Goal: Transaction & Acquisition: Purchase product/service

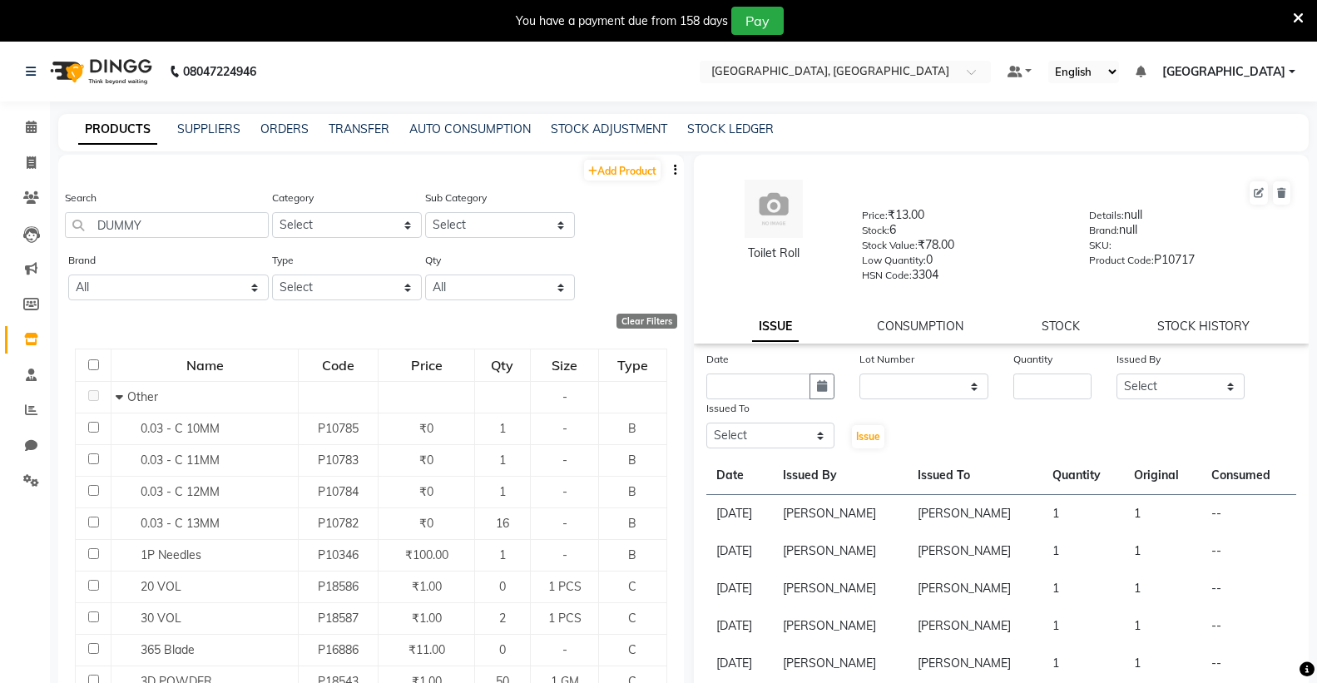
select select
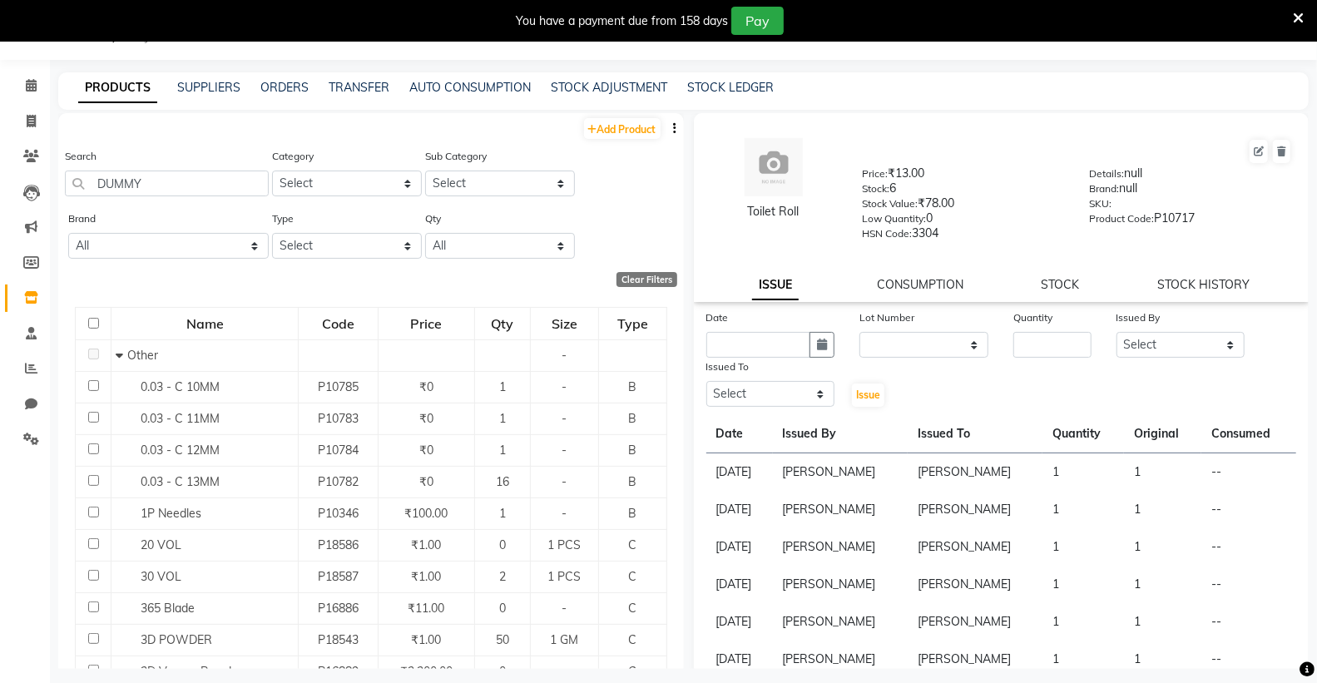
drag, startPoint x: 194, startPoint y: 187, endPoint x: 179, endPoint y: 189, distance: 15.1
click at [189, 188] on input "DUMMY" at bounding box center [167, 184] width 204 height 26
type input "D"
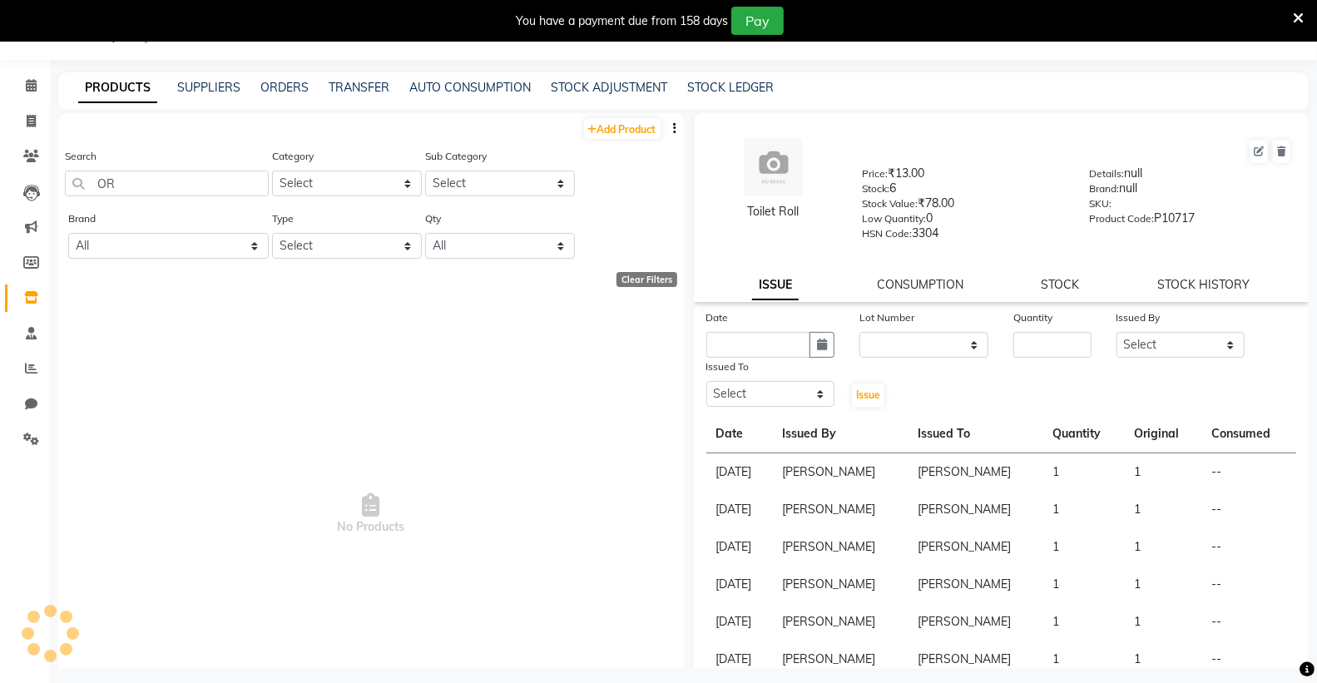
type input "O"
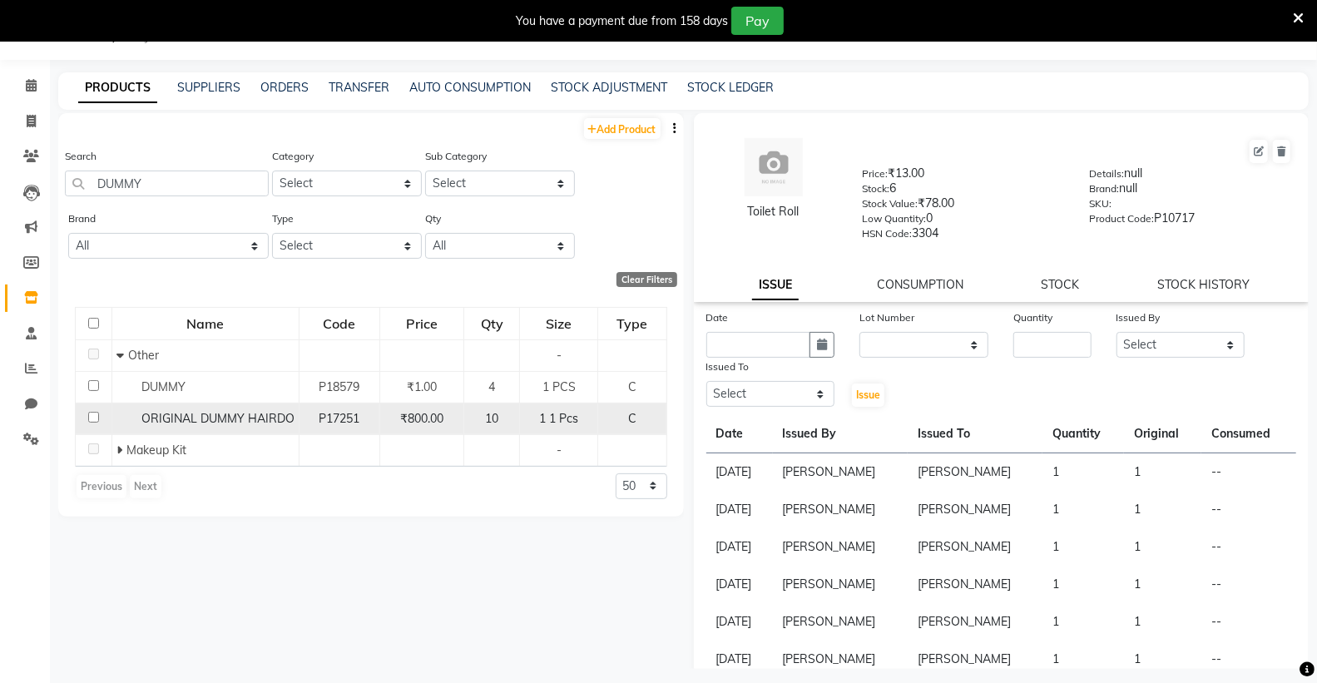
type input "DUMMY"
click at [256, 416] on span "ORIGINAL DUMMY HAIRDO" at bounding box center [217, 418] width 153 height 15
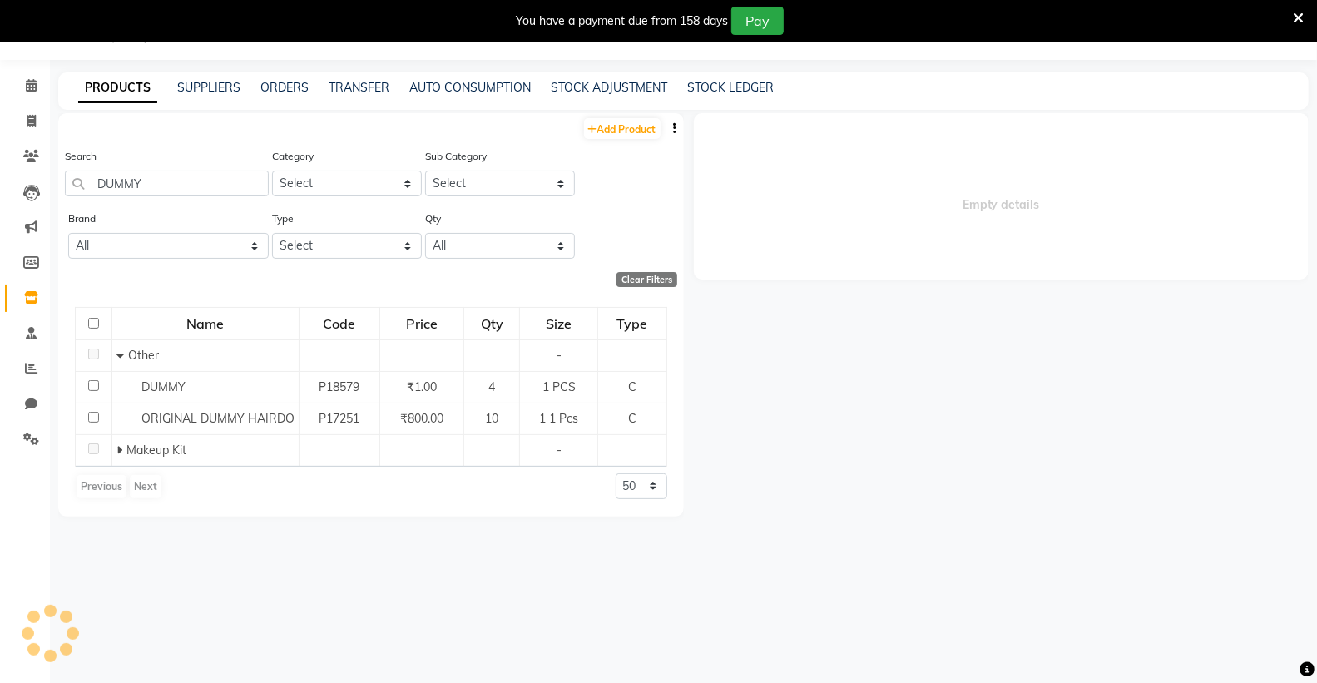
select select
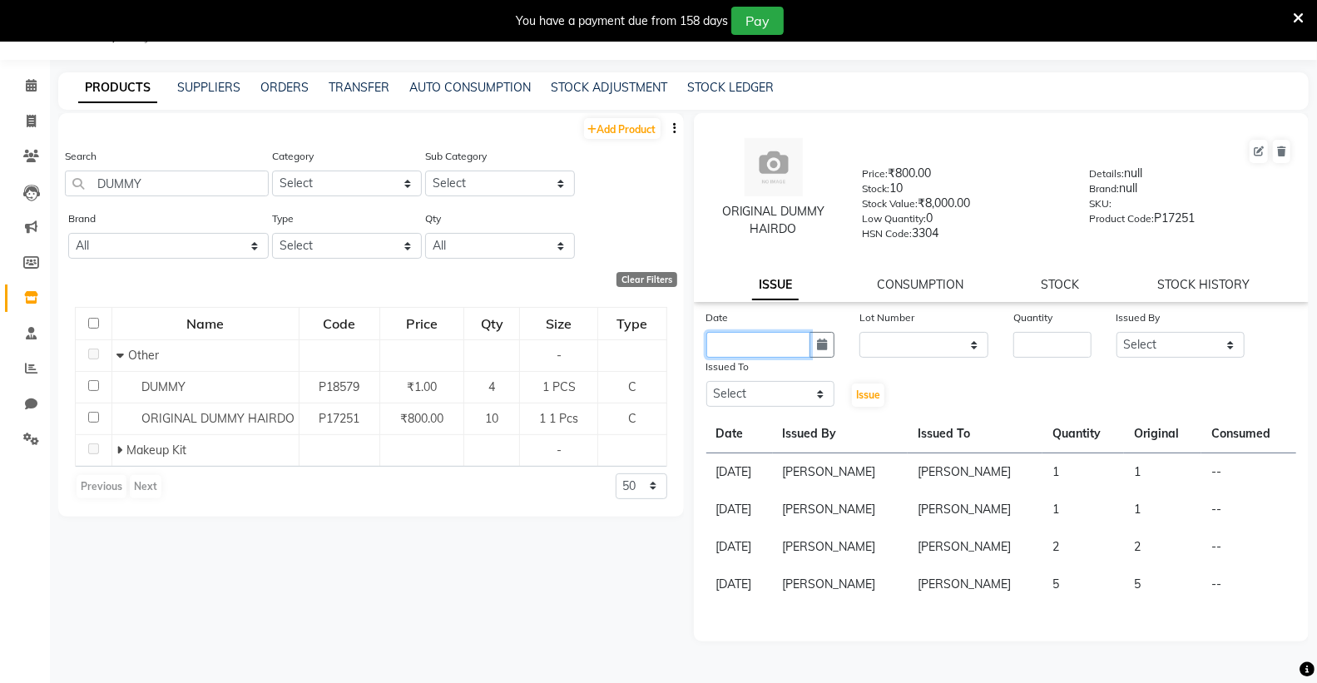
drag, startPoint x: 750, startPoint y: 345, endPoint x: 754, endPoint y: 356, distance: 12.4
click at [752, 352] on input "text" at bounding box center [759, 345] width 105 height 26
select select "9"
select select "2025"
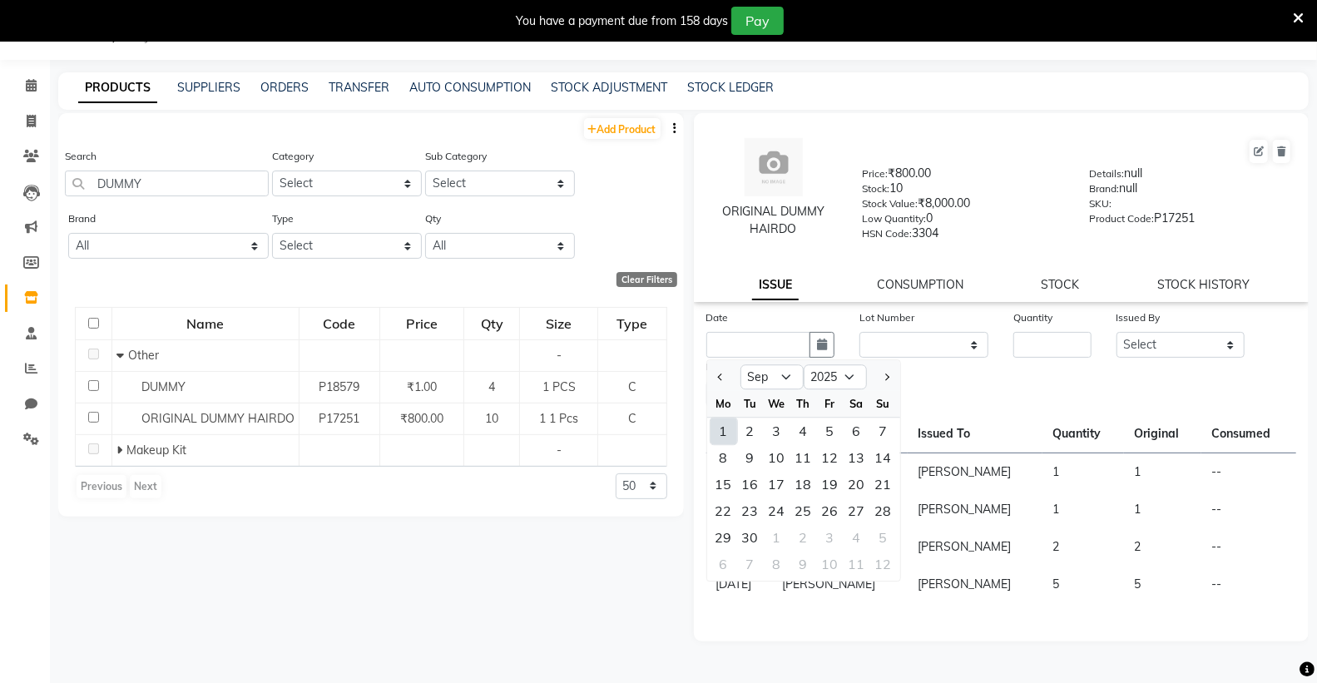
click at [724, 431] on div "1" at bounding box center [724, 431] width 27 height 27
type input "[DATE]"
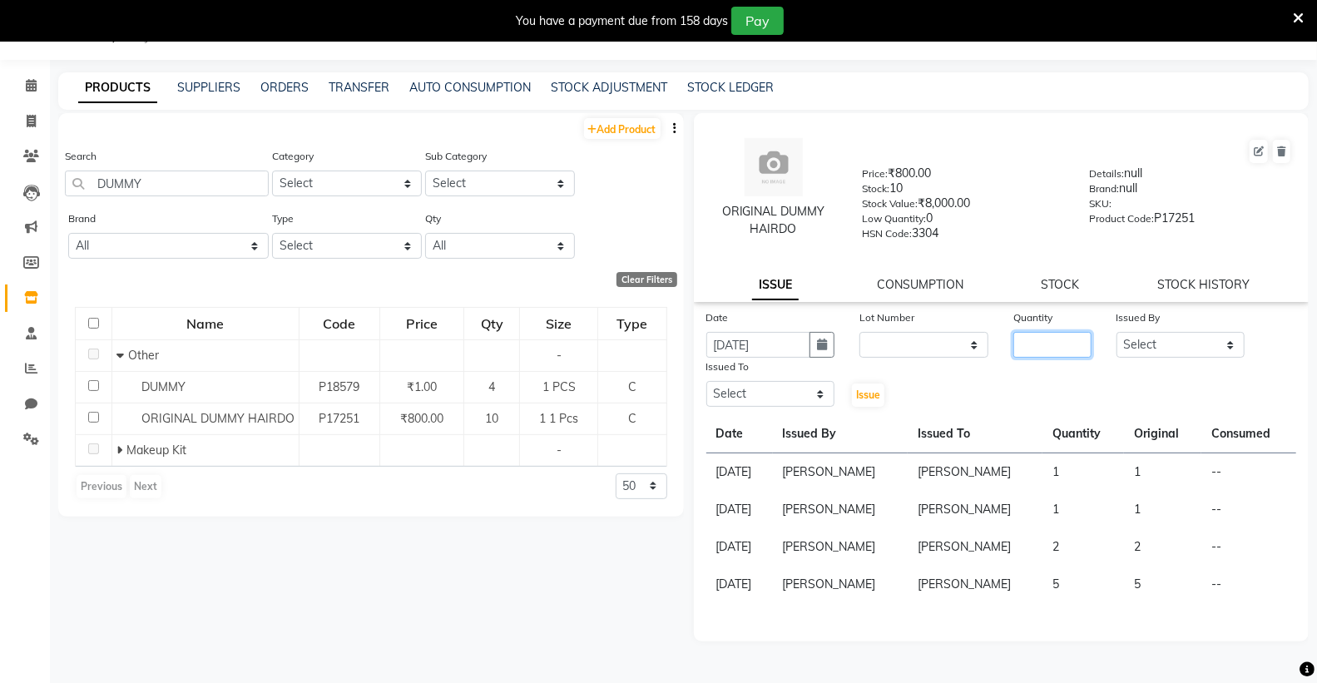
click at [1053, 345] on input "number" at bounding box center [1052, 345] width 77 height 26
type input "1"
click at [1161, 339] on select "Select Admin ANSH ARORA HARMAN KAUR VIRDI JYOTSNA Kabir Park Institute KOMAL AR…" at bounding box center [1181, 345] width 129 height 26
select select "86195"
click at [1117, 333] on select "Select Admin ANSH ARORA HARMAN KAUR VIRDI JYOTSNA Kabir Park Institute KOMAL AR…" at bounding box center [1181, 345] width 129 height 26
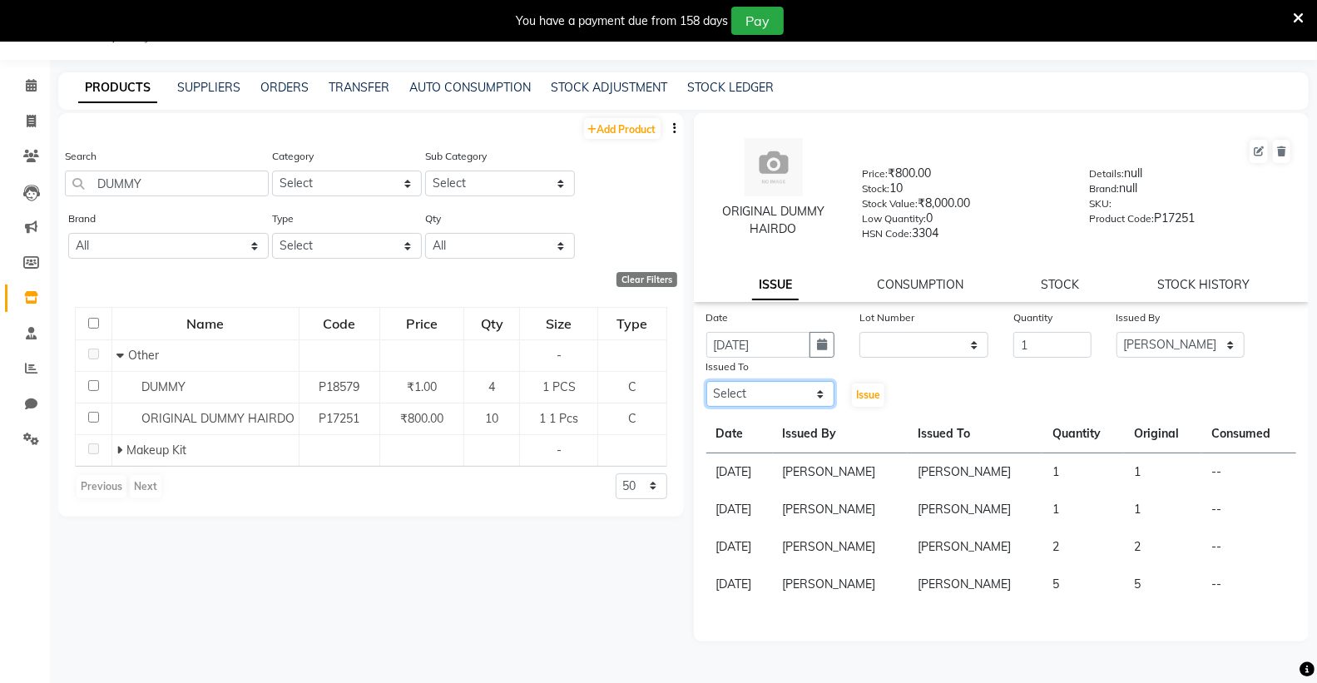
click at [783, 400] on select "Select Admin ANSH ARORA HARMAN KAUR VIRDI JYOTSNA Kabir Park Institute KOMAL AR…" at bounding box center [771, 394] width 129 height 26
select select "86195"
click at [707, 382] on select "Select Admin ANSH ARORA HARMAN KAUR VIRDI JYOTSNA Kabir Park Institute KOMAL AR…" at bounding box center [771, 394] width 129 height 26
click at [862, 397] on span "Issue" at bounding box center [868, 395] width 24 height 12
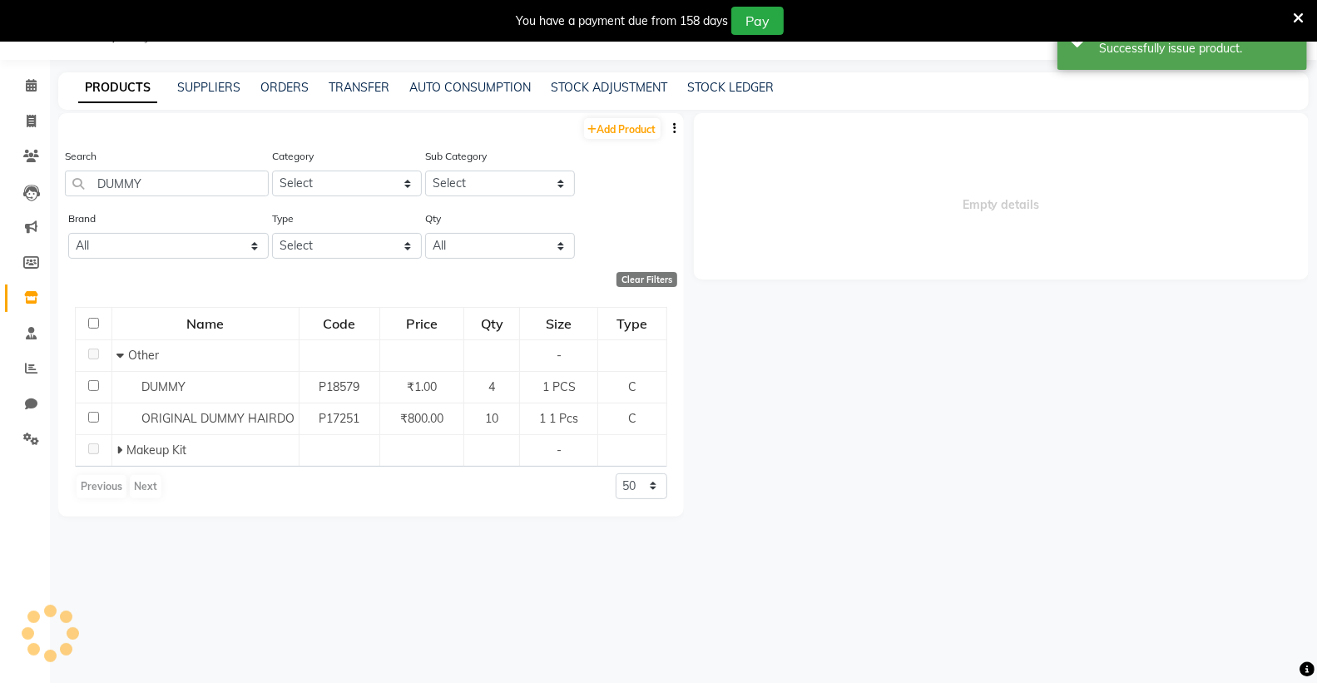
select select
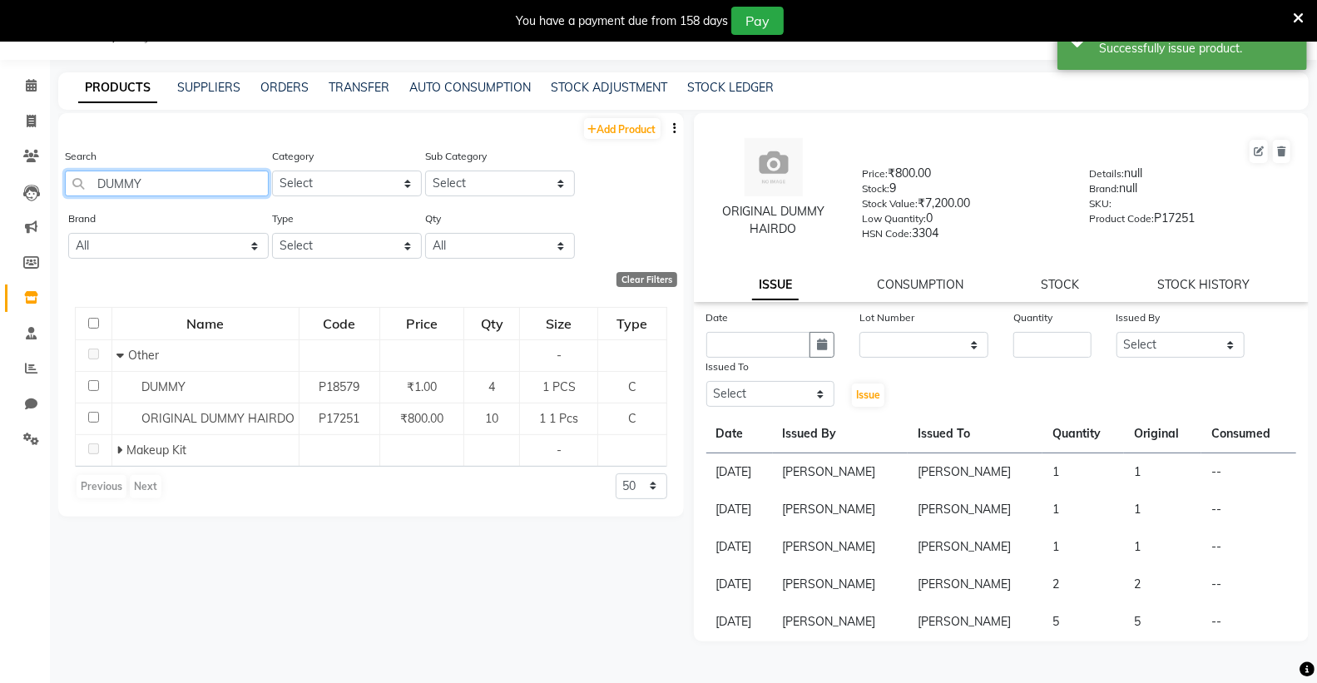
click at [194, 171] on input "DUMMY" at bounding box center [167, 184] width 204 height 26
type input "D"
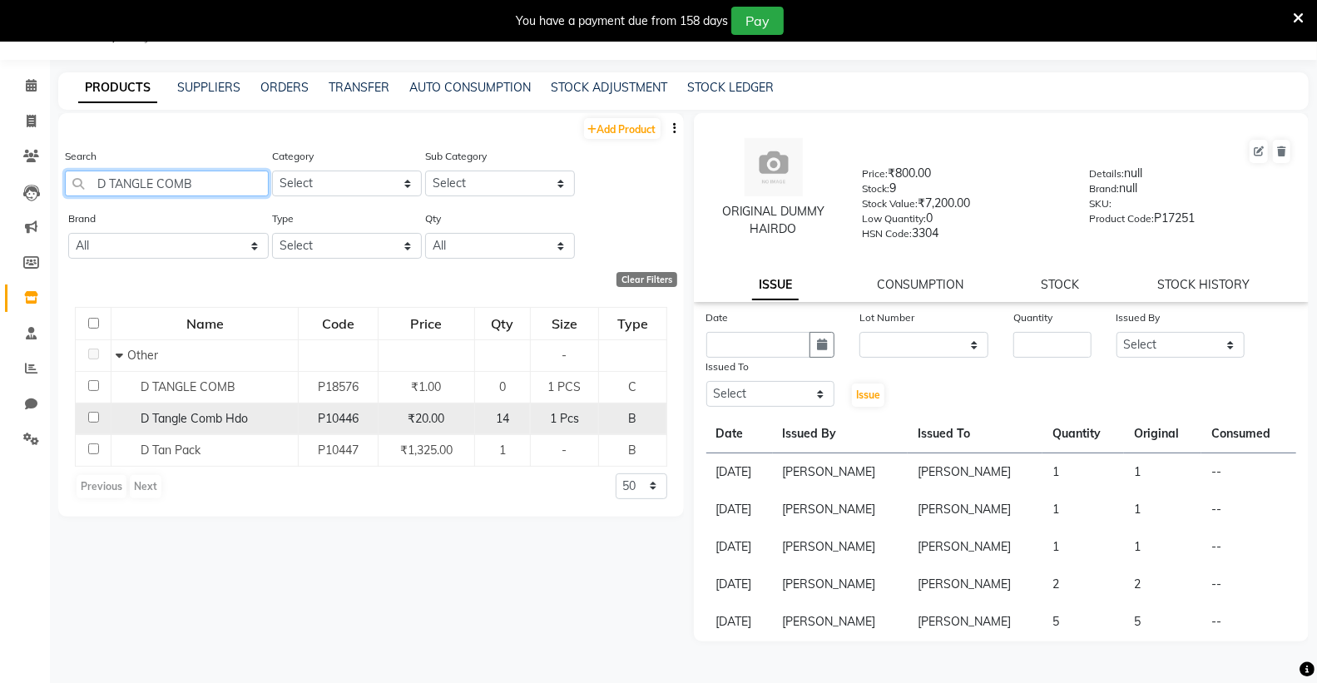
type input "D TANGLE COMB"
click at [260, 421] on div "D Tangle Comb Hdo" at bounding box center [205, 418] width 178 height 17
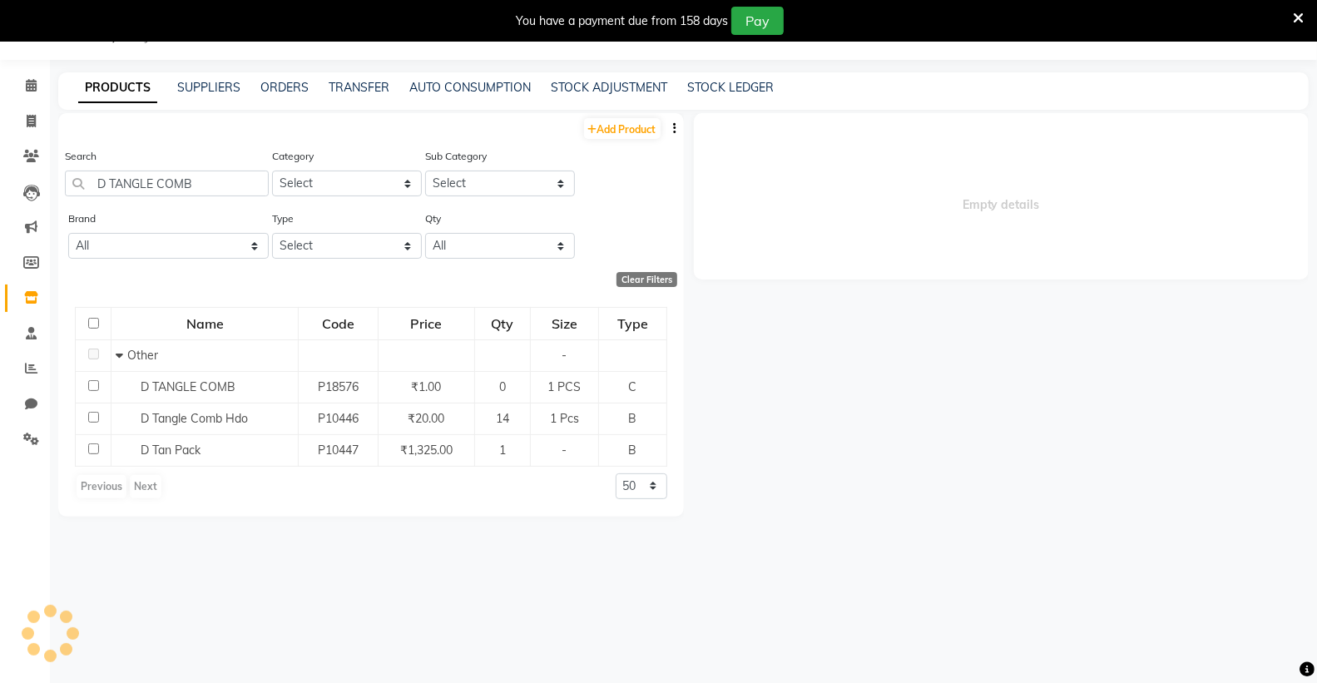
select select
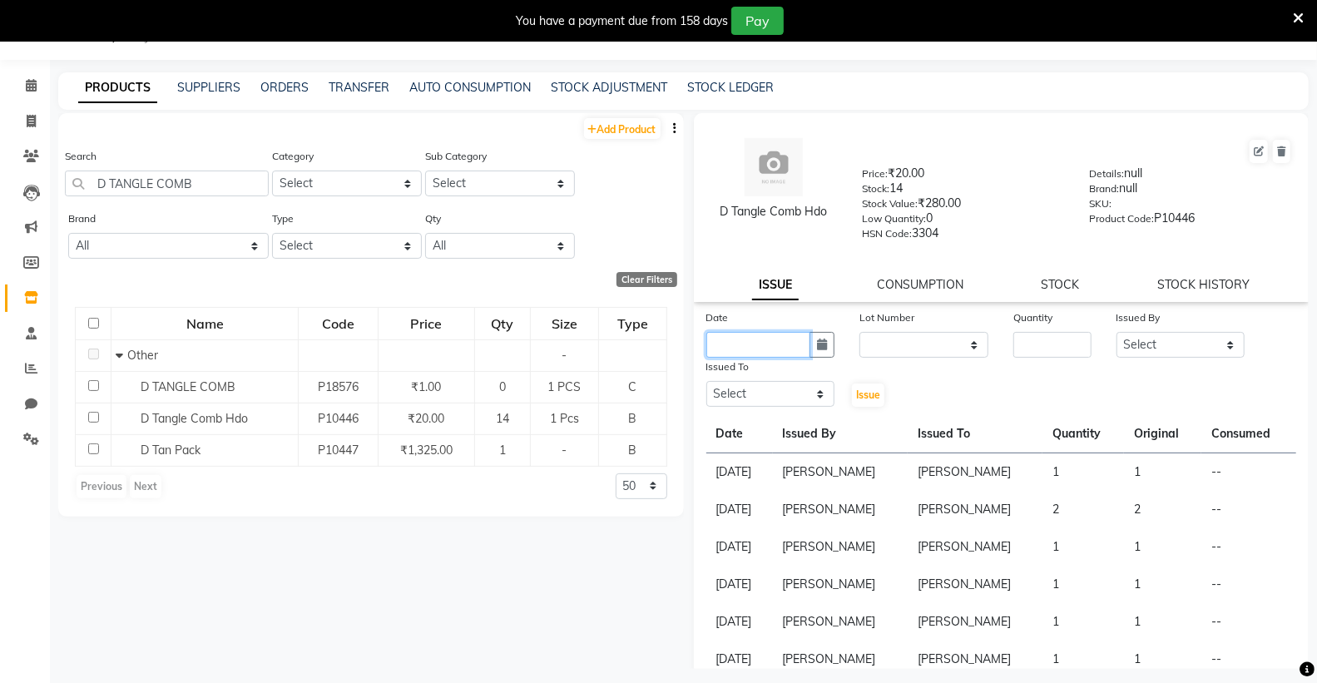
click at [779, 352] on input "text" at bounding box center [759, 345] width 105 height 26
select select "9"
select select "2025"
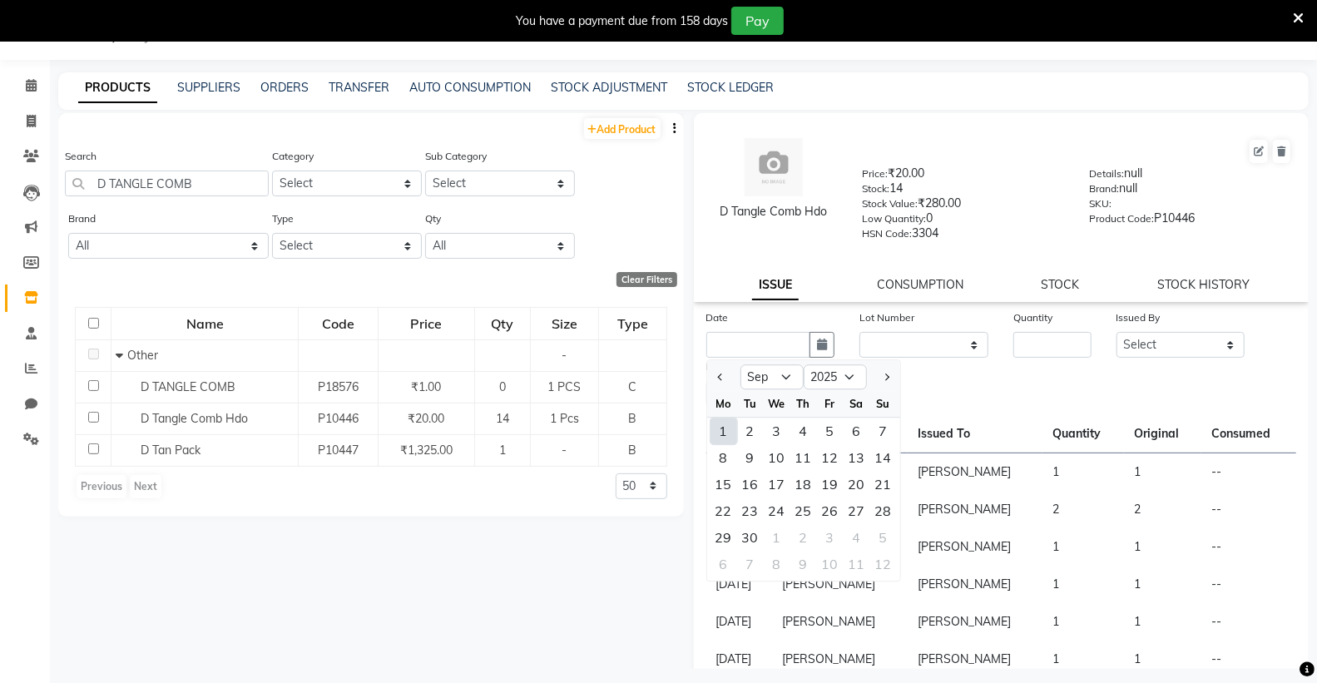
click at [727, 429] on div "1" at bounding box center [724, 431] width 27 height 27
type input "[DATE]"
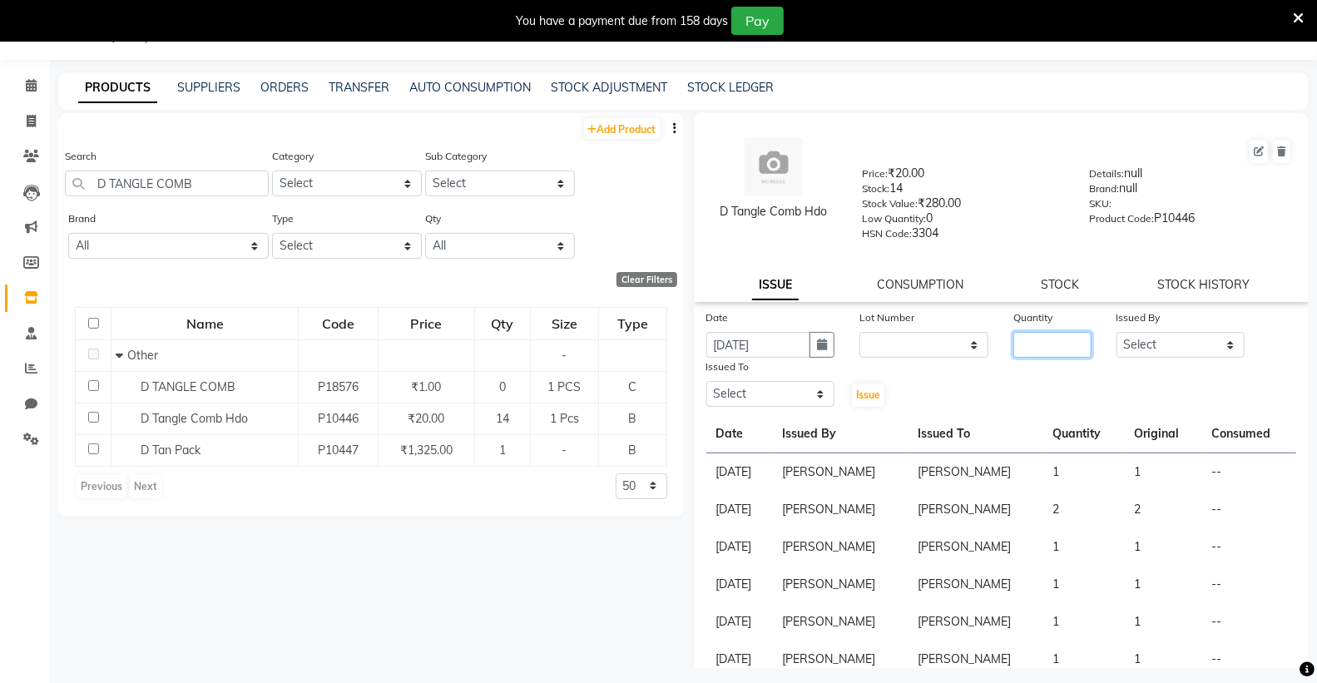
click at [1047, 343] on input "number" at bounding box center [1052, 345] width 77 height 26
type input "1"
drag, startPoint x: 1167, startPoint y: 333, endPoint x: 1158, endPoint y: 351, distance: 20.5
click at [1166, 333] on select "Select Admin ANSH ARORA HARMAN KAUR VIRDI JYOTSNA Kabir Park Institute KOMAL AR…" at bounding box center [1181, 345] width 129 height 26
select select "86195"
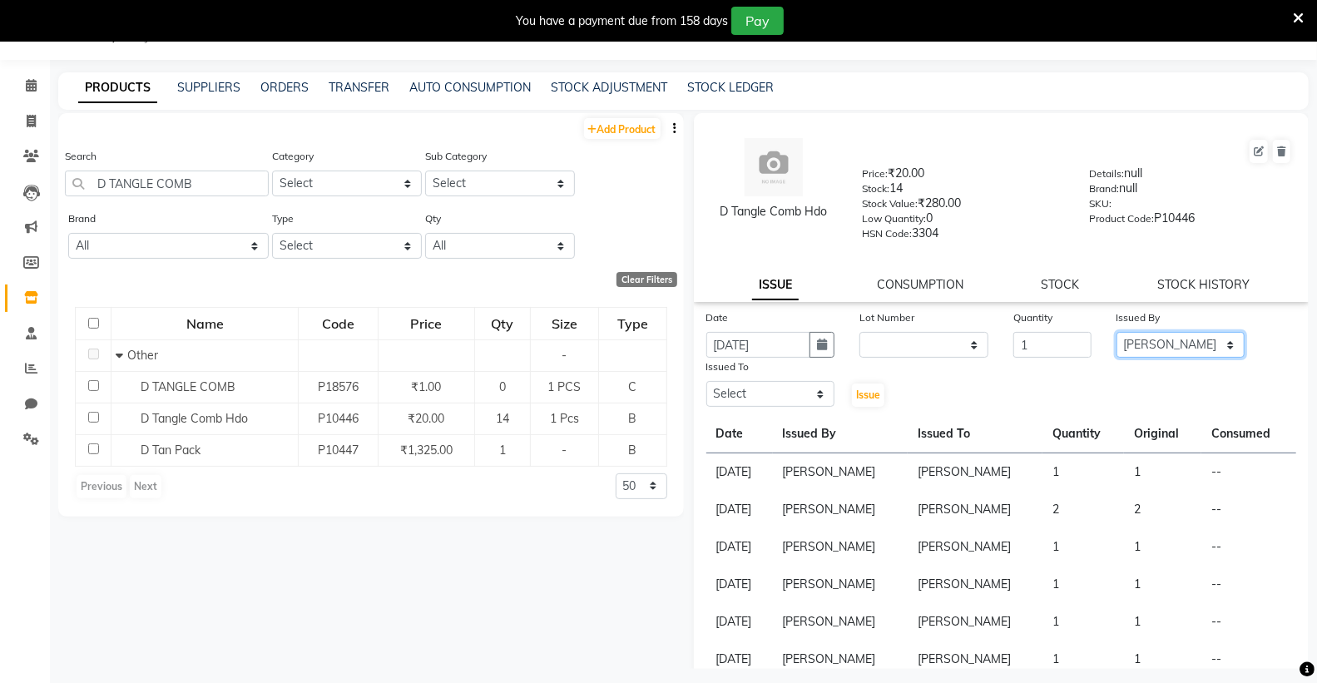
click at [1117, 333] on select "Select Admin ANSH ARORA HARMAN KAUR VIRDI JYOTSNA Kabir Park Institute KOMAL AR…" at bounding box center [1181, 345] width 129 height 26
click at [742, 400] on select "Select Admin ANSH ARORA HARMAN KAUR VIRDI JYOTSNA Kabir Park Institute KOMAL AR…" at bounding box center [771, 394] width 129 height 26
select select "86195"
click at [707, 382] on select "Select Admin ANSH ARORA HARMAN KAUR VIRDI JYOTSNA Kabir Park Institute KOMAL AR…" at bounding box center [771, 394] width 129 height 26
click at [862, 394] on span "Issue" at bounding box center [868, 395] width 24 height 12
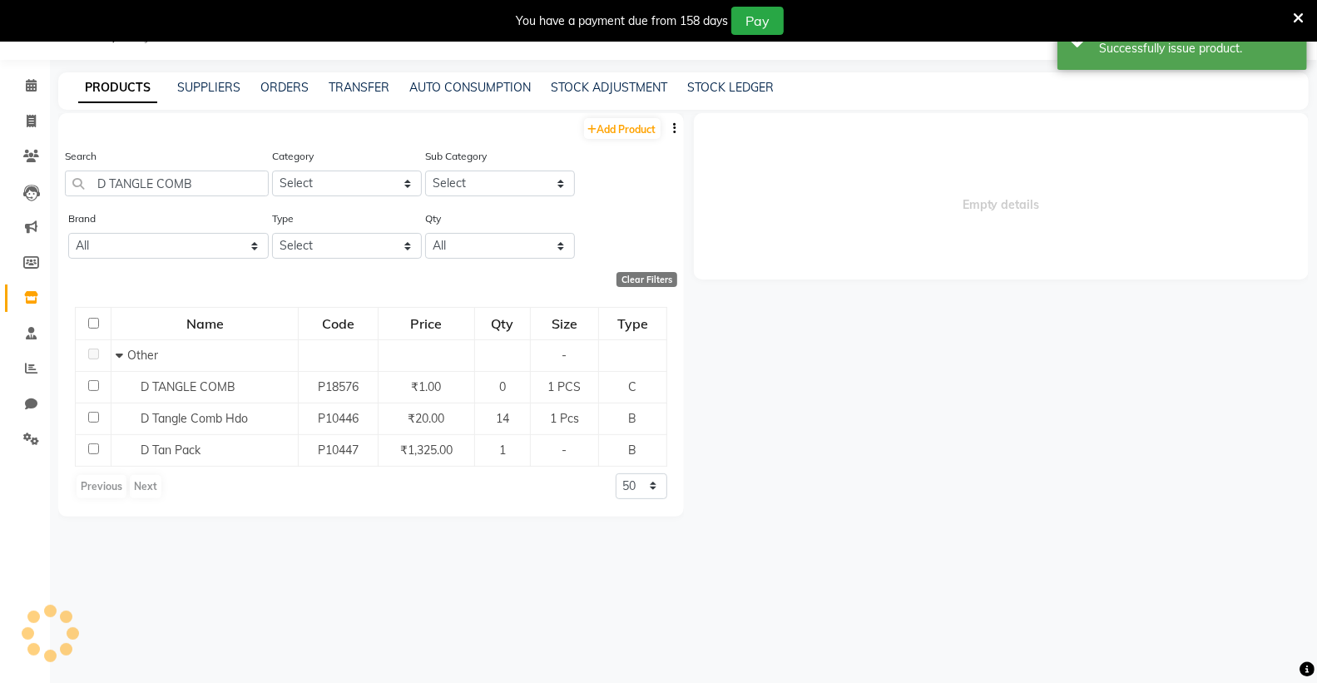
select select
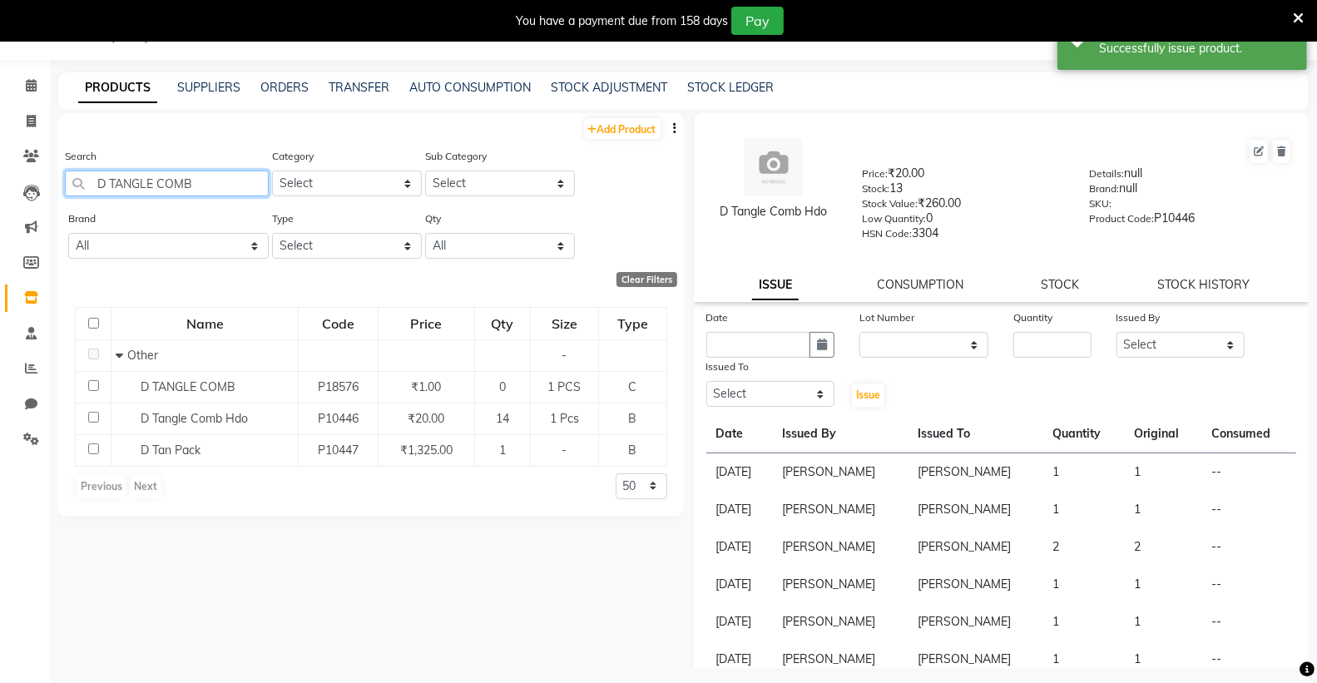
click at [235, 176] on input "D TANGLE COMB" at bounding box center [167, 184] width 204 height 26
type input "D"
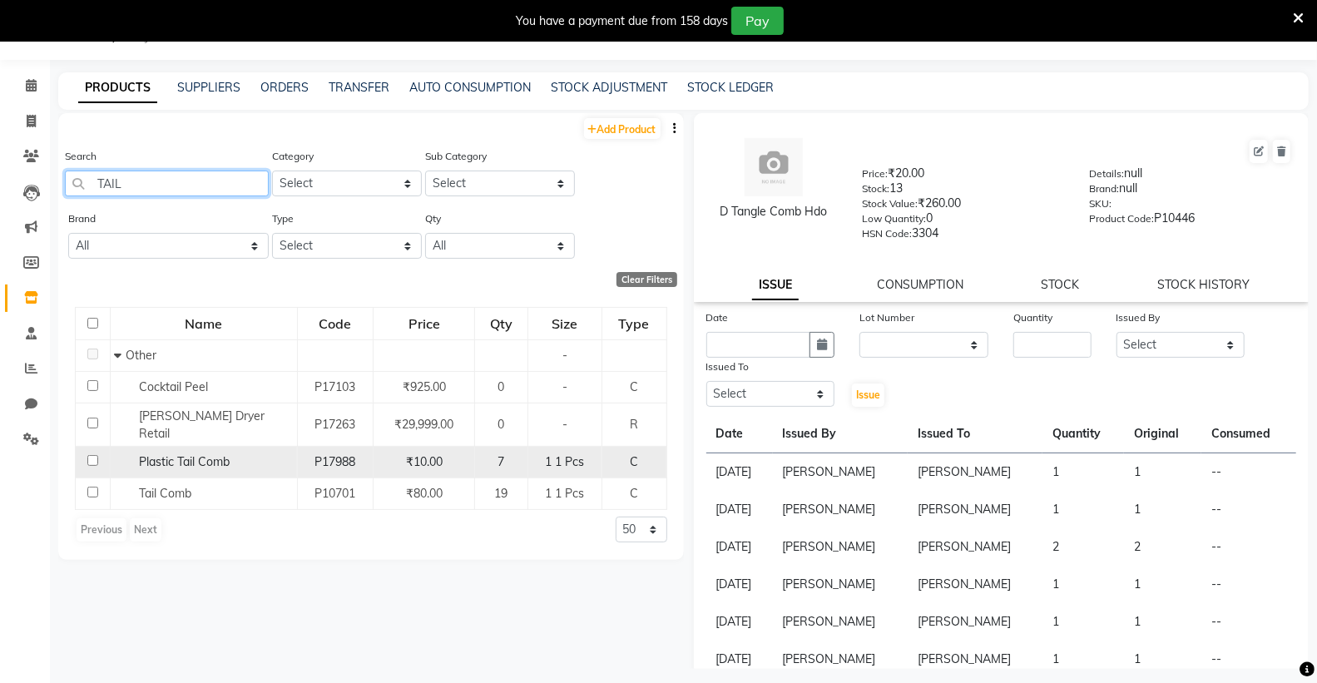
type input "TAIL"
click at [220, 454] on span "Plastic Tail Comb" at bounding box center [184, 461] width 91 height 15
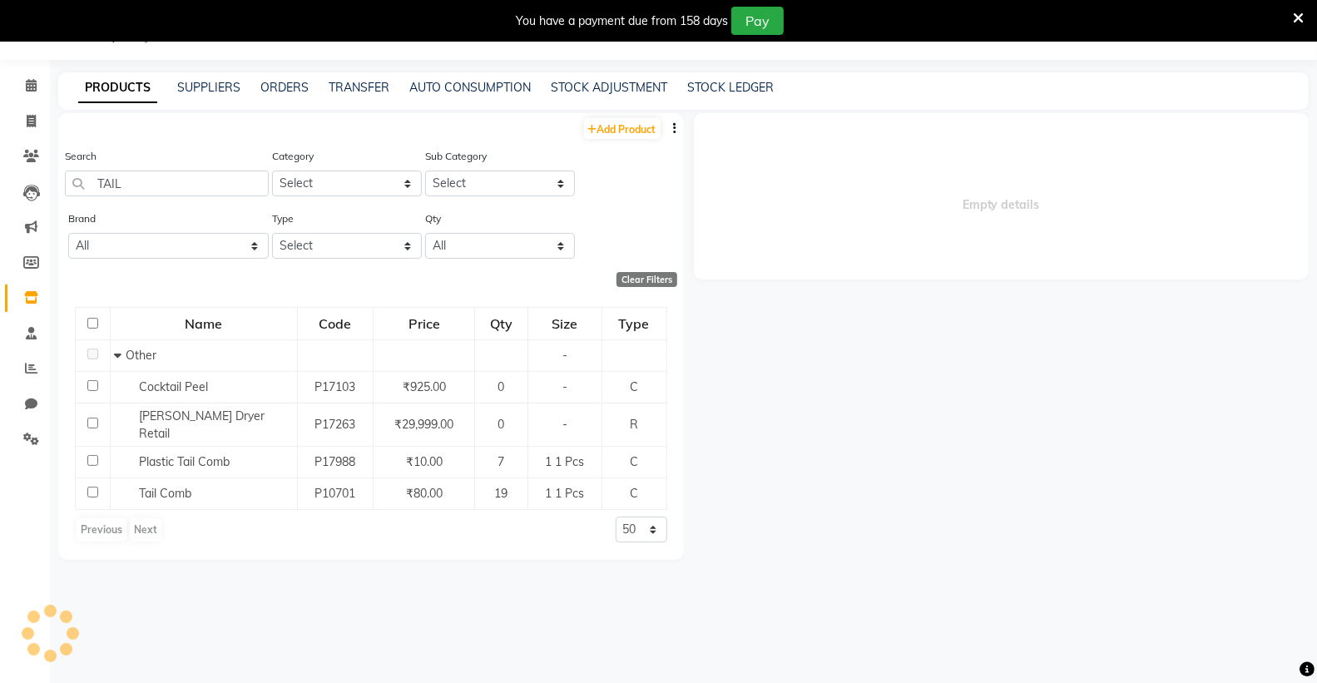
select select
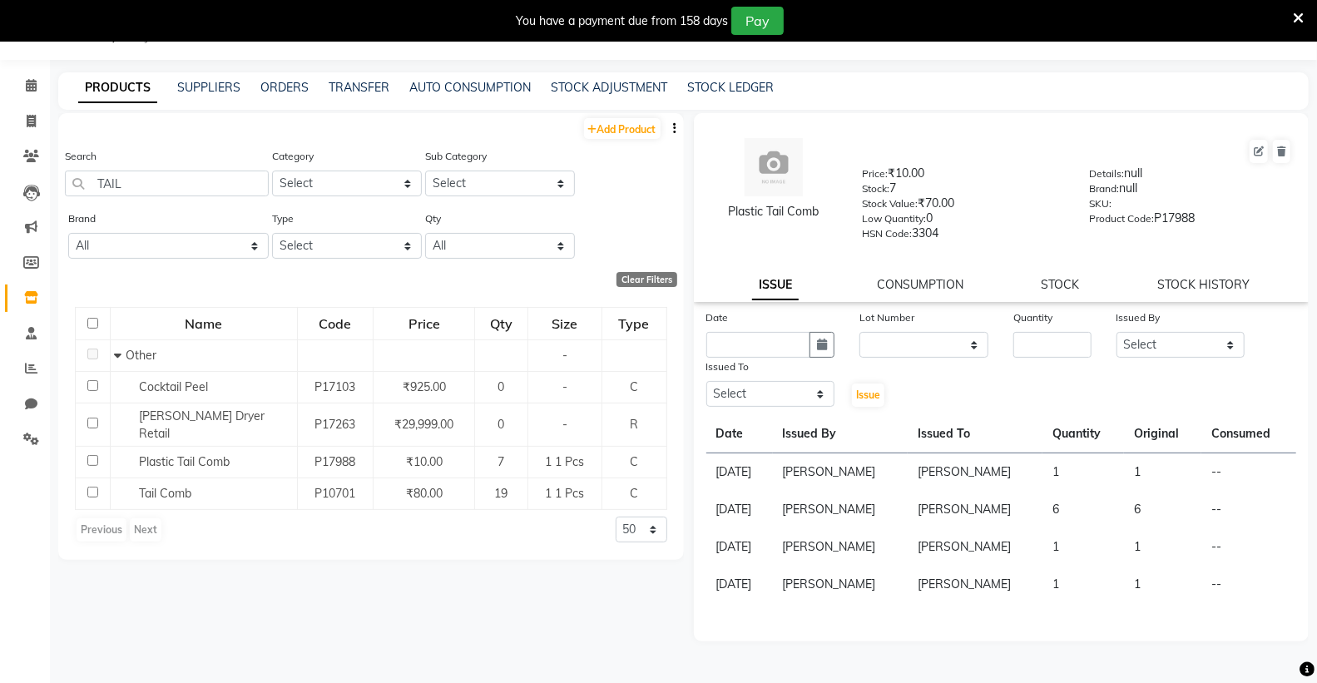
drag, startPoint x: 731, startPoint y: 367, endPoint x: 738, endPoint y: 355, distance: 13.9
click at [732, 366] on label "Issued To" at bounding box center [728, 367] width 43 height 15
click at [745, 348] on input "text" at bounding box center [759, 345] width 105 height 26
select select "9"
select select "2025"
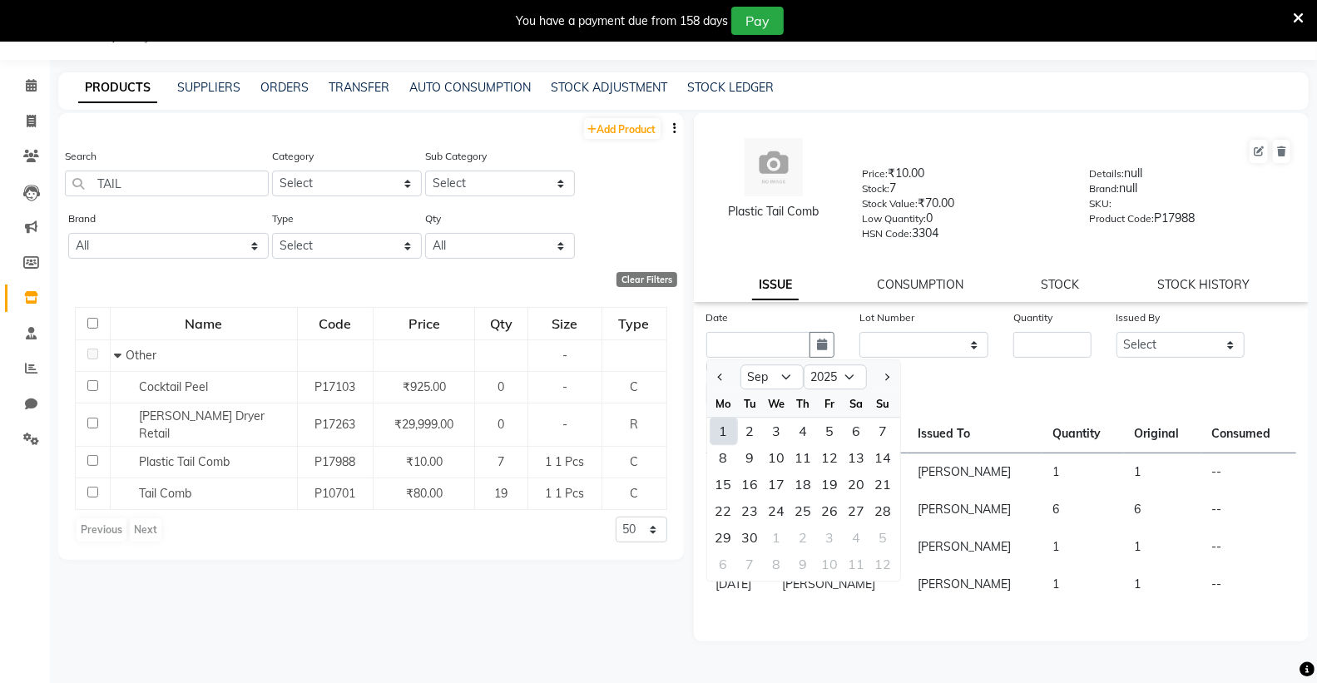
drag, startPoint x: 727, startPoint y: 435, endPoint x: 933, endPoint y: 380, distance: 212.8
click at [729, 434] on div "1" at bounding box center [724, 431] width 27 height 27
type input "[DATE]"
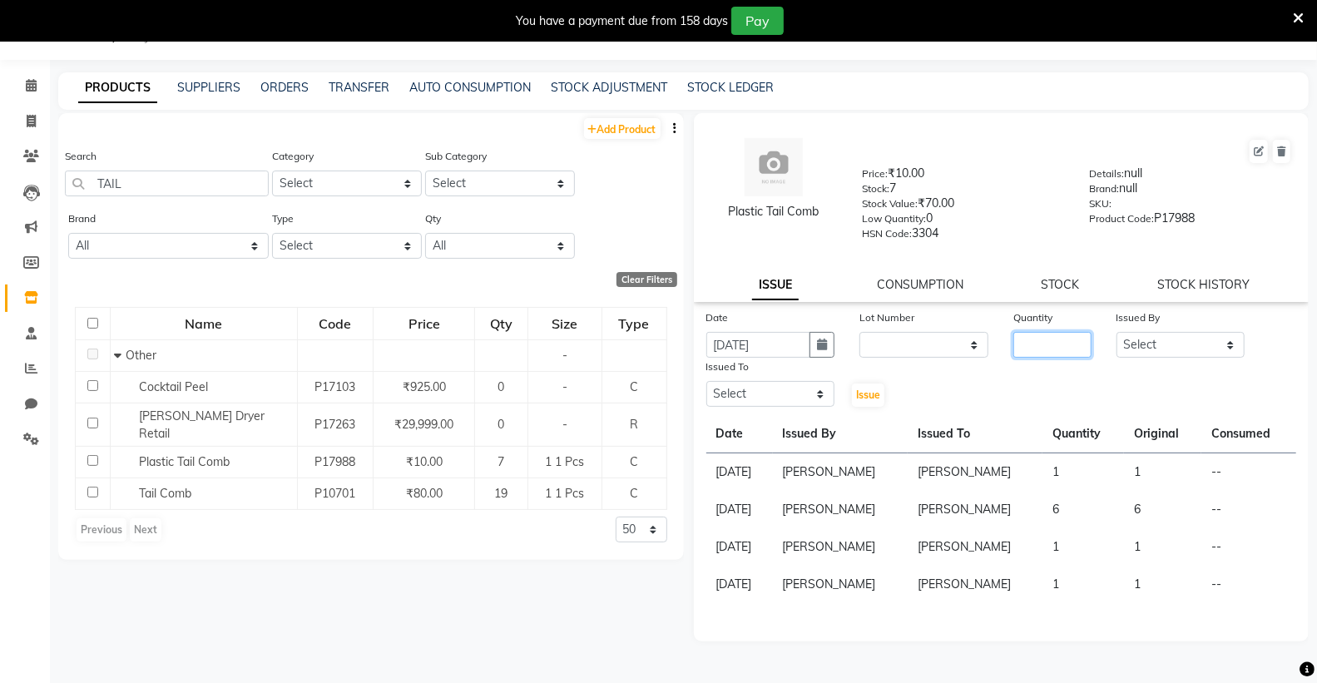
drag, startPoint x: 1044, startPoint y: 348, endPoint x: 1000, endPoint y: 356, distance: 44.9
click at [1039, 354] on input "number" at bounding box center [1052, 345] width 77 height 26
type input "1"
drag, startPoint x: 1138, startPoint y: 309, endPoint x: 1133, endPoint y: 331, distance: 23.0
click at [1134, 326] on div "Issued By" at bounding box center [1181, 320] width 129 height 23
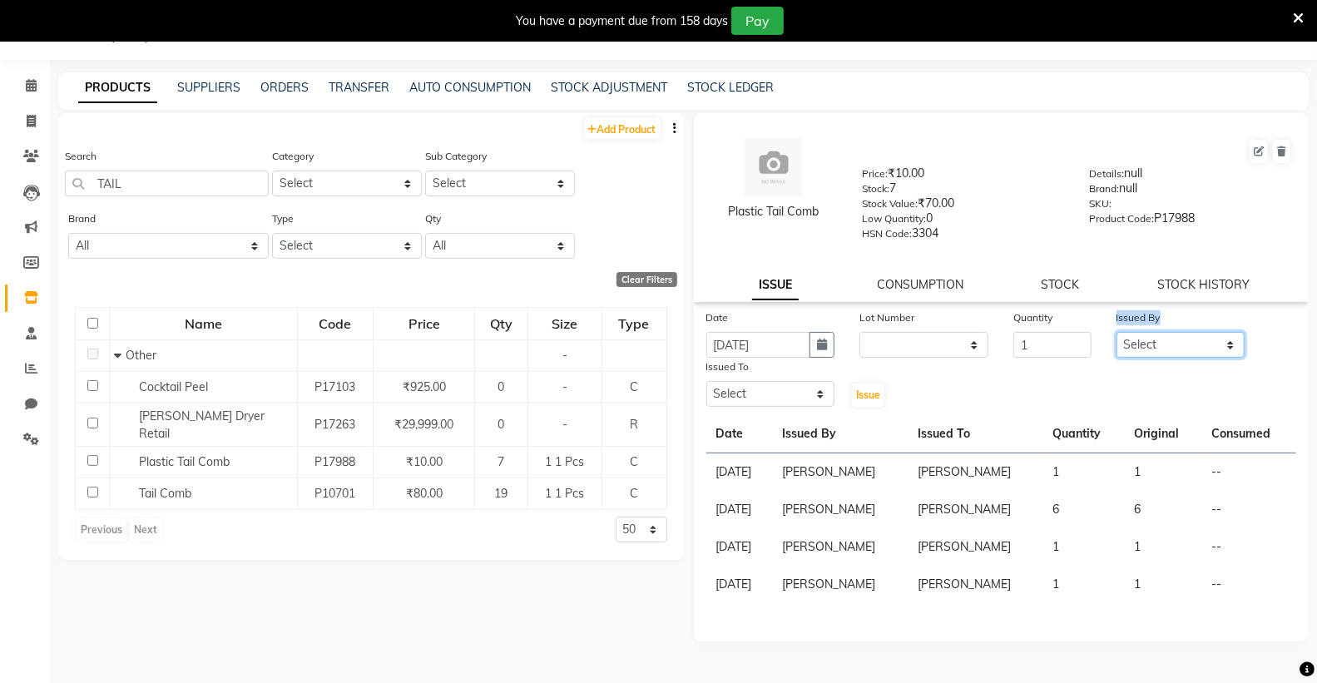
click at [1133, 334] on select "Select Admin ANSH ARORA HARMAN KAUR VIRDI JYOTSNA Kabir Park Institute KOMAL AR…" at bounding box center [1181, 345] width 129 height 26
select select "86195"
click at [1117, 333] on select "Select Admin ANSH ARORA HARMAN KAUR VIRDI JYOTSNA Kabir Park Institute KOMAL AR…" at bounding box center [1181, 345] width 129 height 26
click at [743, 396] on select "Select Admin ANSH ARORA HARMAN KAUR VIRDI JYOTSNA Kabir Park Institute KOMAL AR…" at bounding box center [771, 394] width 129 height 26
select select "86195"
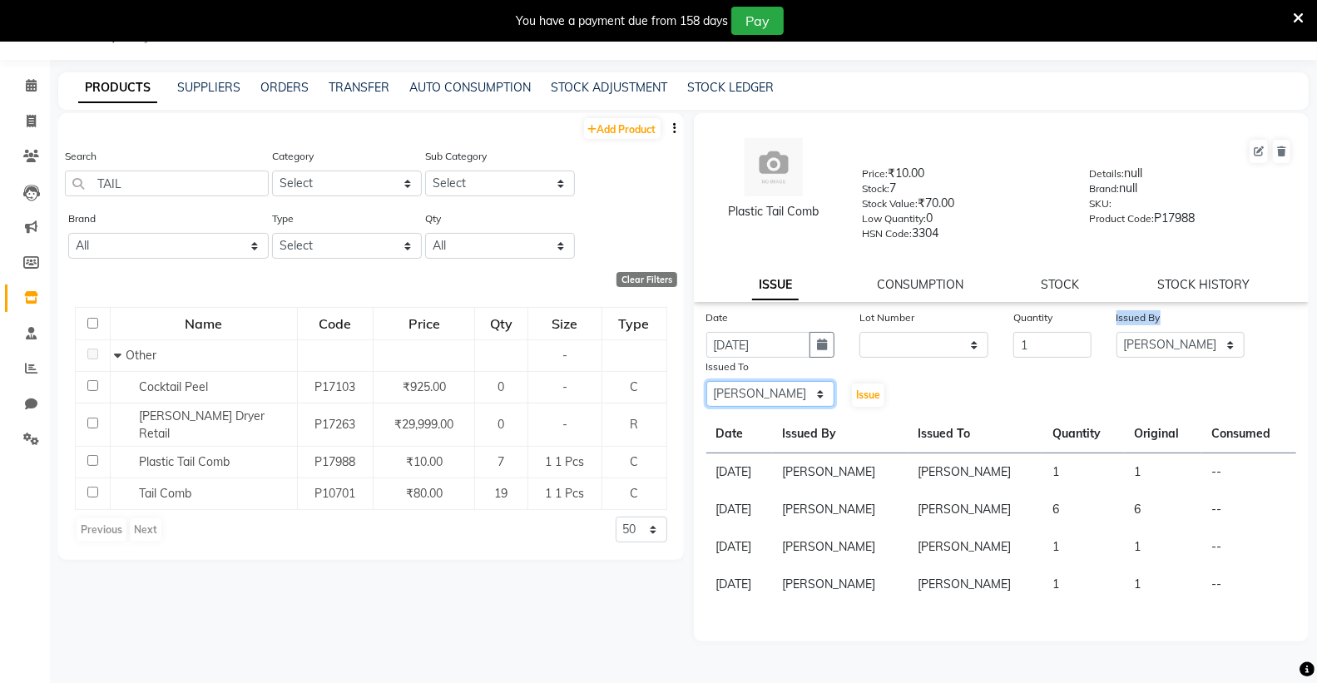
click at [707, 382] on select "Select Admin ANSH ARORA HARMAN KAUR VIRDI JYOTSNA Kabir Park Institute KOMAL AR…" at bounding box center [771, 394] width 129 height 26
click at [874, 399] on span "Issue" at bounding box center [868, 395] width 24 height 12
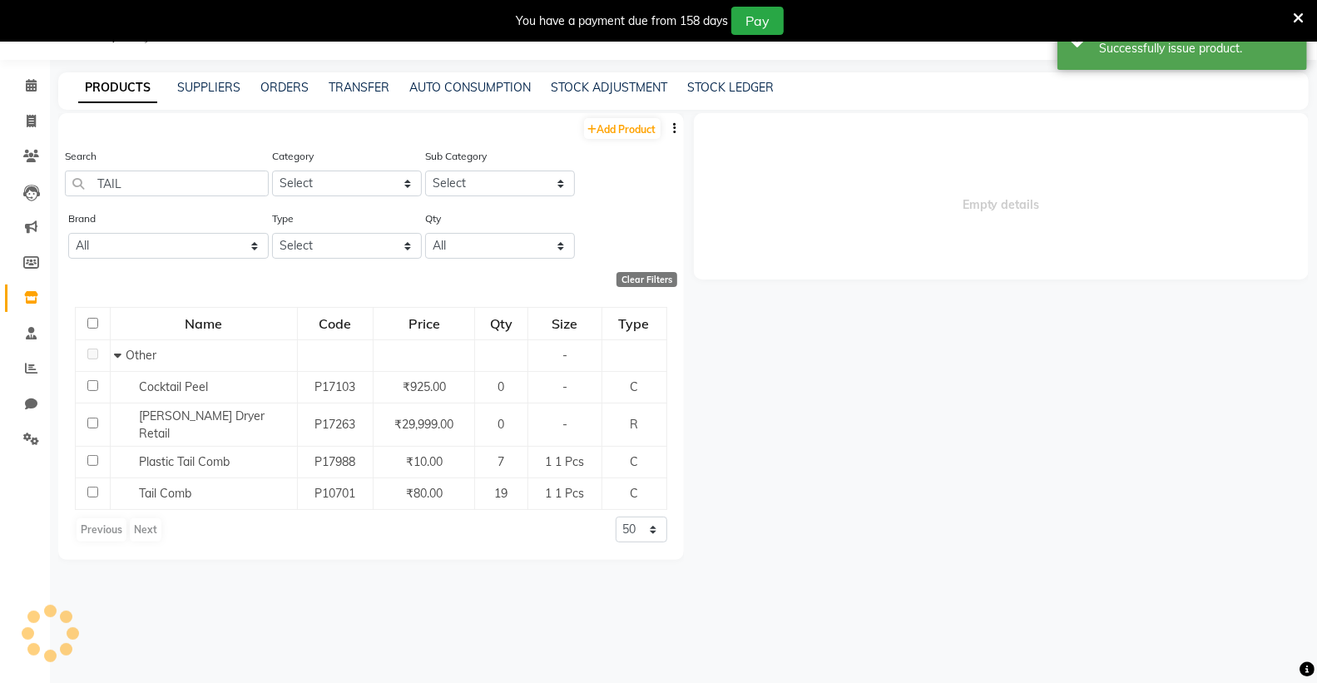
select select
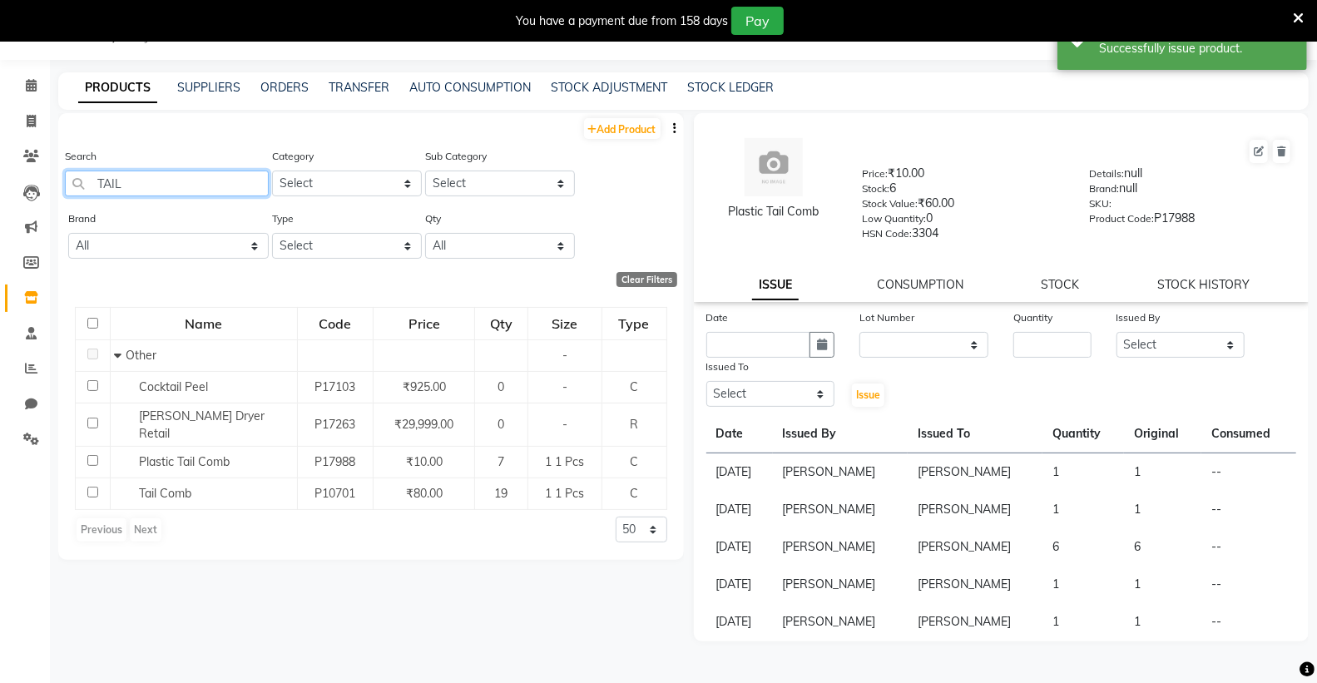
click at [178, 171] on input "TAIL" at bounding box center [167, 184] width 204 height 26
type input "T"
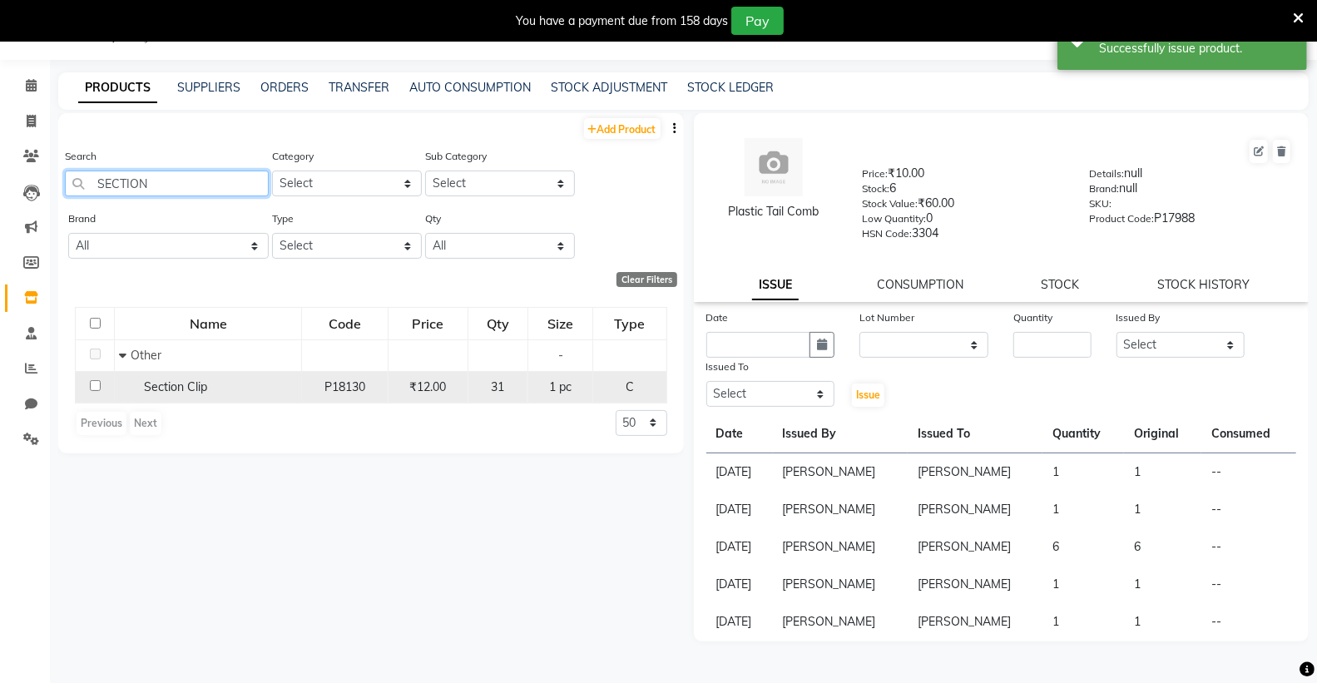
type input "SECTION"
click at [241, 394] on div "Section Clip" at bounding box center [208, 387] width 178 height 17
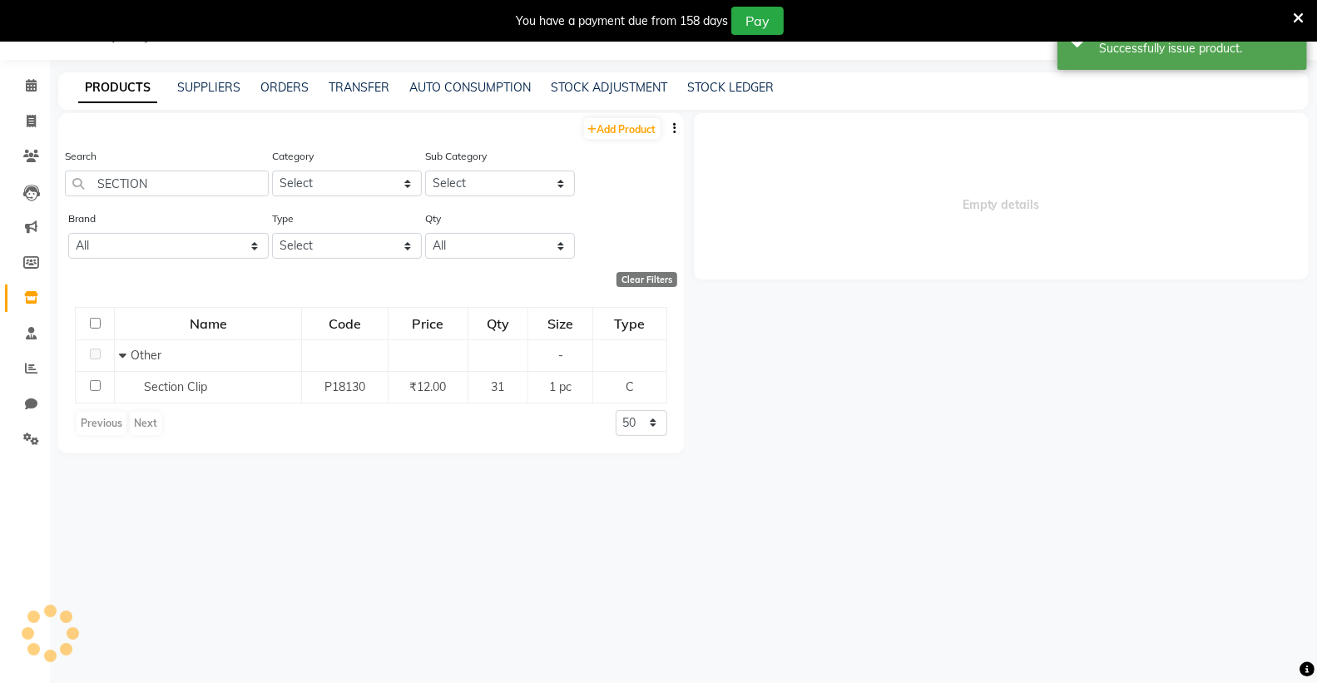
select select
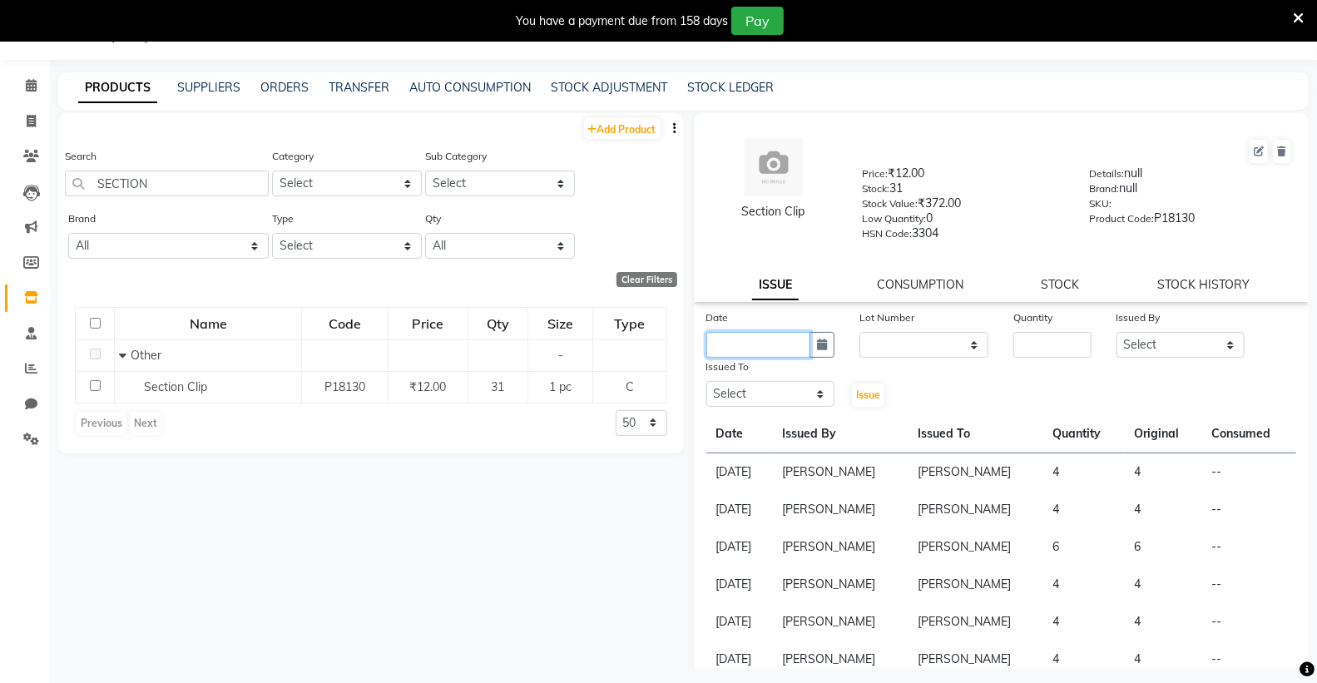
click at [776, 350] on input "text" at bounding box center [759, 345] width 105 height 26
select select "9"
select select "2025"
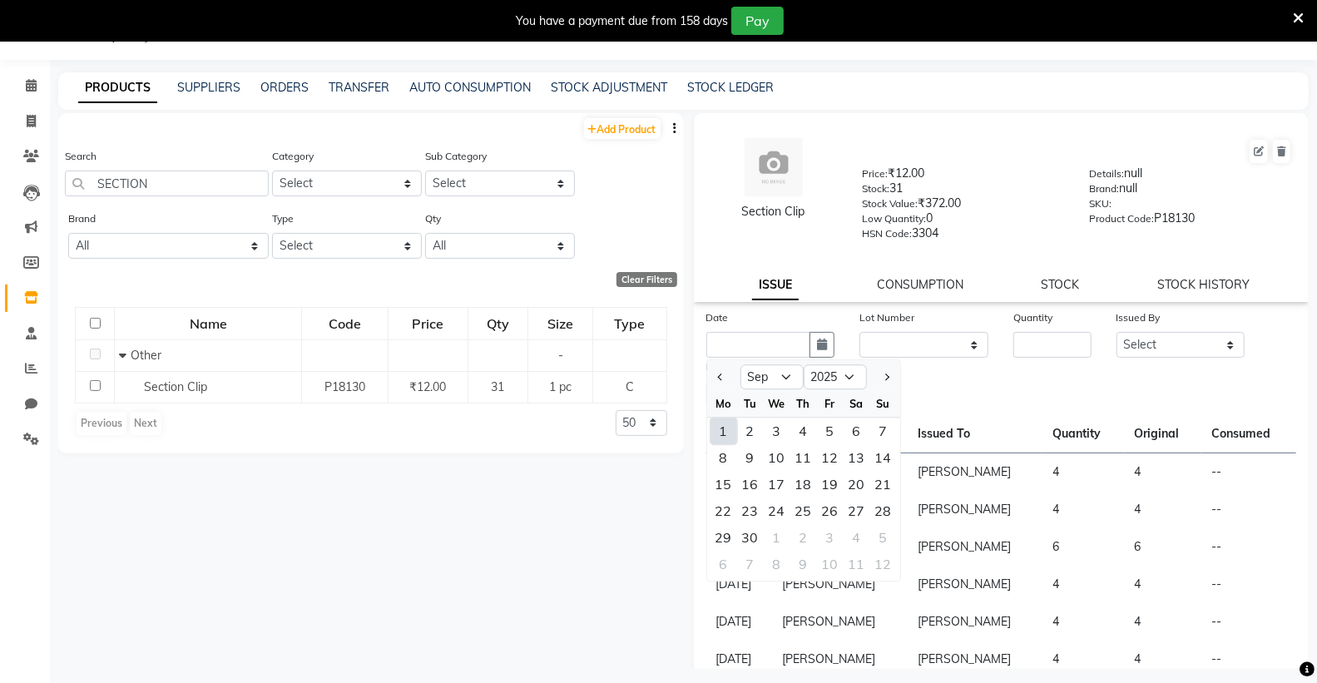
drag, startPoint x: 722, startPoint y: 431, endPoint x: 810, endPoint y: 408, distance: 90.4
click at [726, 430] on div "1" at bounding box center [724, 431] width 27 height 27
type input "[DATE]"
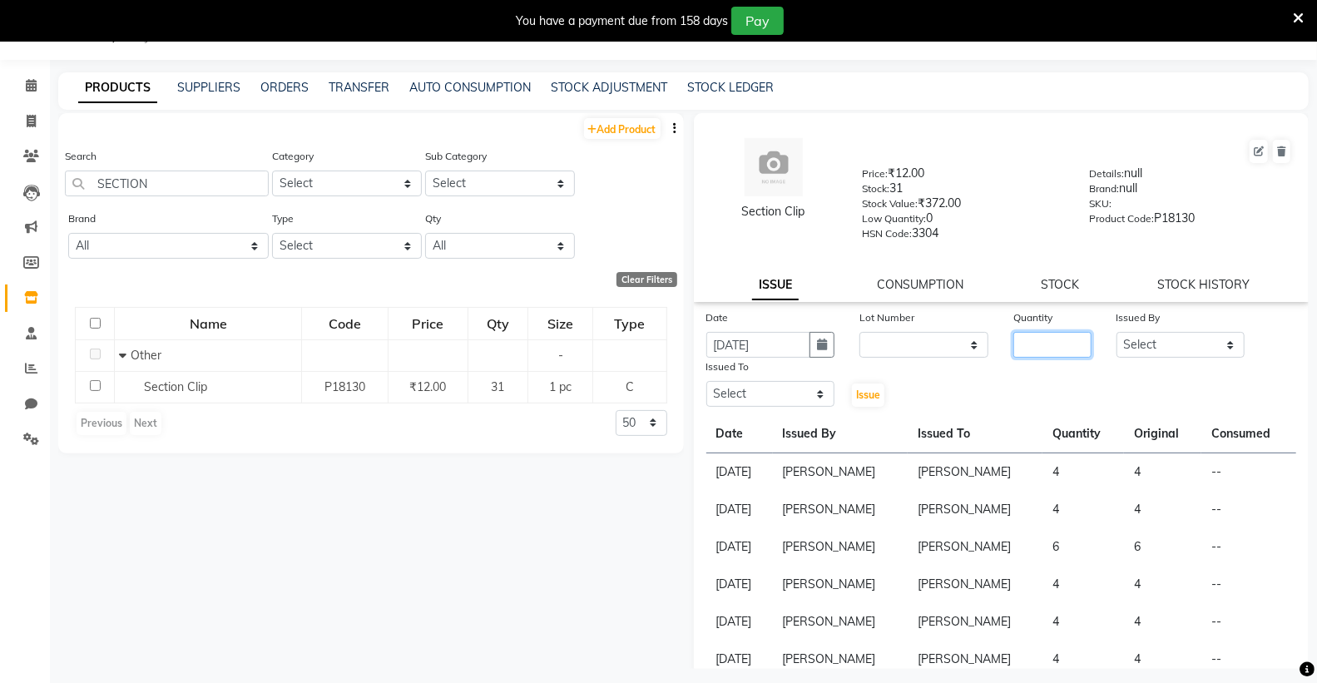
click at [1043, 341] on input "number" at bounding box center [1052, 345] width 77 height 26
type input "4"
click at [1163, 351] on select "Select Admin ANSH ARORA HARMAN KAUR VIRDI JYOTSNA Kabir Park Institute KOMAL AR…" at bounding box center [1181, 345] width 129 height 26
select select "72659"
click at [1117, 333] on select "Select Admin ANSH ARORA HARMAN KAUR VIRDI JYOTSNA Kabir Park Institute KOMAL AR…" at bounding box center [1181, 345] width 129 height 26
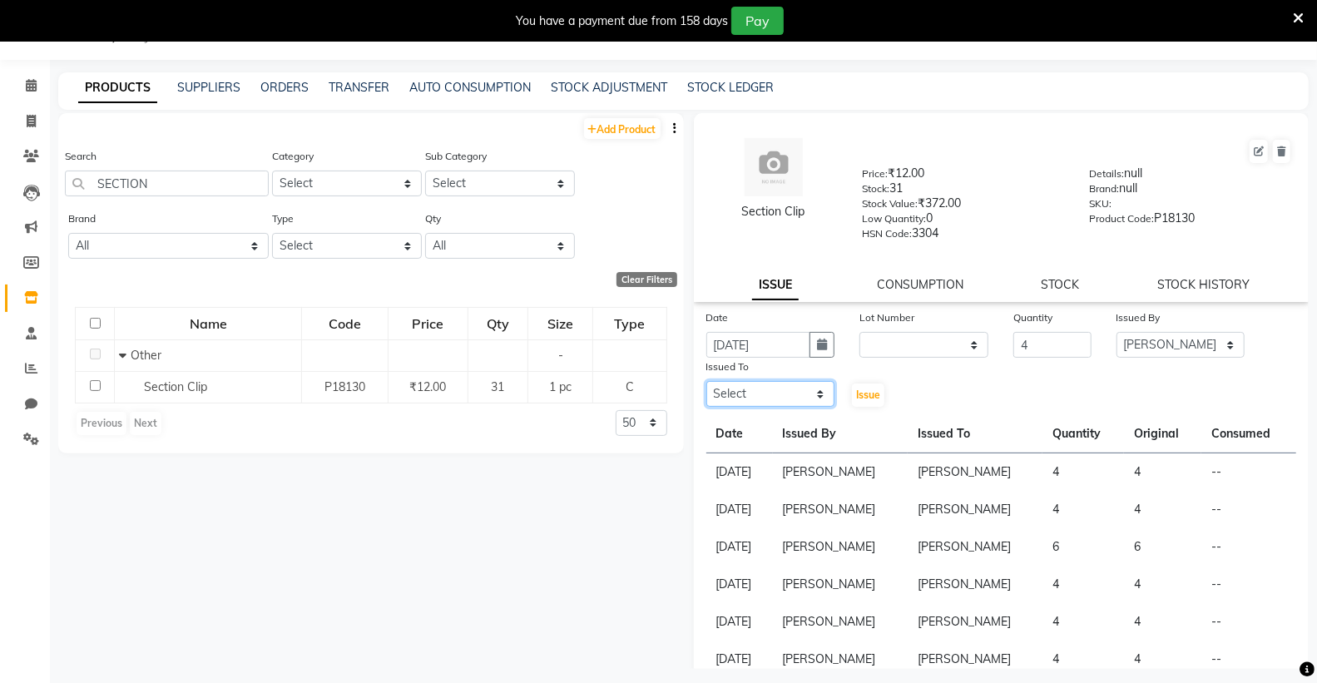
click at [760, 396] on select "Select Admin ANSH ARORA HARMAN KAUR VIRDI JYOTSNA Kabir Park Institute KOMAL AR…" at bounding box center [771, 394] width 129 height 26
select select "86195"
click at [707, 382] on select "Select Admin ANSH ARORA HARMAN KAUR VIRDI JYOTSNA Kabir Park Institute KOMAL AR…" at bounding box center [771, 394] width 129 height 26
click at [857, 397] on span "Issue" at bounding box center [868, 395] width 24 height 12
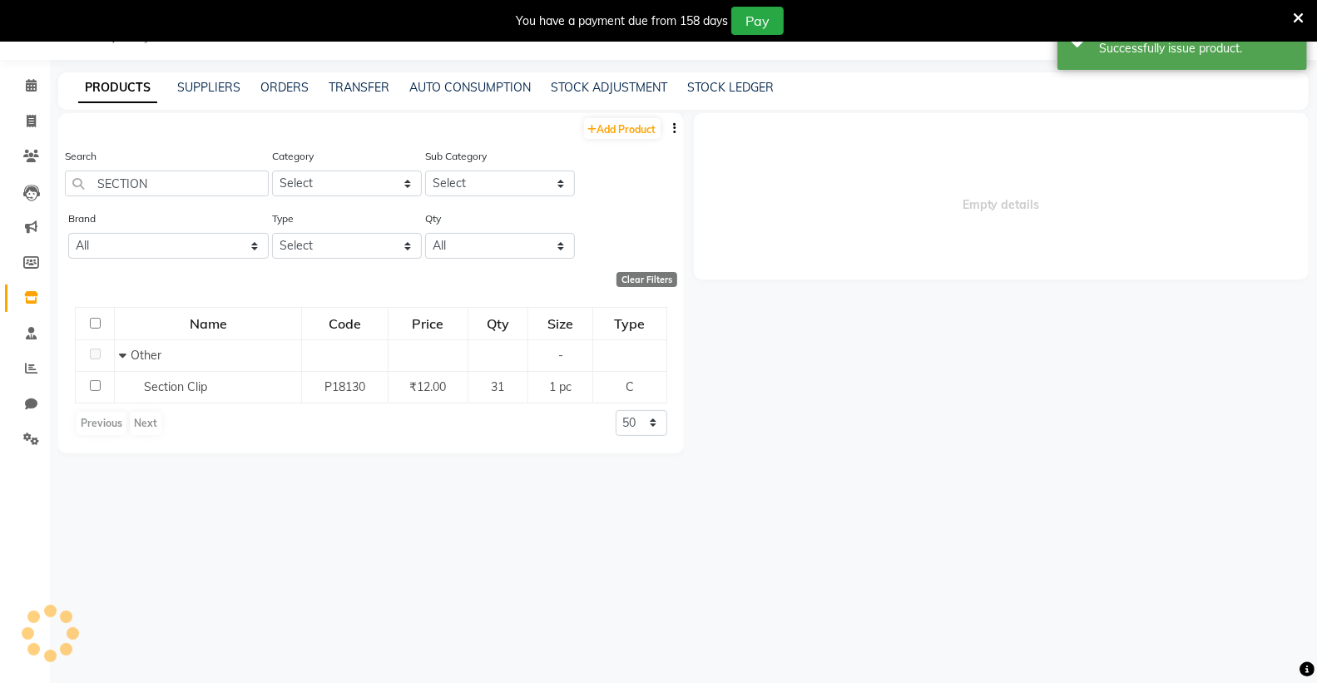
select select
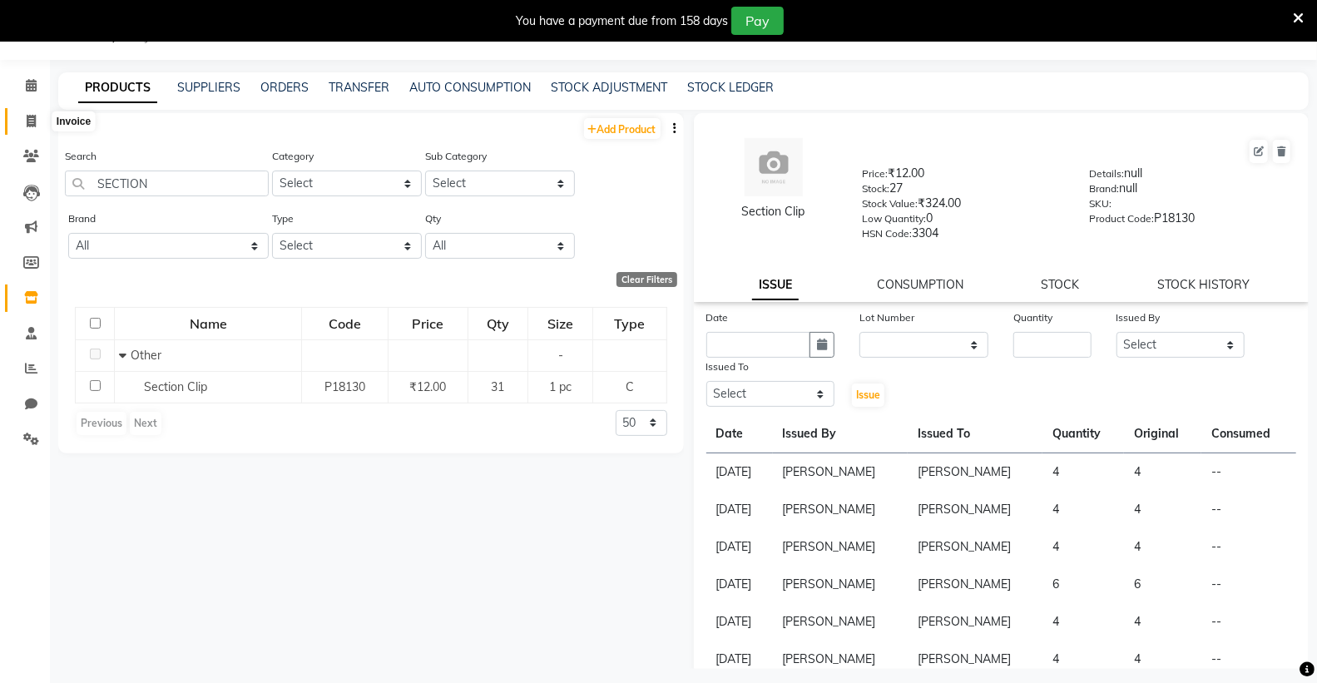
drag, startPoint x: 27, startPoint y: 120, endPoint x: 83, endPoint y: 134, distance: 58.3
click at [27, 121] on icon at bounding box center [31, 121] width 9 height 12
select select "8017"
select select "service"
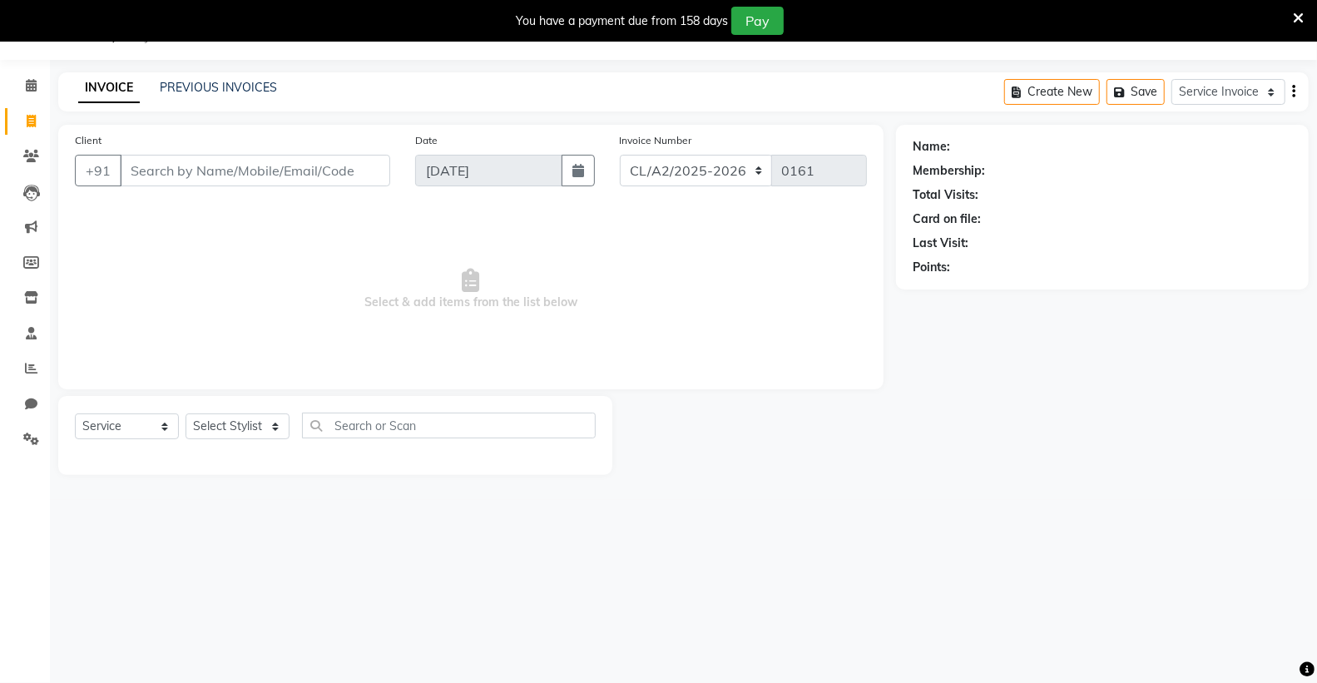
click at [186, 156] on input "Client" at bounding box center [255, 171] width 270 height 32
click at [27, 87] on icon at bounding box center [31, 85] width 11 height 12
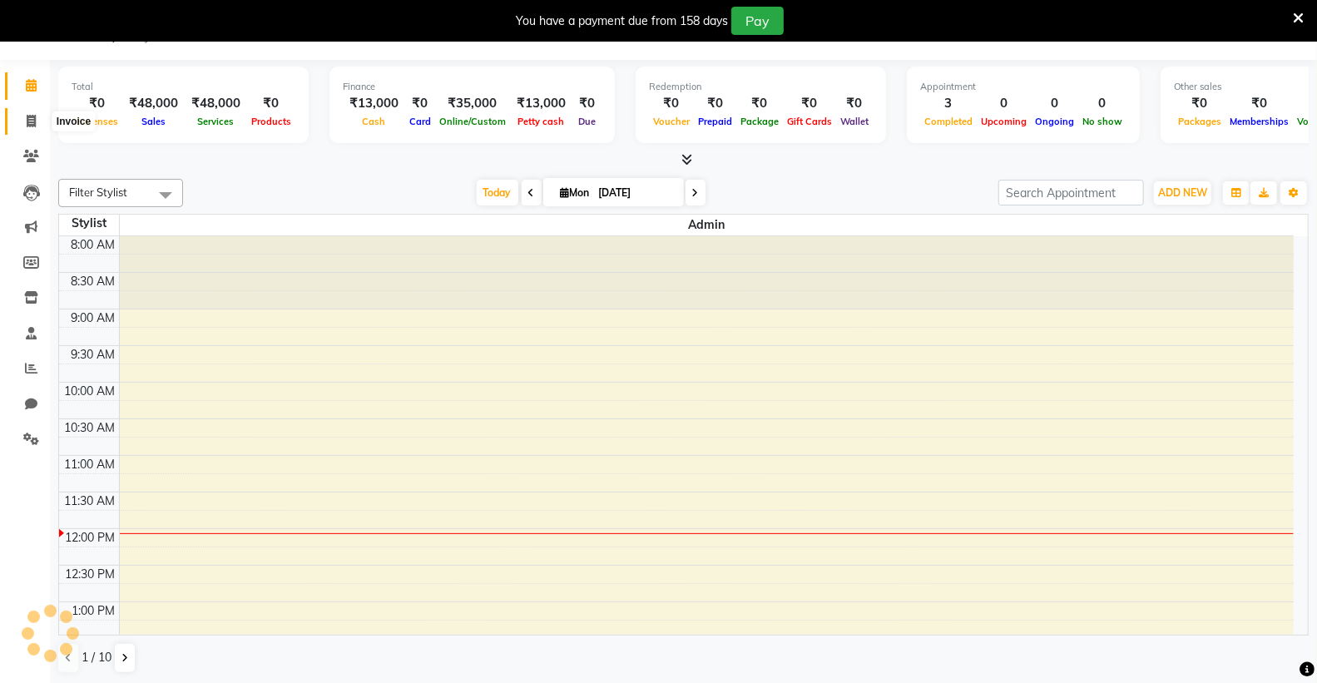
scroll to position [295, 0]
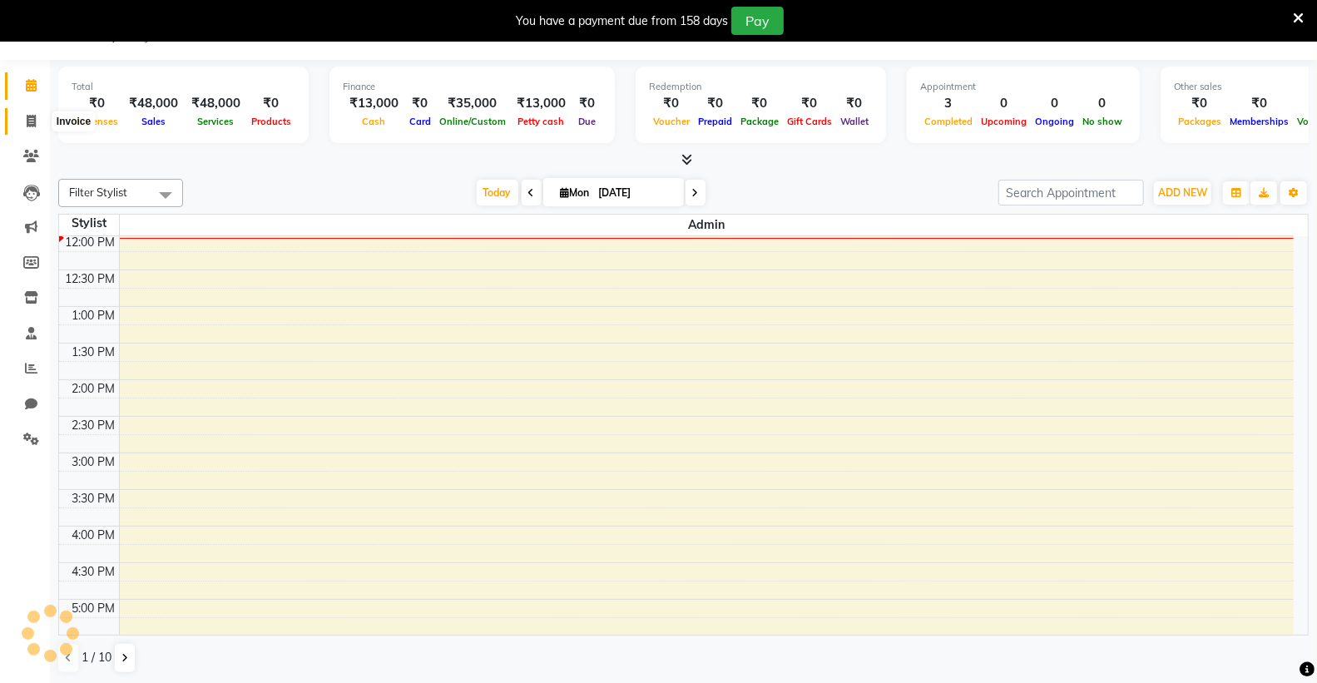
click at [33, 125] on icon at bounding box center [31, 121] width 9 height 12
select select "service"
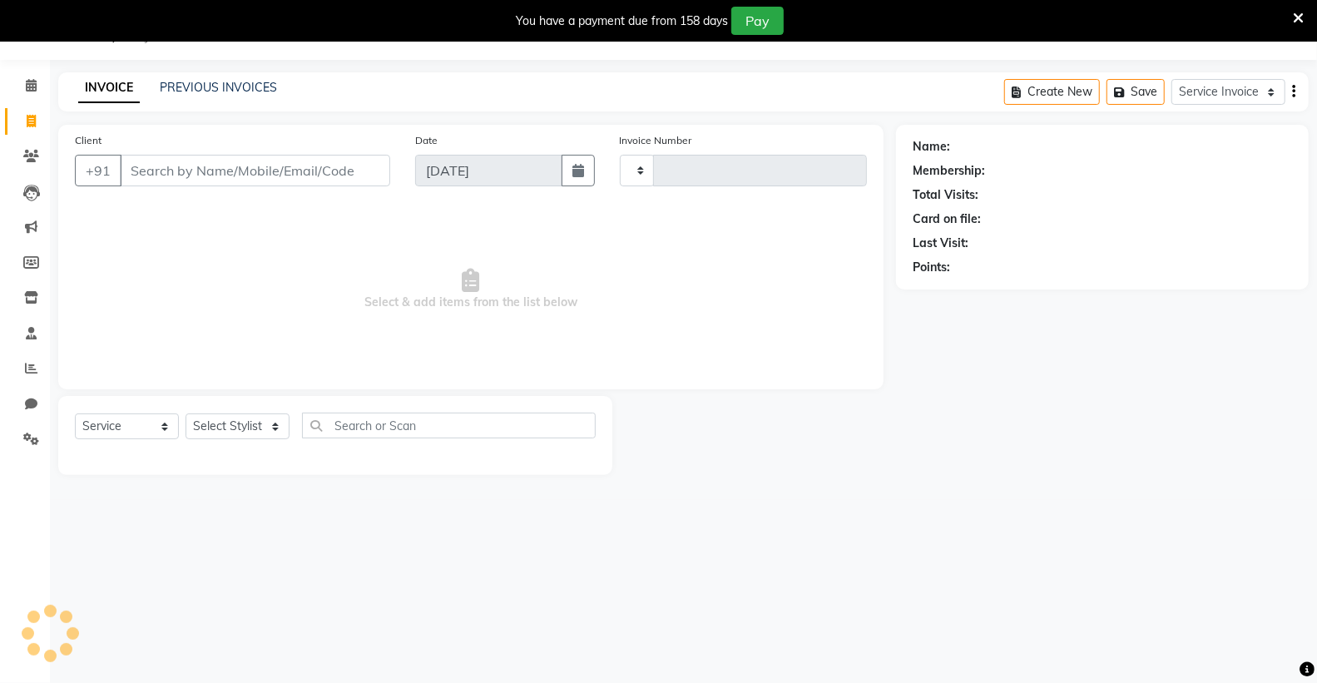
type input "0161"
select select "8017"
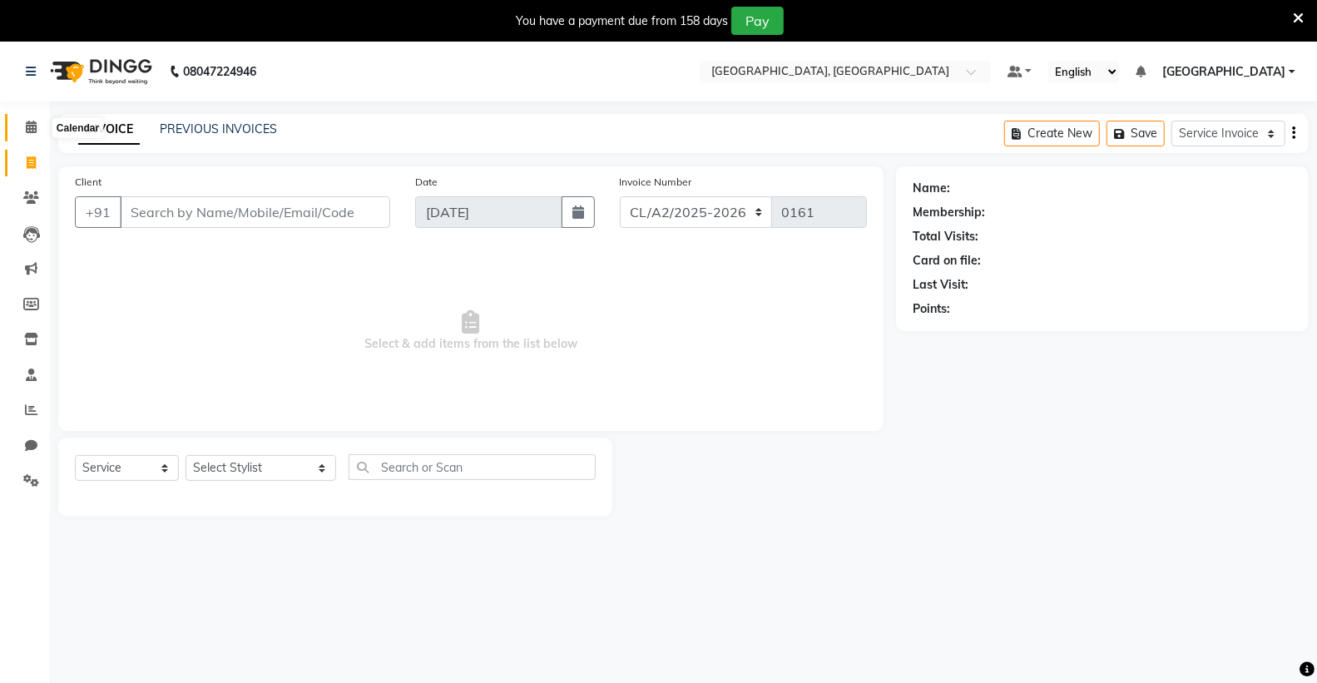
click at [22, 126] on span at bounding box center [31, 127] width 29 height 19
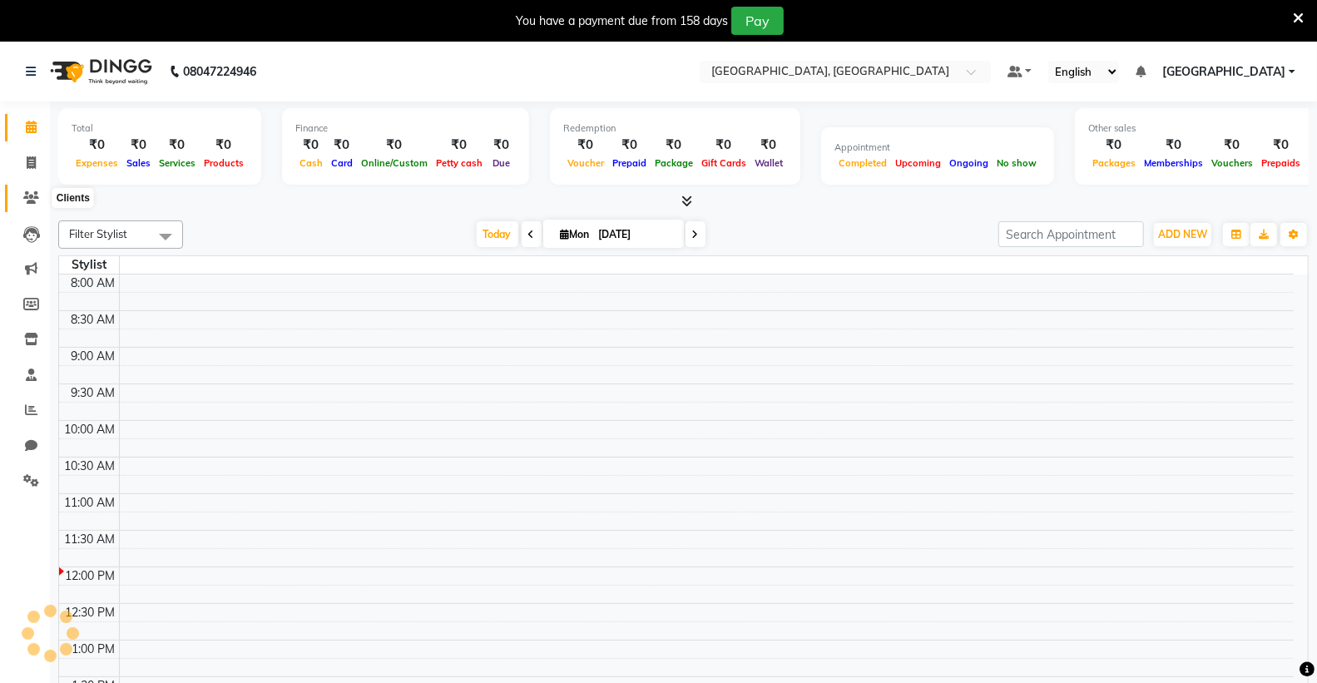
click at [32, 205] on span at bounding box center [31, 198] width 29 height 19
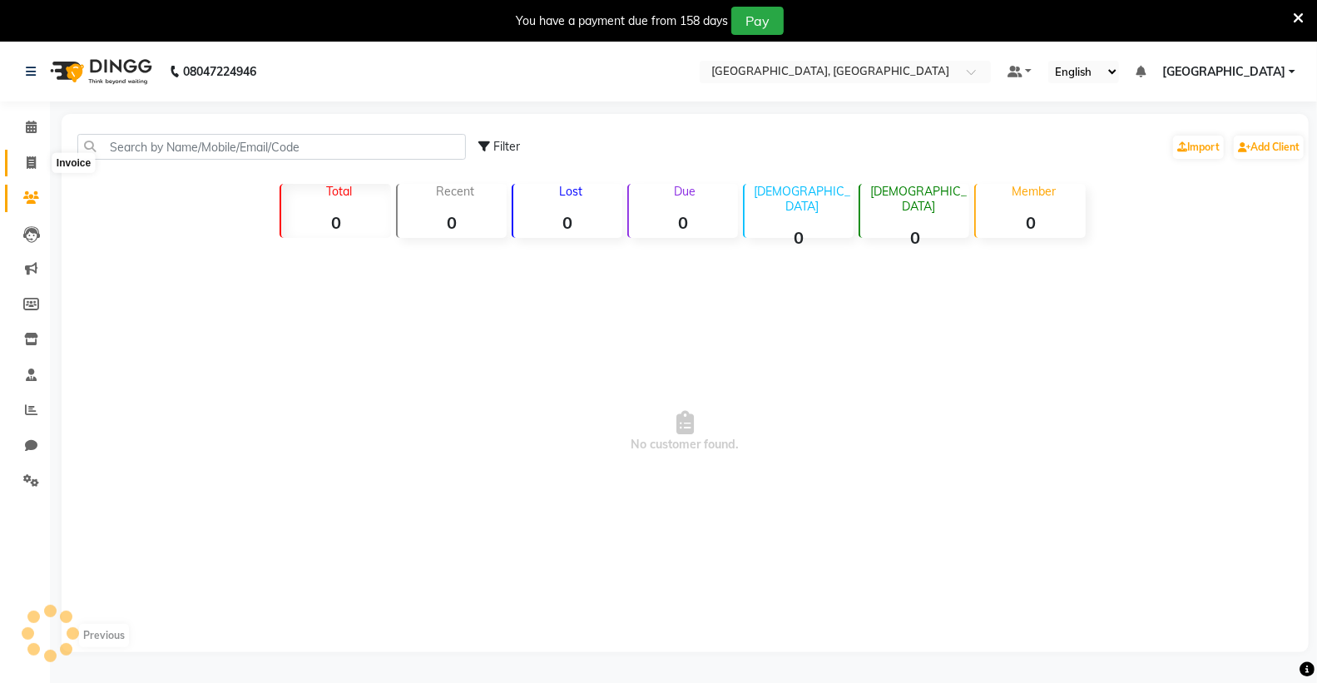
click at [27, 163] on icon at bounding box center [31, 162] width 9 height 12
select select "service"
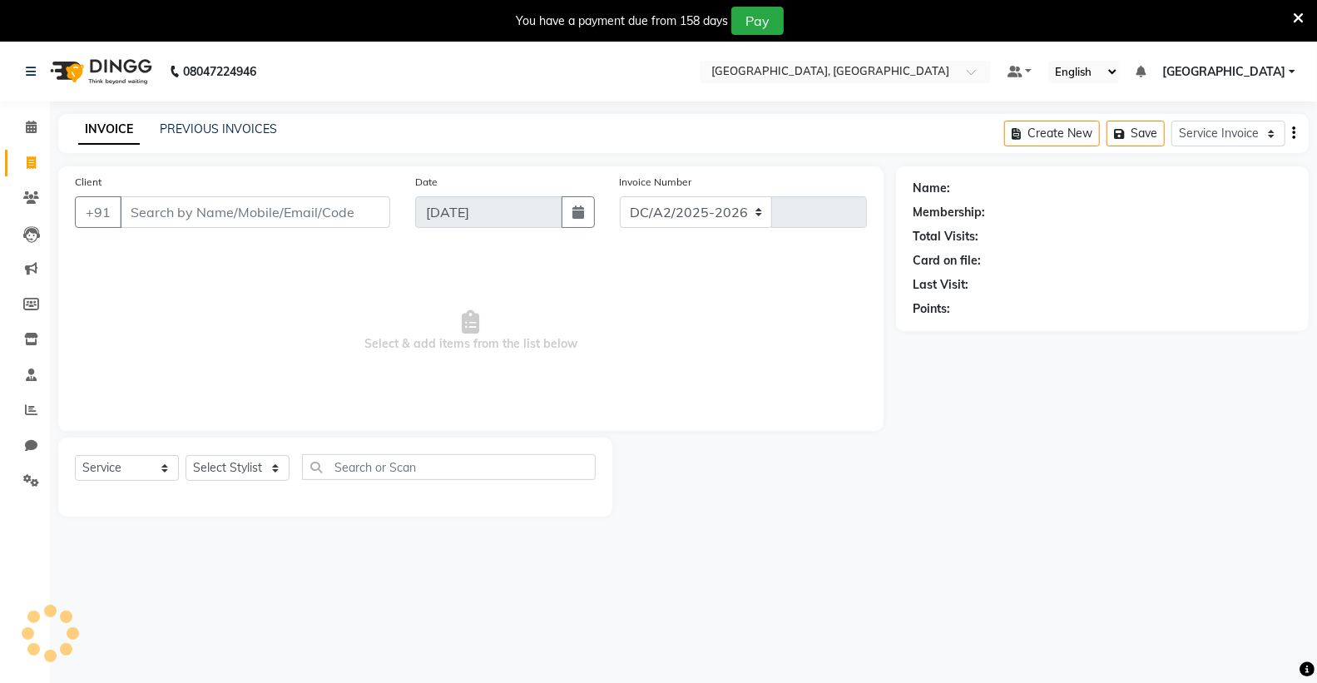
select select "8017"
type input "0161"
click at [251, 190] on div "Client +91" at bounding box center [232, 207] width 340 height 68
click at [265, 209] on input "Client" at bounding box center [255, 212] width 270 height 32
click at [267, 208] on input "Client" at bounding box center [255, 212] width 270 height 32
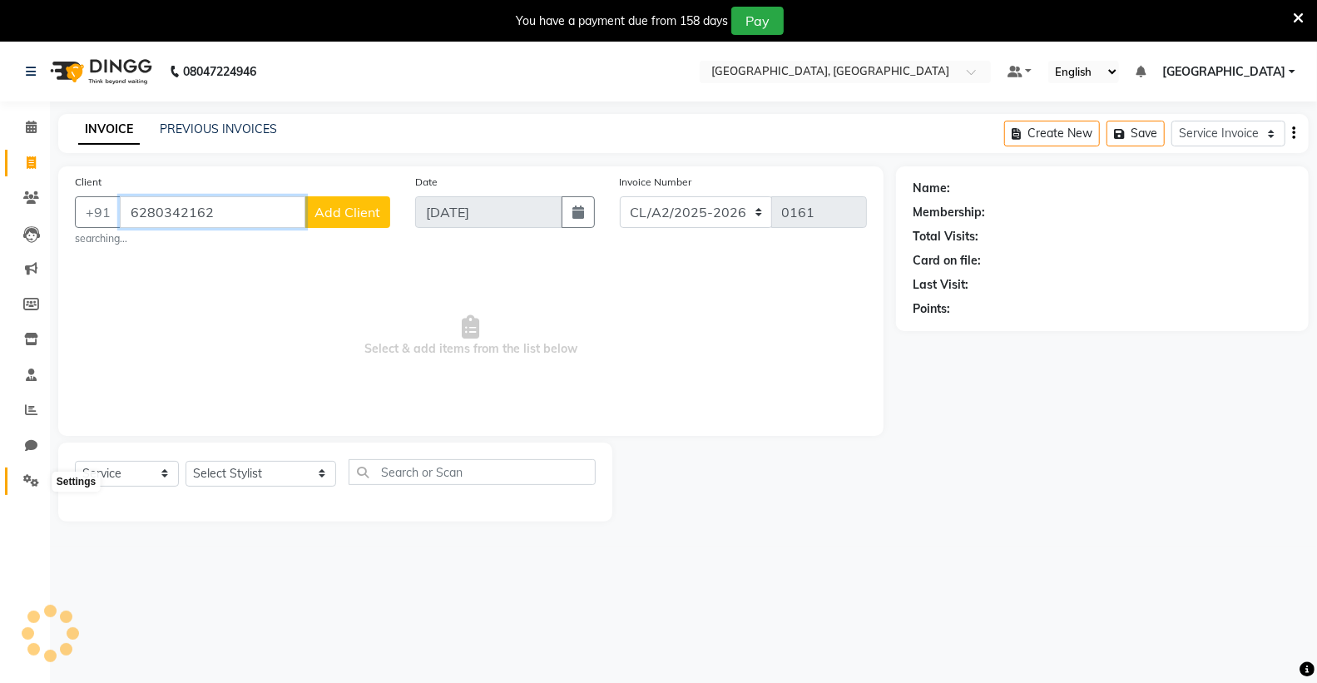
type input "6280342162"
click at [27, 480] on icon at bounding box center [31, 480] width 16 height 12
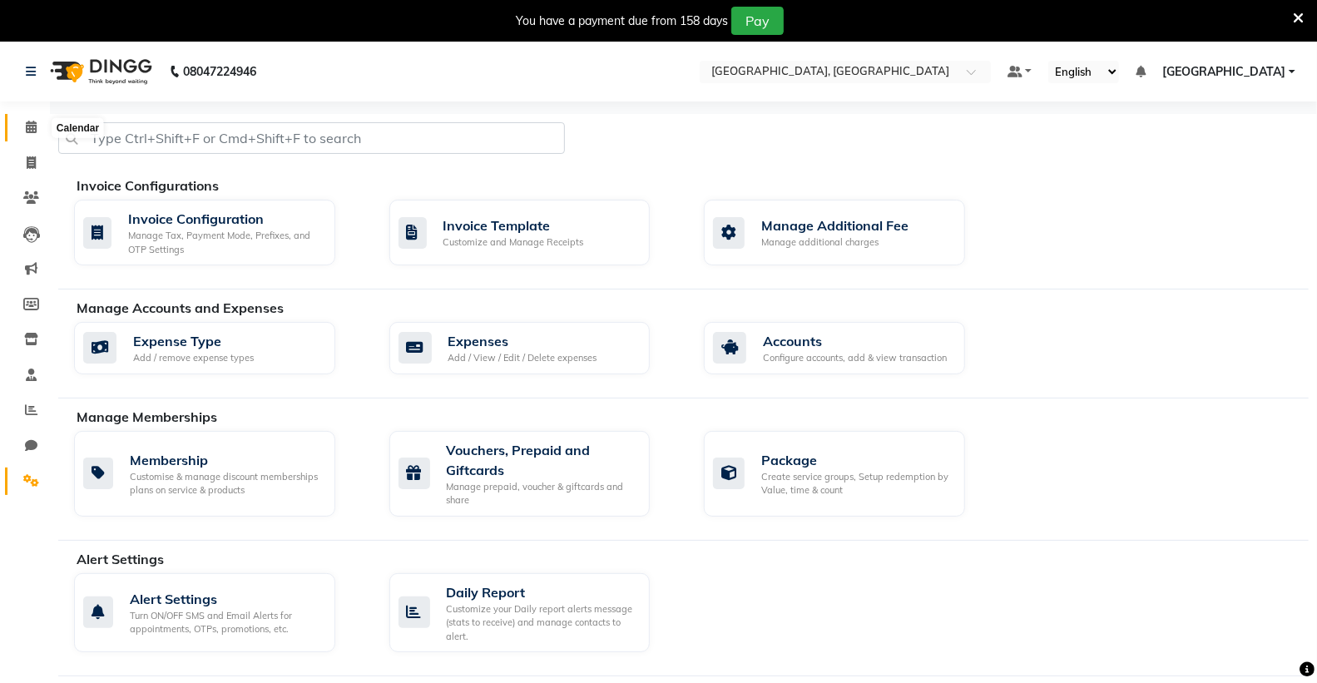
click at [29, 128] on icon at bounding box center [31, 127] width 11 height 12
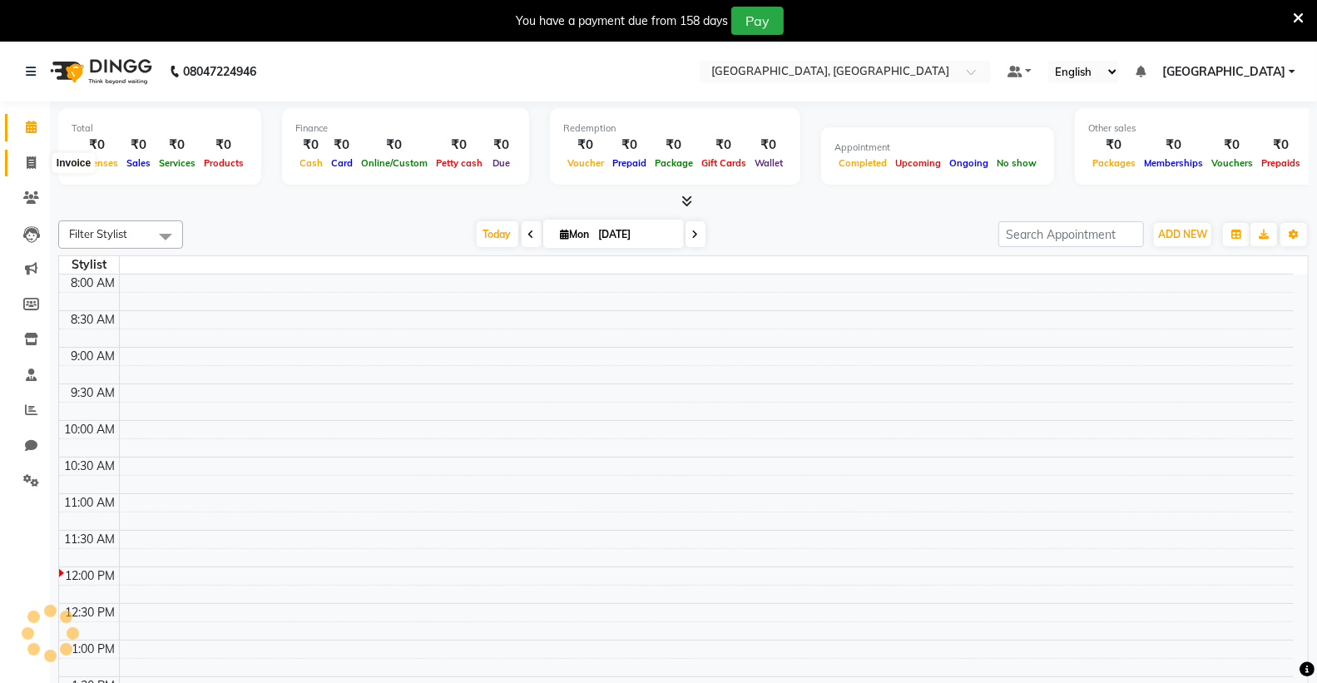
click at [22, 160] on span at bounding box center [31, 163] width 29 height 19
select select "service"
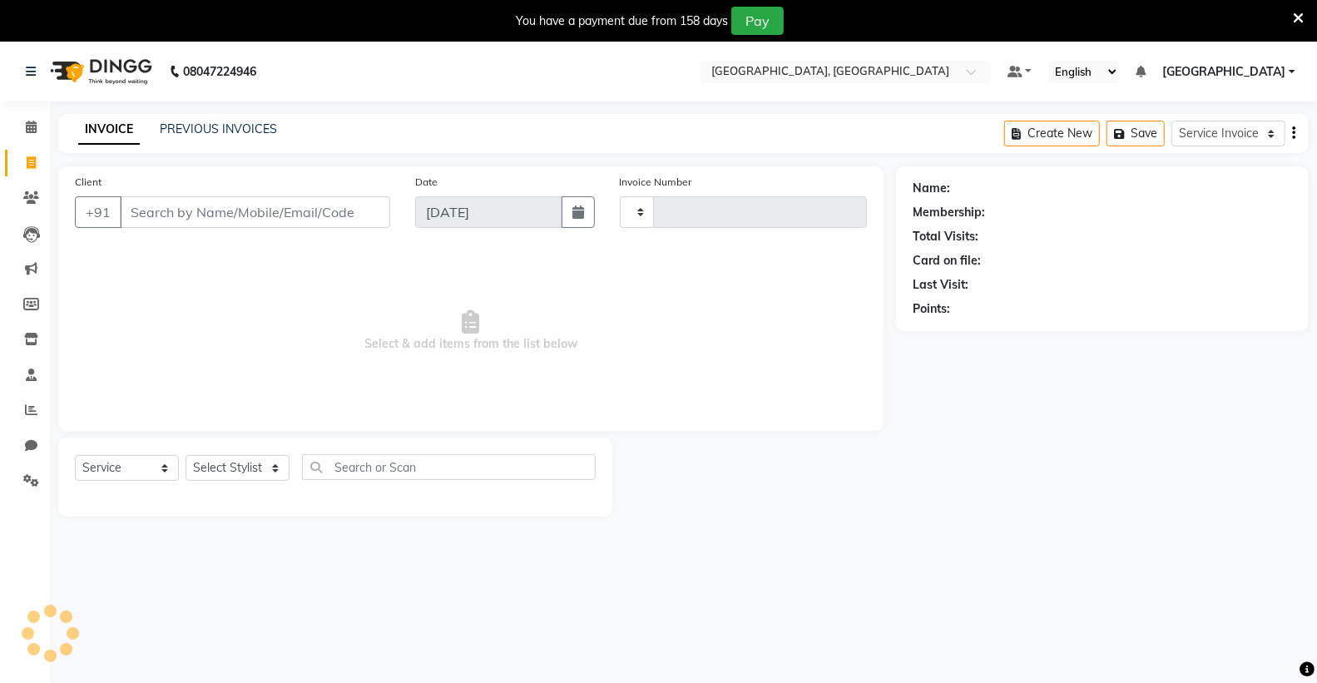
type input "0161"
select select "8017"
click at [211, 133] on link "PREVIOUS INVOICES" at bounding box center [218, 129] width 117 height 15
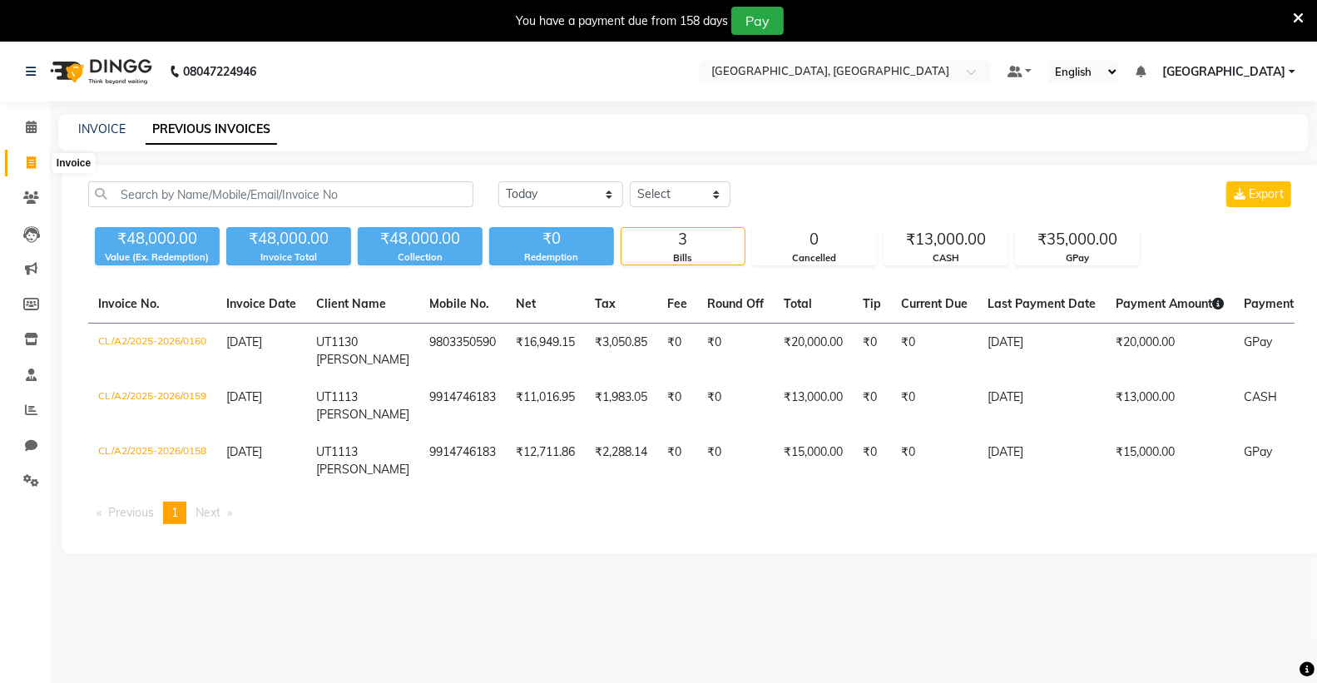
click at [23, 162] on span at bounding box center [31, 163] width 29 height 19
select select "service"
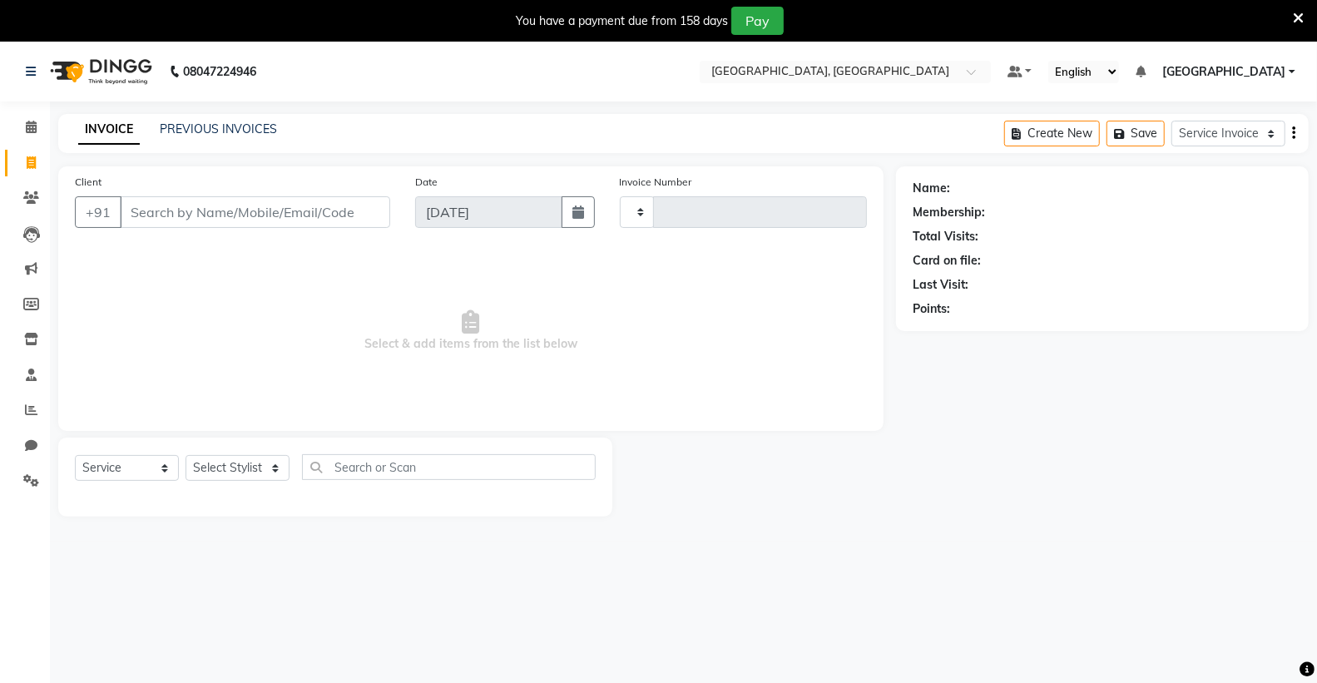
scroll to position [42, 0]
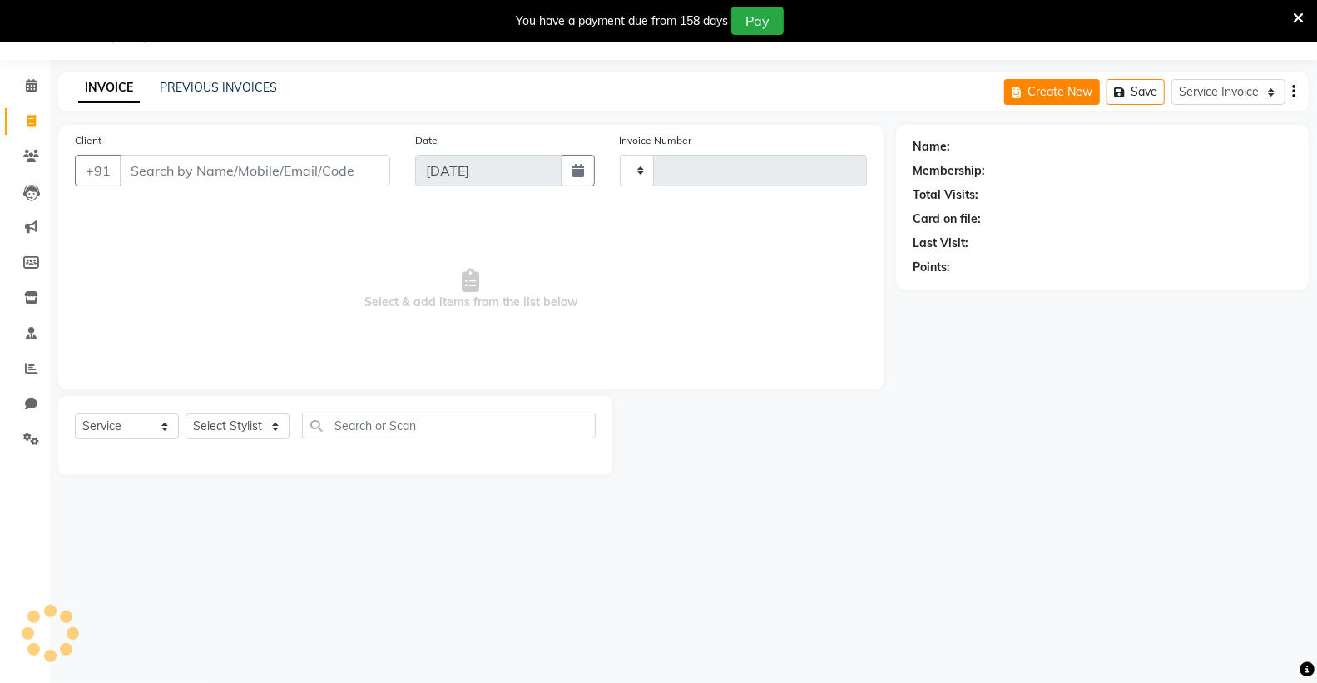
click at [1047, 83] on button "Create New" at bounding box center [1053, 92] width 96 height 26
select select "service"
type input "0161"
select select "8017"
click at [1063, 82] on button "Create New" at bounding box center [1053, 92] width 96 height 26
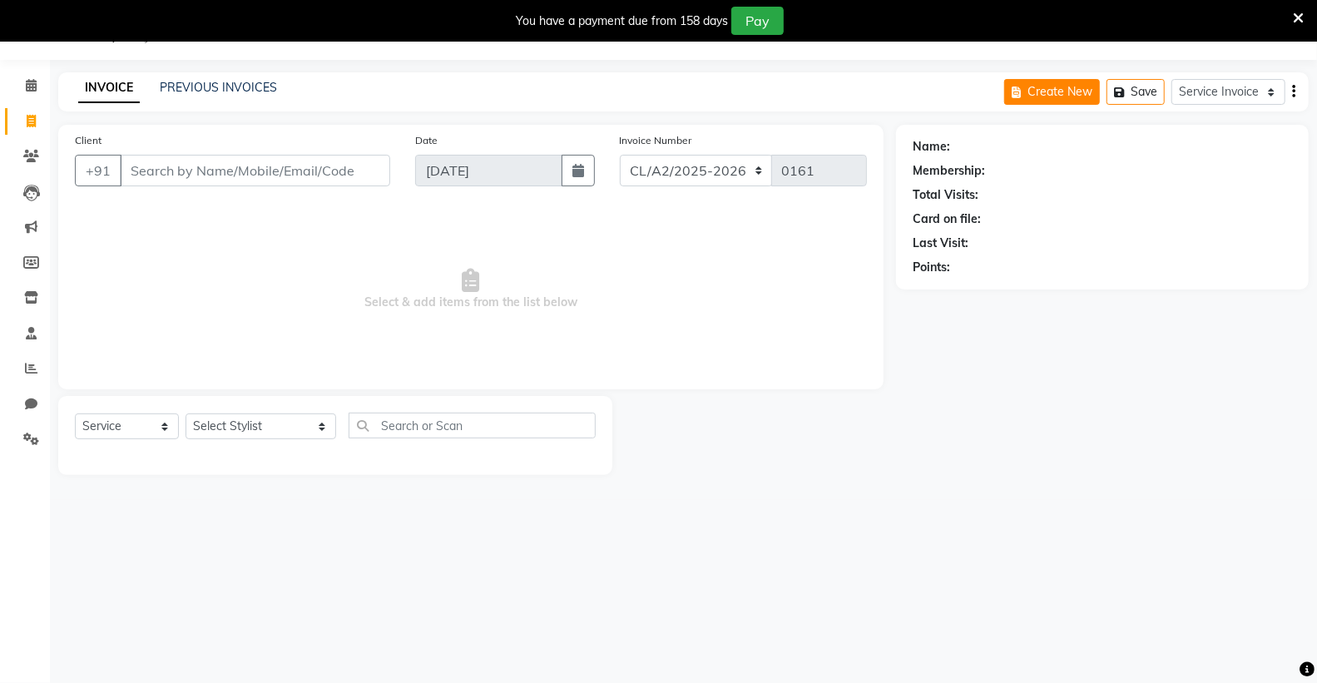
select select "service"
select select "8017"
type input "0161"
click at [310, 186] on input "Client" at bounding box center [255, 171] width 270 height 32
click at [25, 160] on icon at bounding box center [31, 156] width 16 height 12
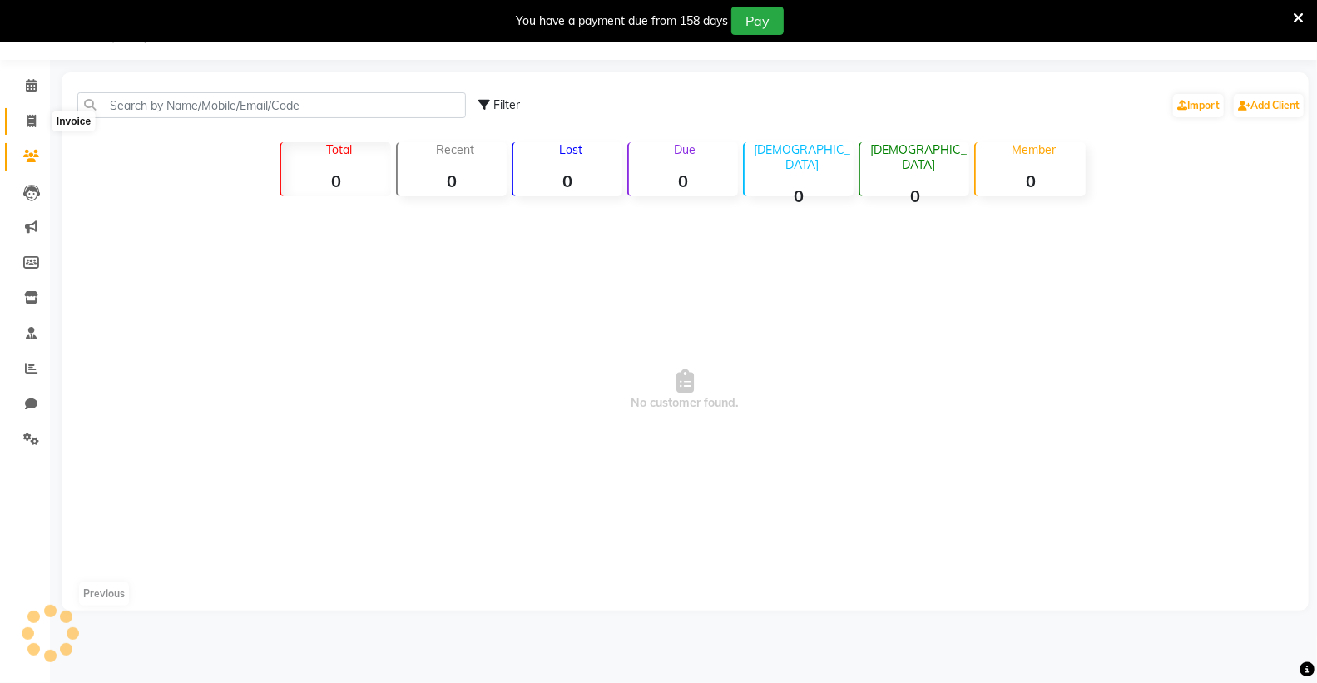
click at [27, 121] on icon at bounding box center [31, 121] width 9 height 12
select select "service"
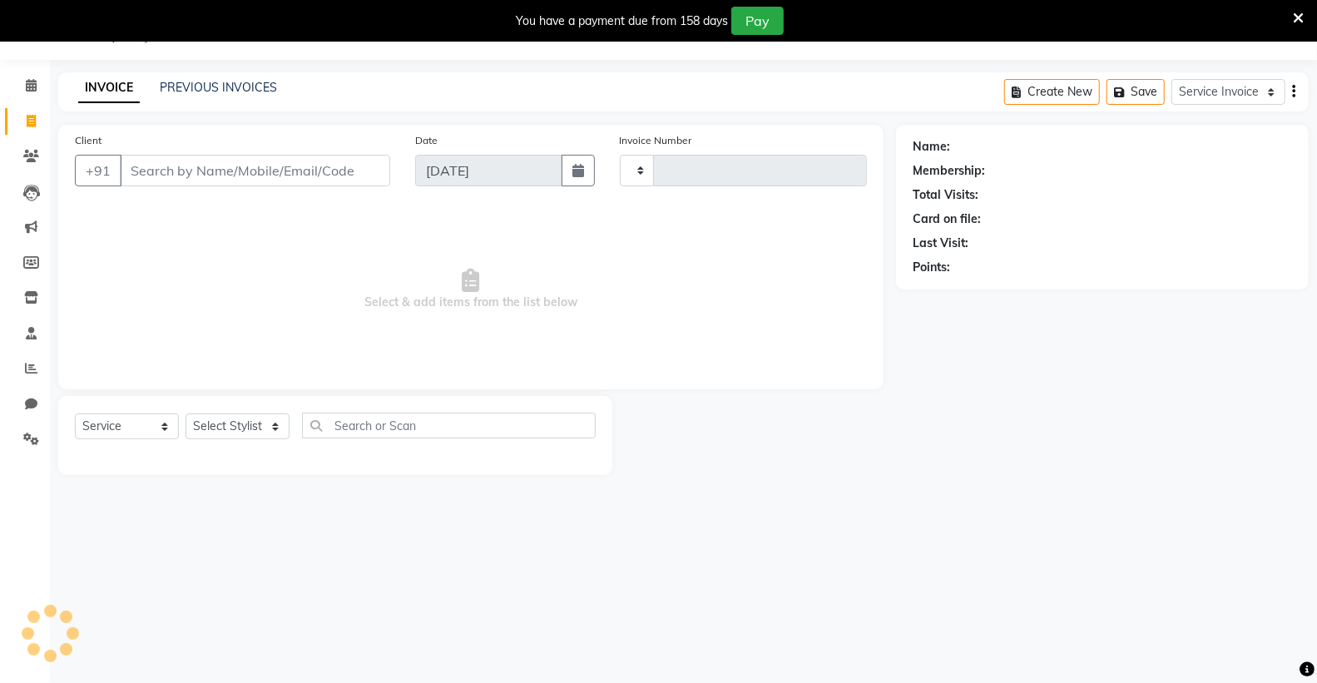
type input "0161"
select select "8017"
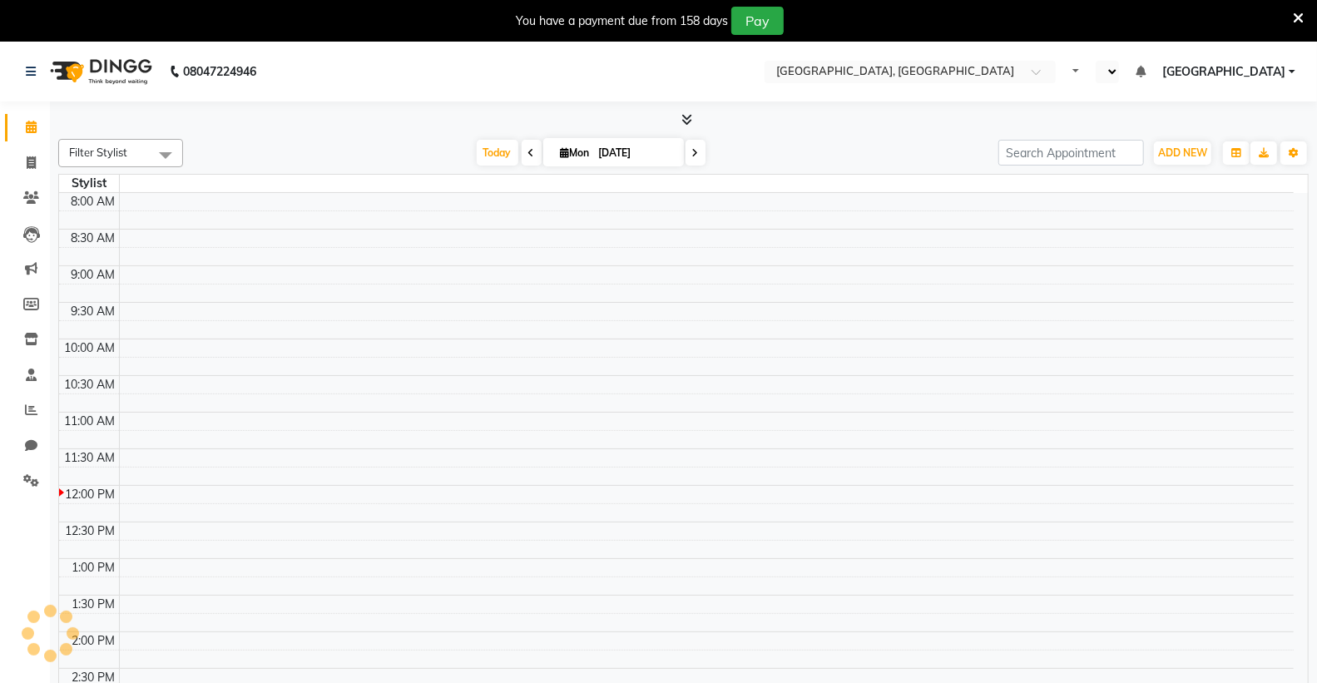
select select "en"
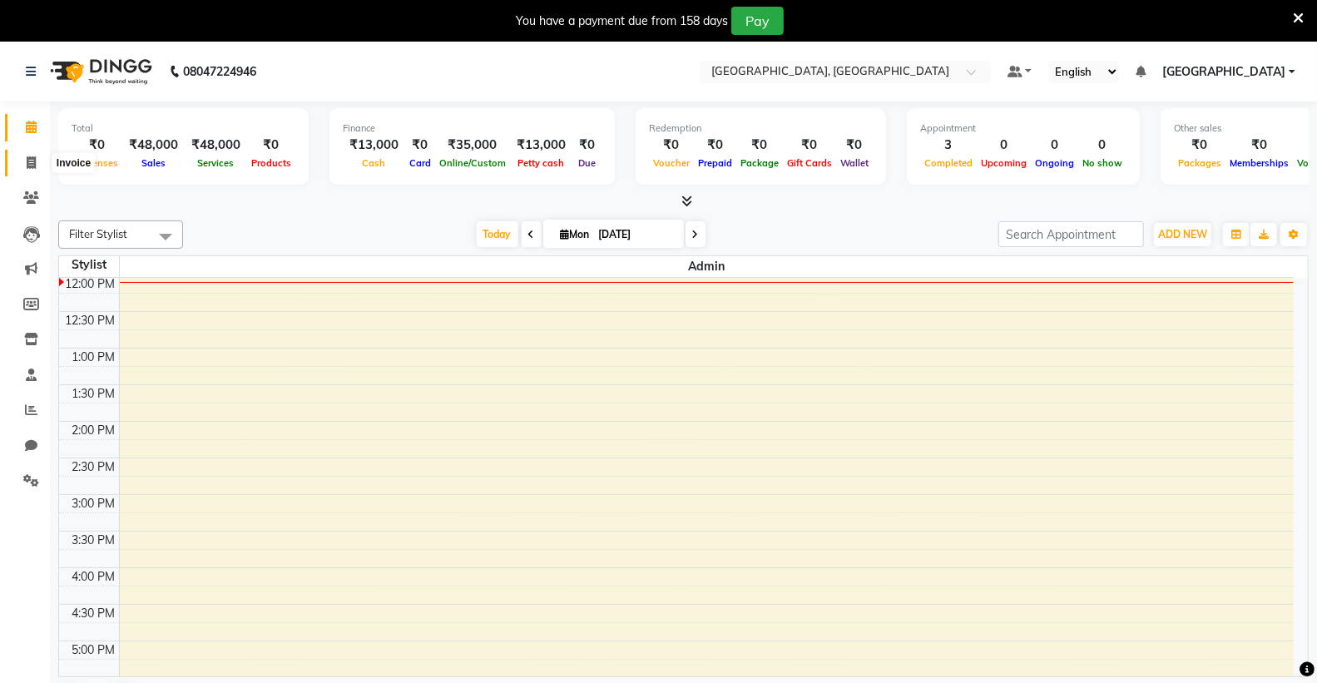
click at [29, 161] on icon at bounding box center [31, 162] width 9 height 12
select select "service"
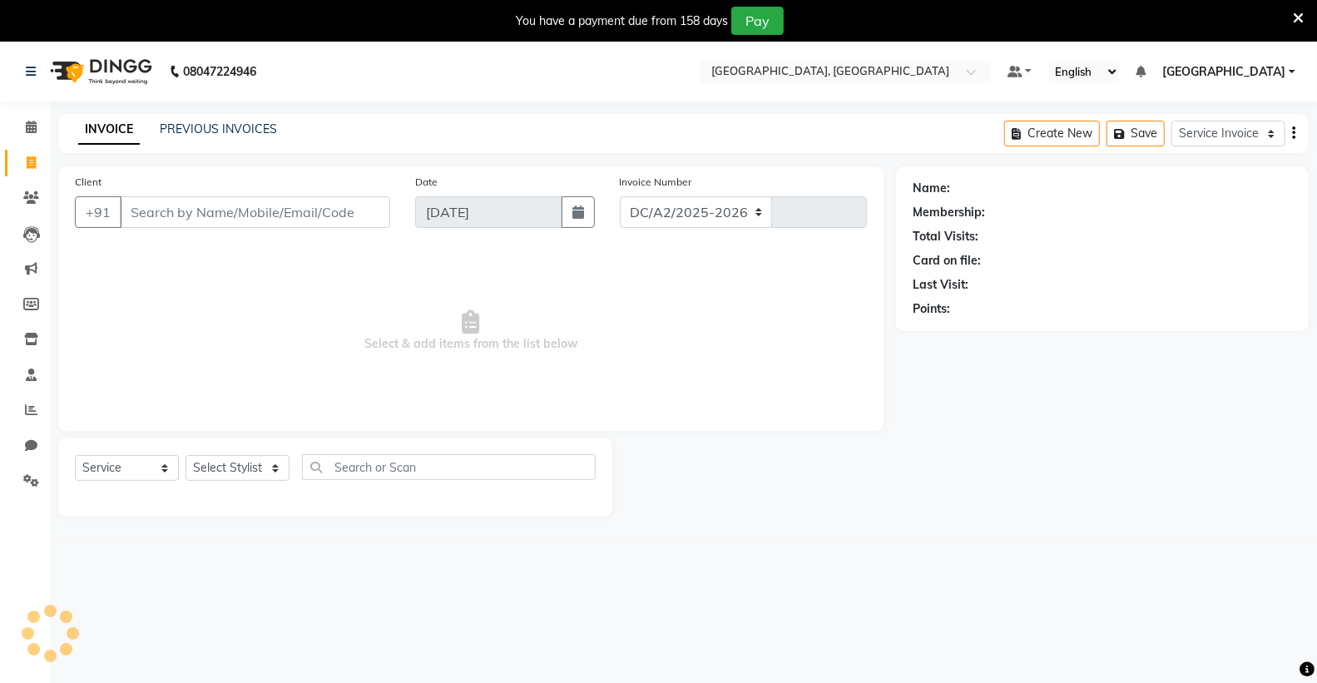
select select "8017"
type input "0161"
click at [1297, 136] on div "Create New Save Service Invoice Product Invoice" at bounding box center [1157, 133] width 305 height 39
click at [1067, 136] on button "Create New" at bounding box center [1053, 134] width 96 height 26
select select "service"
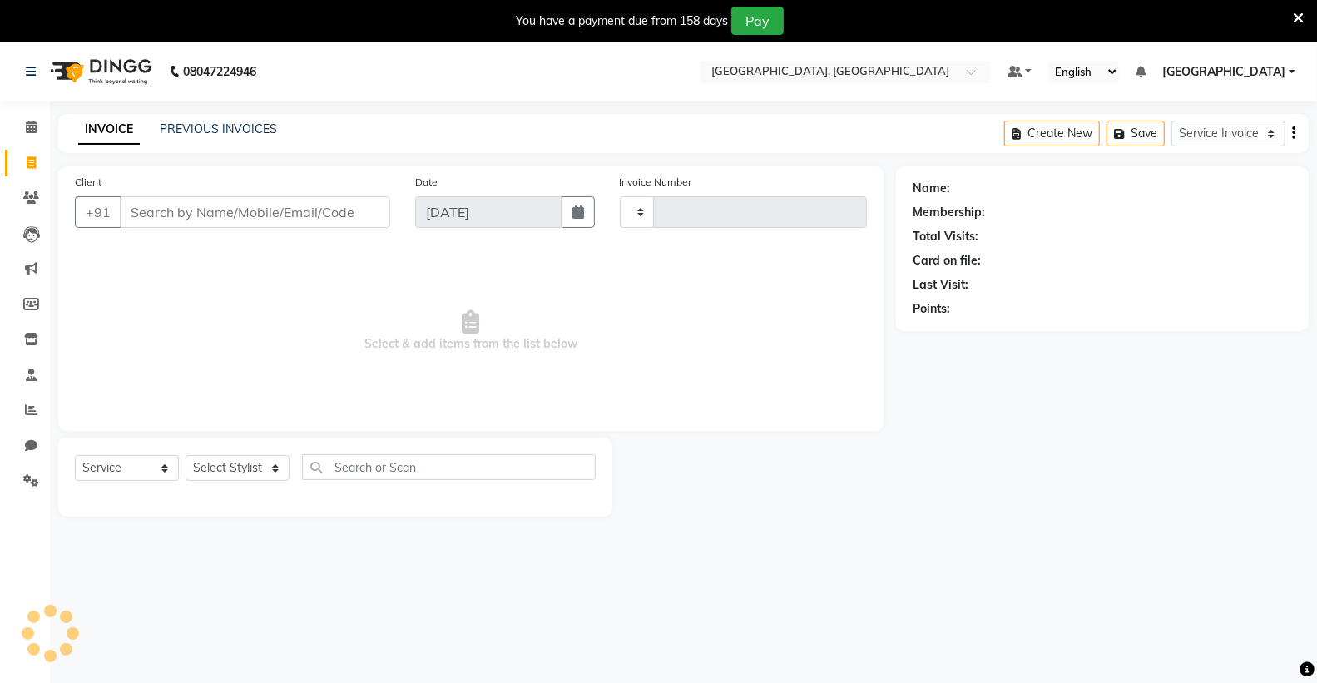
type input "0161"
select select "8017"
click at [1059, 135] on button "Create New" at bounding box center [1053, 134] width 96 height 26
select select "8017"
select select "service"
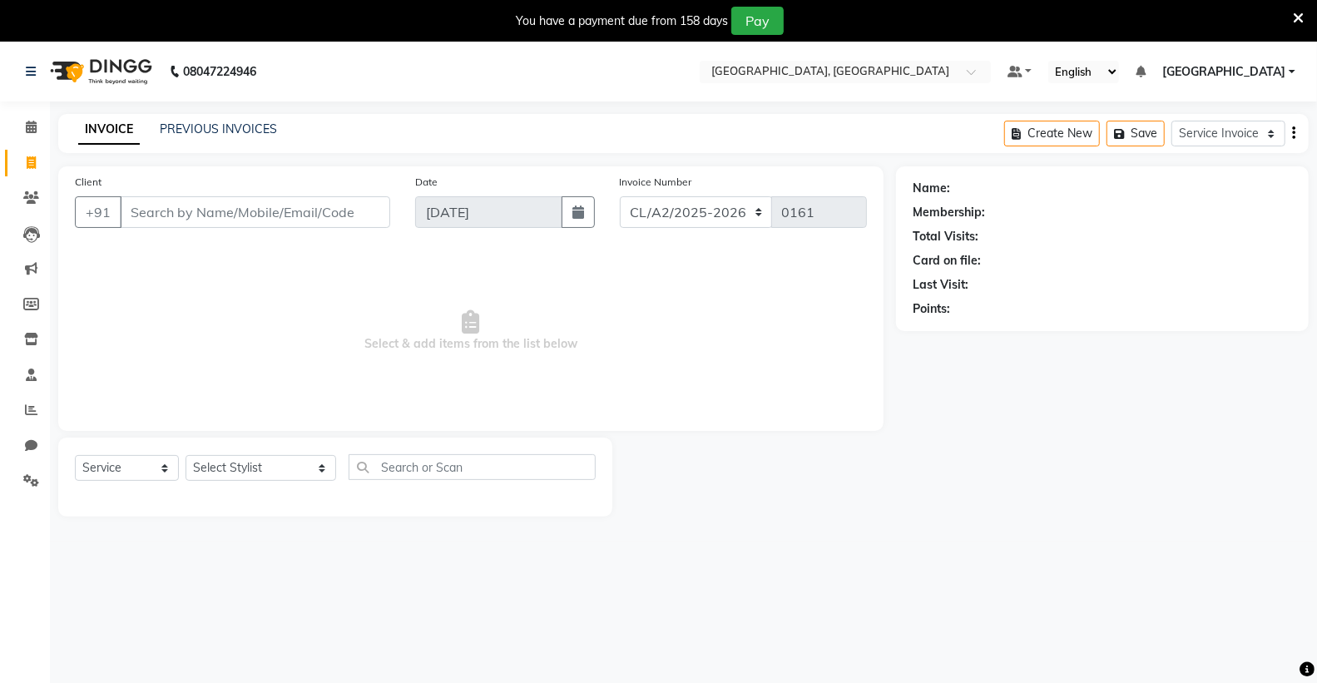
click at [219, 206] on input "Client" at bounding box center [255, 212] width 270 height 32
click at [213, 221] on input "Client" at bounding box center [255, 212] width 270 height 32
click at [1287, 134] on div "Create New Save Service Invoice Product Invoice" at bounding box center [1157, 133] width 305 height 39
drag, startPoint x: 1301, startPoint y: 133, endPoint x: 1290, endPoint y: 133, distance: 10.8
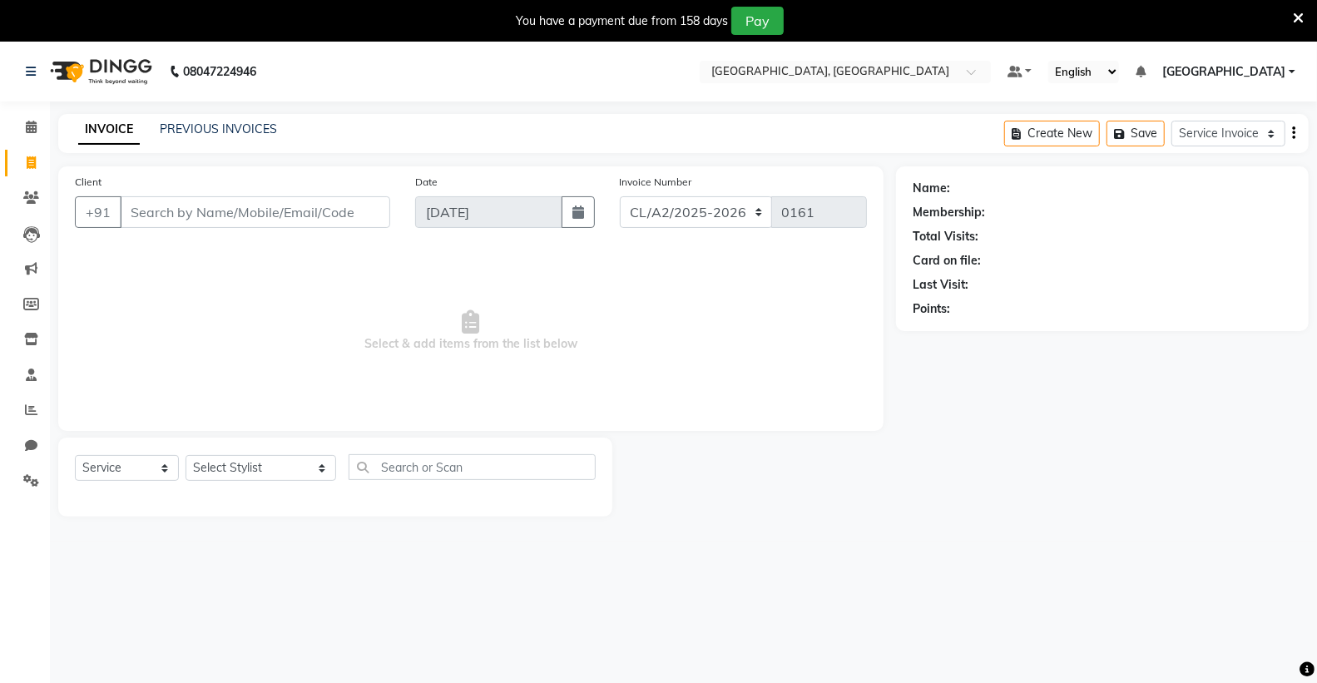
click at [1292, 133] on div "Create New Save Service Invoice Product Invoice" at bounding box center [1157, 133] width 305 height 39
click at [1290, 133] on div "Create New Save Service Invoice Product Invoice" at bounding box center [1157, 133] width 305 height 39
click at [1293, 133] on icon "button" at bounding box center [1293, 133] width 3 height 1
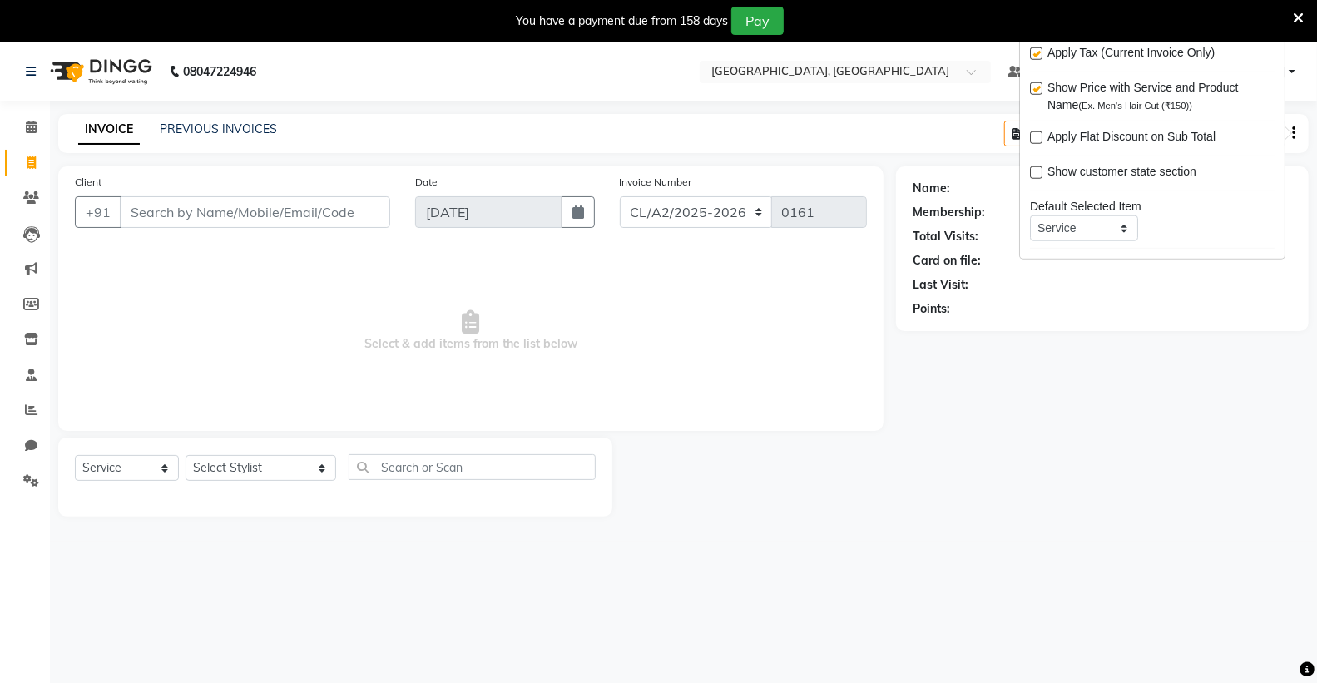
click at [1293, 133] on icon "button" at bounding box center [1293, 133] width 3 height 1
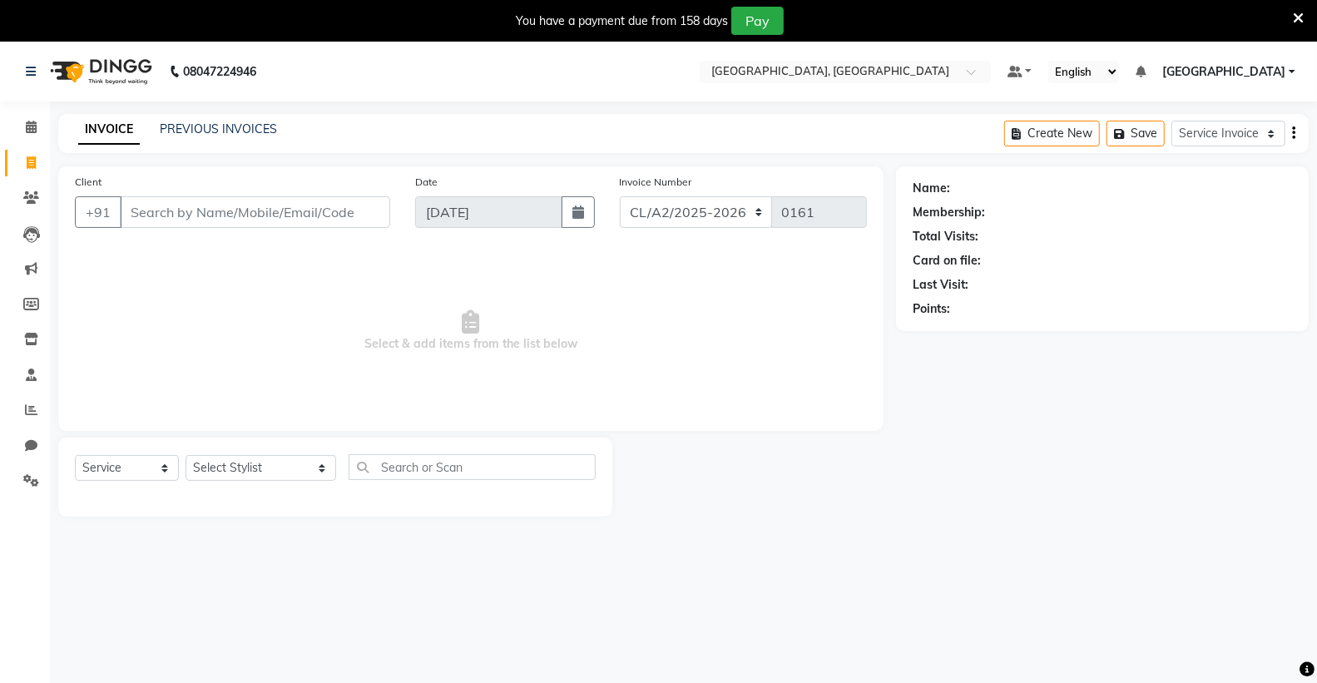
click at [1293, 133] on icon "button" at bounding box center [1293, 133] width 3 height 1
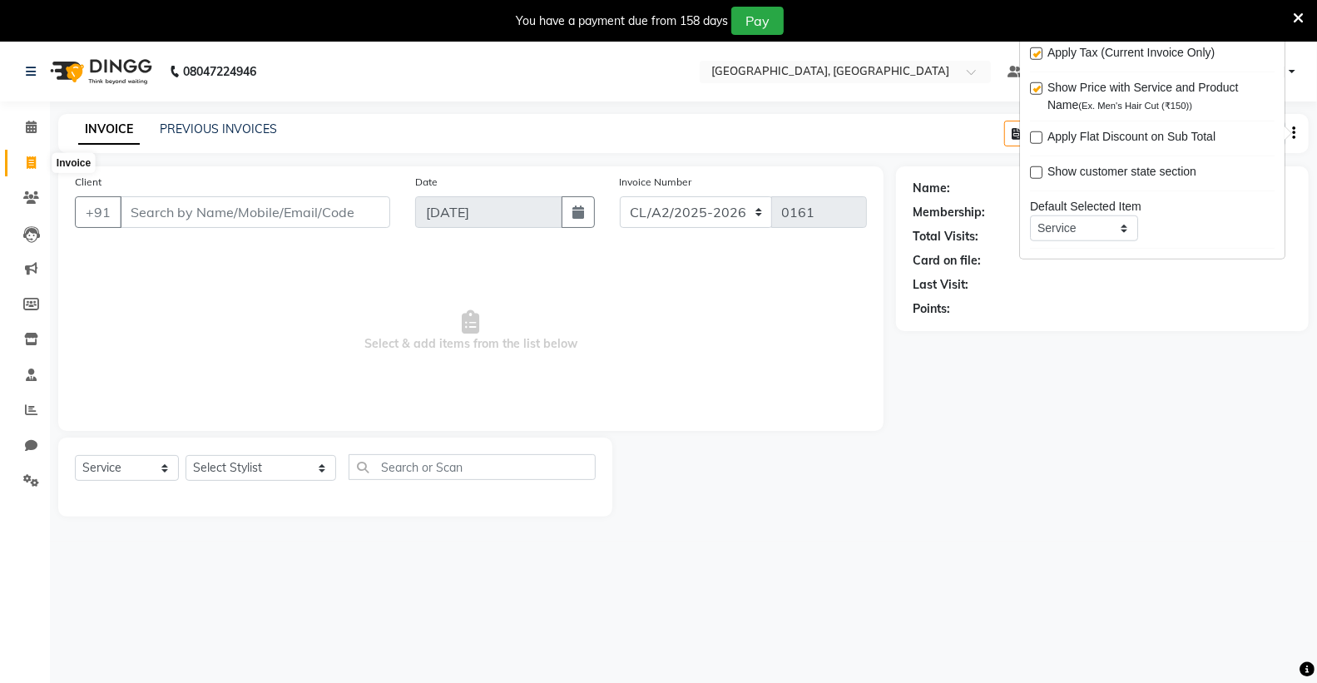
click at [36, 159] on span at bounding box center [31, 163] width 29 height 19
select select "service"
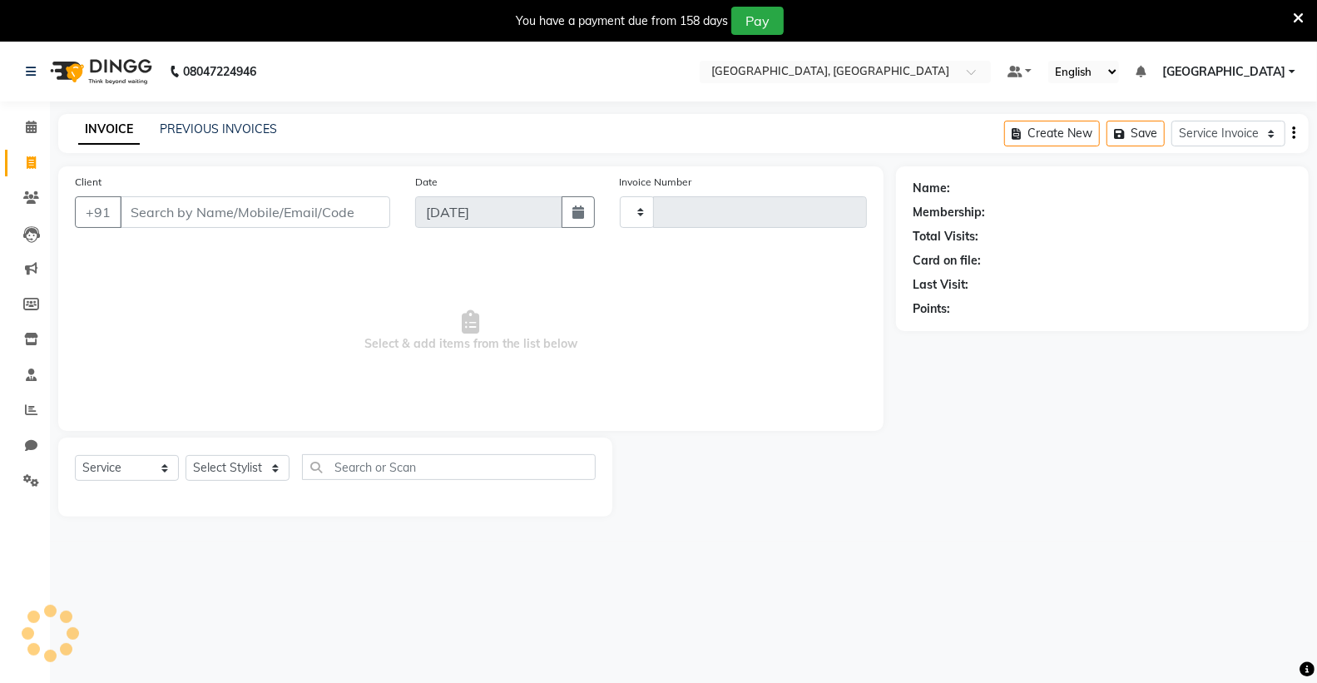
type input "0161"
select select "8017"
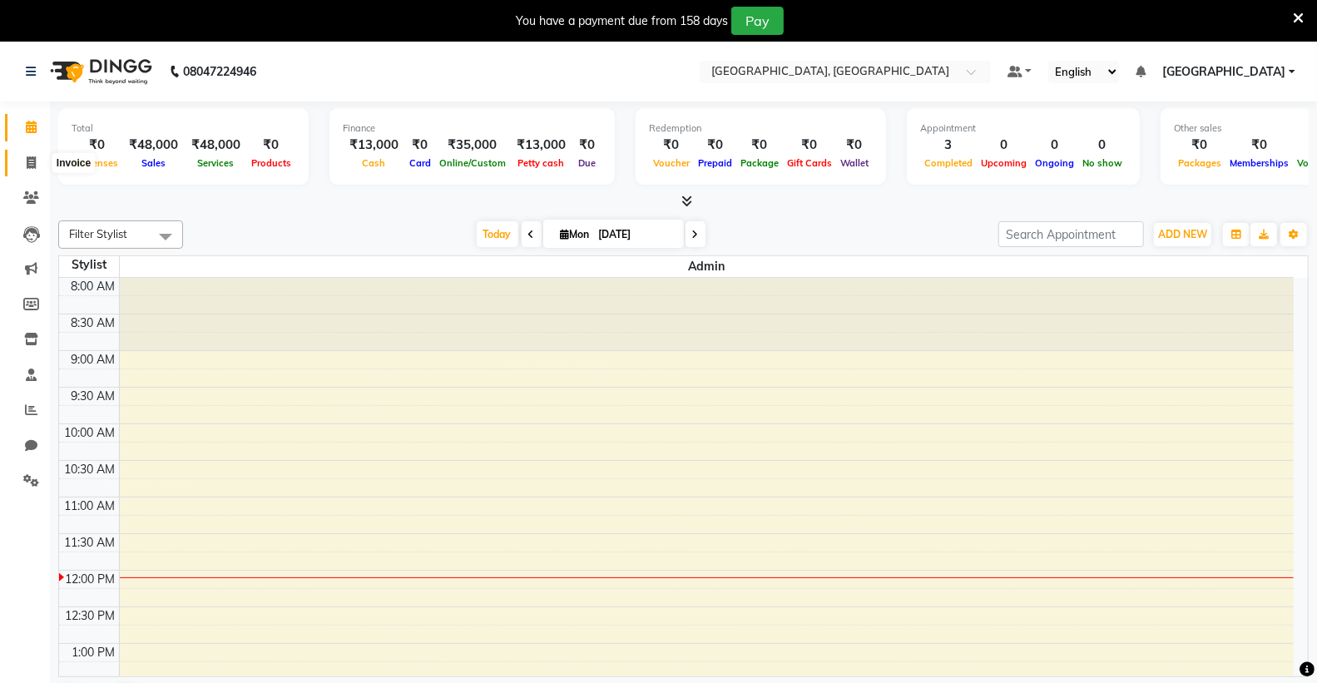
click at [22, 164] on span at bounding box center [31, 163] width 29 height 19
select select "service"
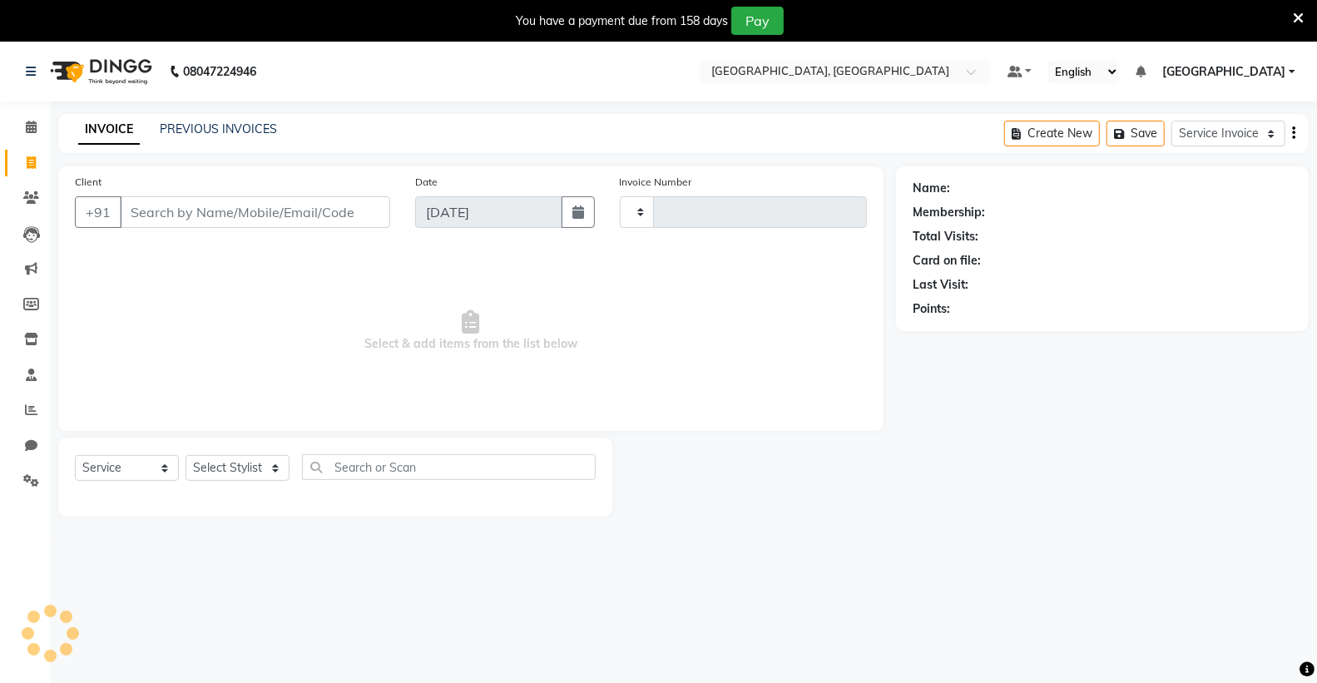
type input "0161"
select select "8017"
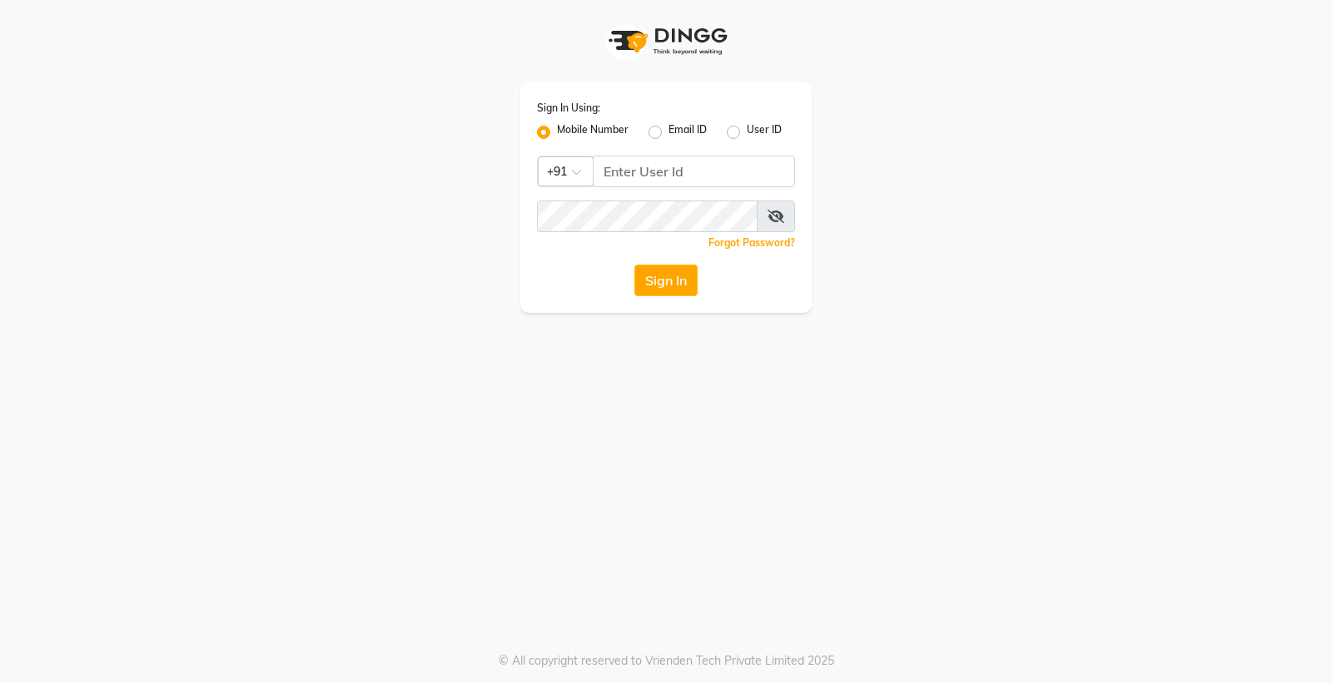
drag, startPoint x: 667, startPoint y: 187, endPoint x: 684, endPoint y: 163, distance: 29.3
click at [672, 183] on div "Sign In Using: Mobile Number Email ID User ID Country Code × +91 Remember me Fo…" at bounding box center [665, 197] width 291 height 231
click at [687, 162] on input "Username" at bounding box center [694, 172] width 202 height 32
type input "9056166698"
click at [634, 265] on button "Sign In" at bounding box center [665, 281] width 63 height 32
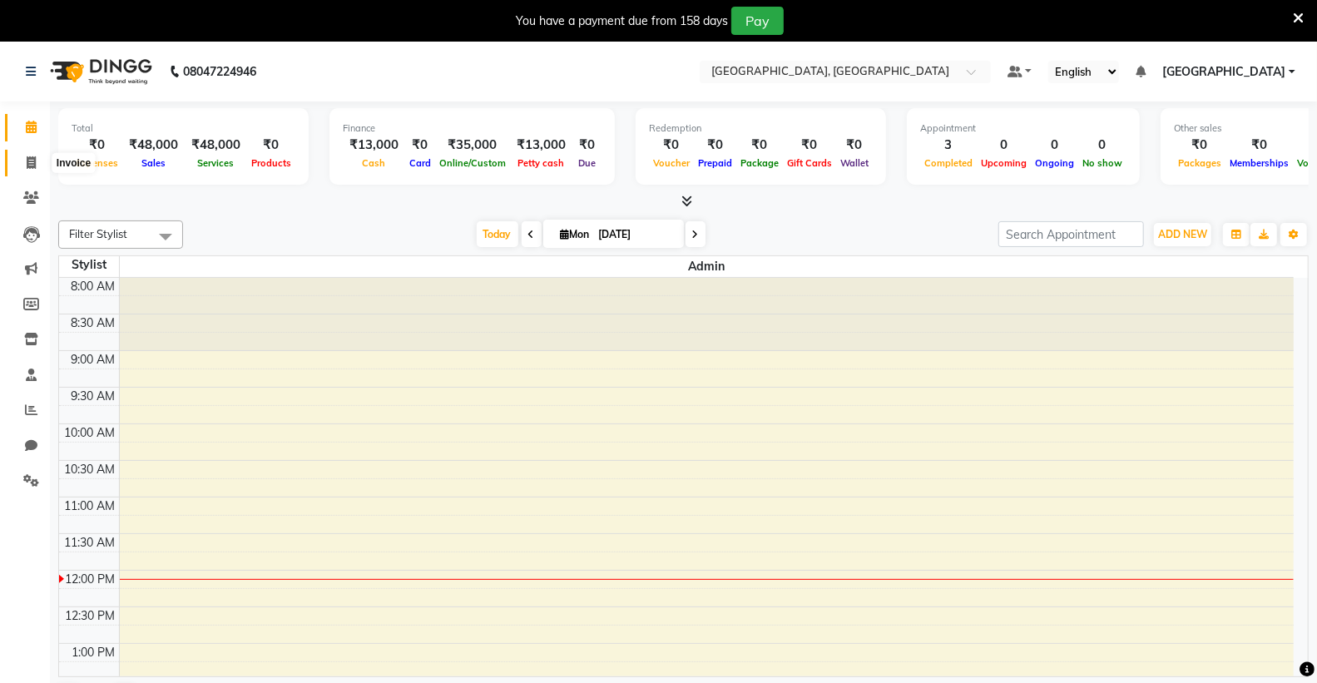
click at [31, 161] on icon at bounding box center [31, 162] width 9 height 12
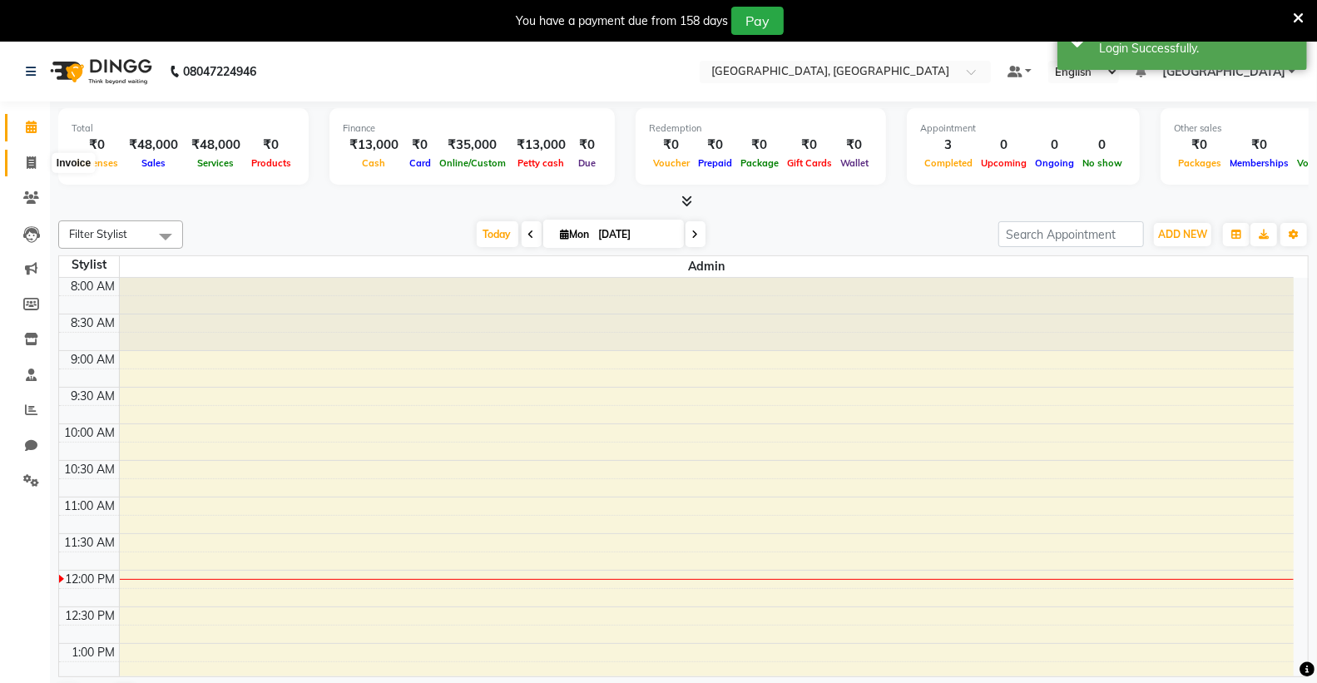
select select "service"
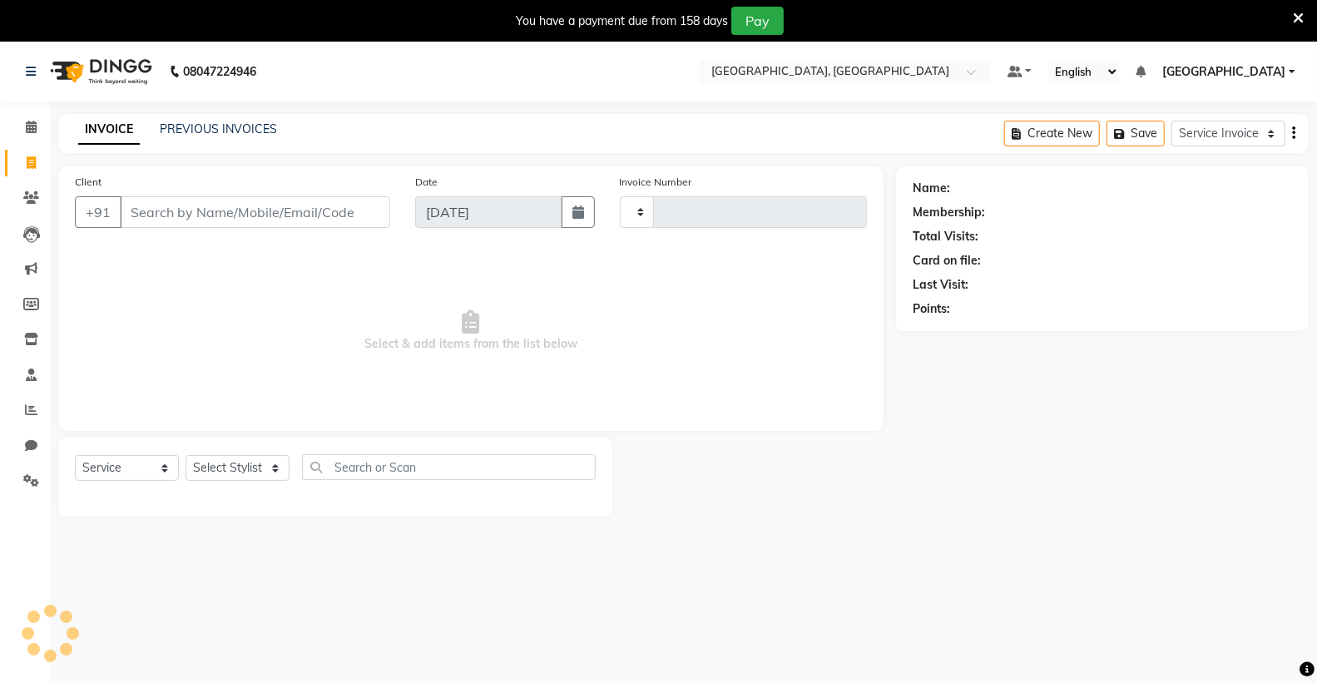
type input "0161"
select select "8017"
click at [1074, 135] on button "Create New" at bounding box center [1053, 134] width 96 height 26
select select "service"
select select "8017"
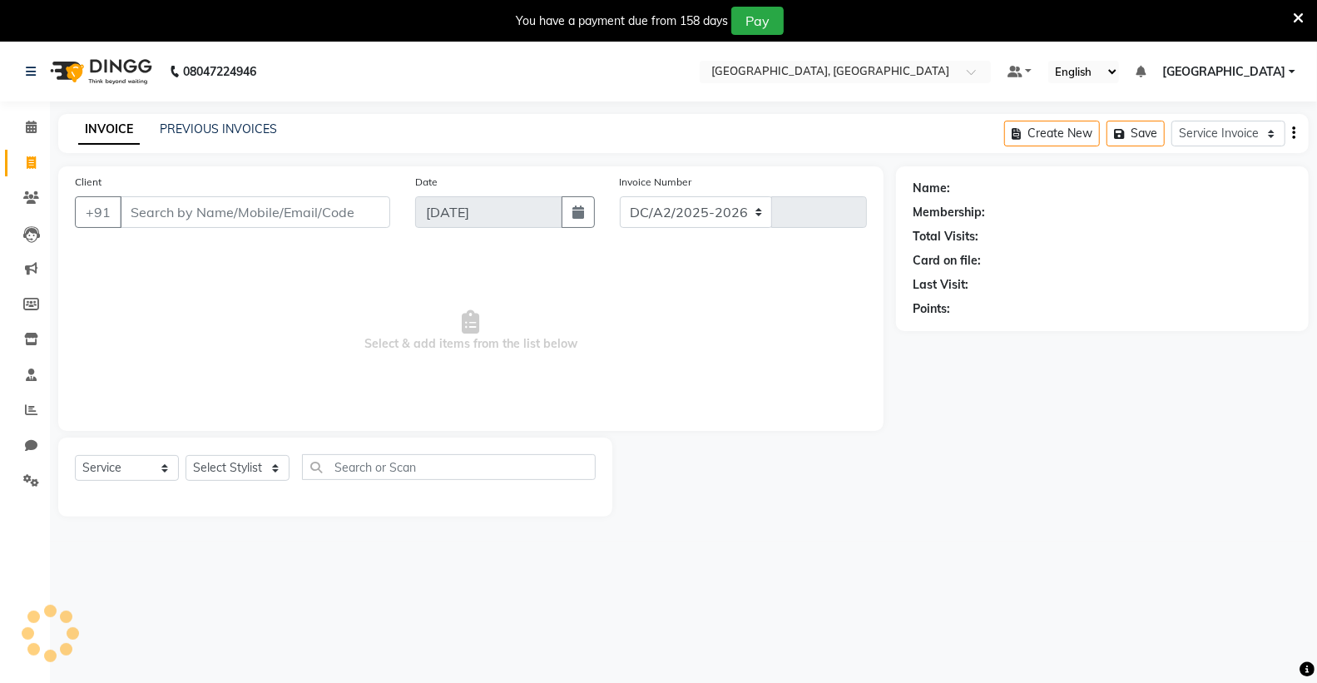
type input "0161"
click at [1295, 133] on icon "button" at bounding box center [1293, 133] width 3 height 1
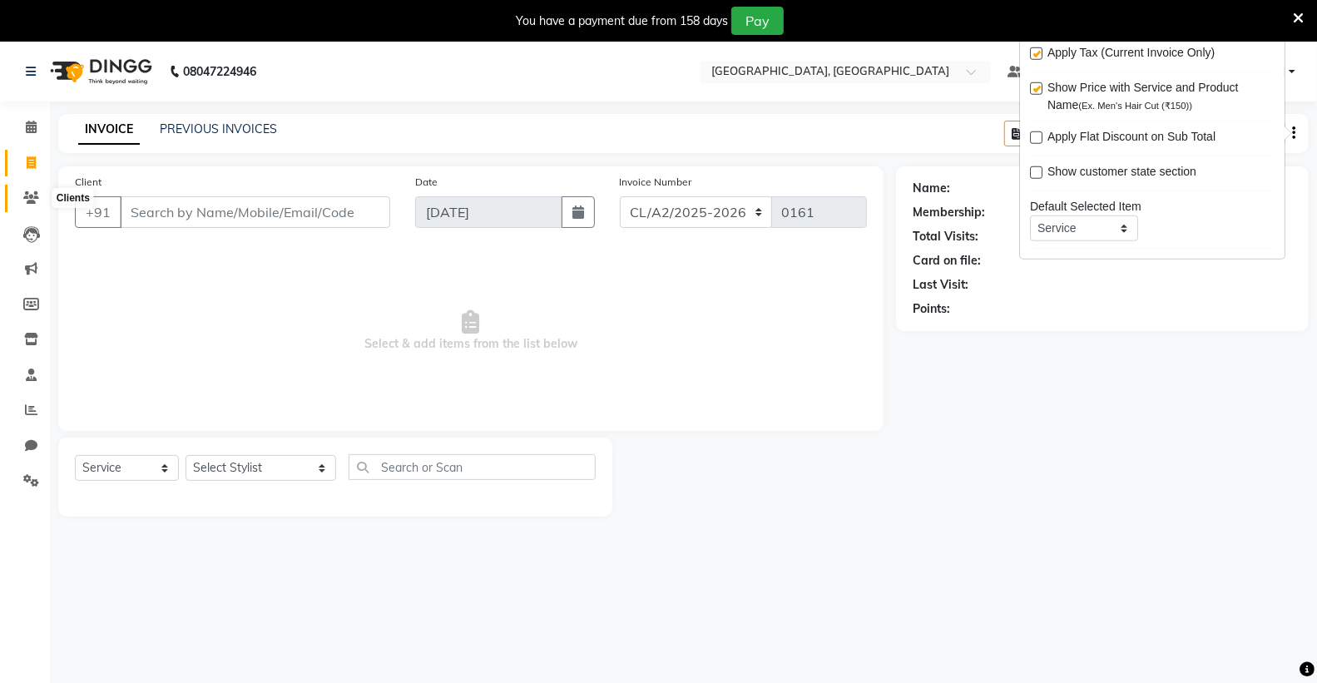
click at [37, 196] on icon at bounding box center [31, 197] width 16 height 12
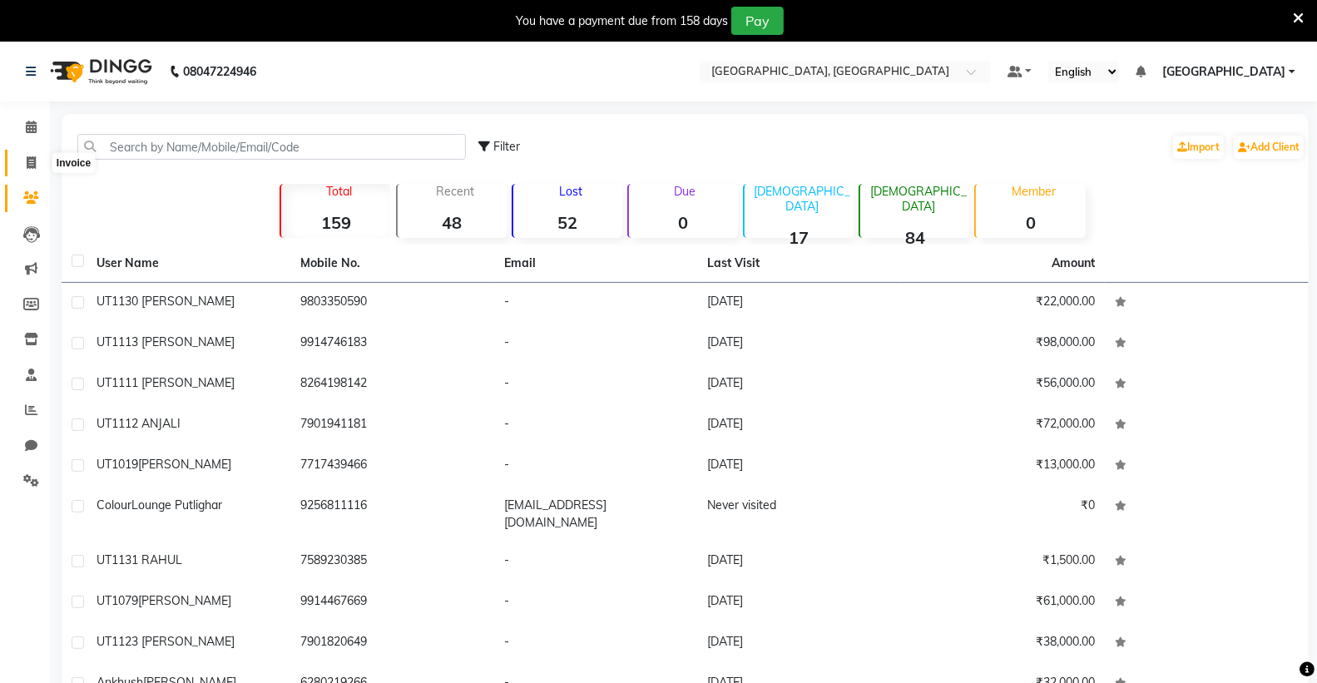
click at [32, 162] on icon at bounding box center [31, 162] width 9 height 12
select select "service"
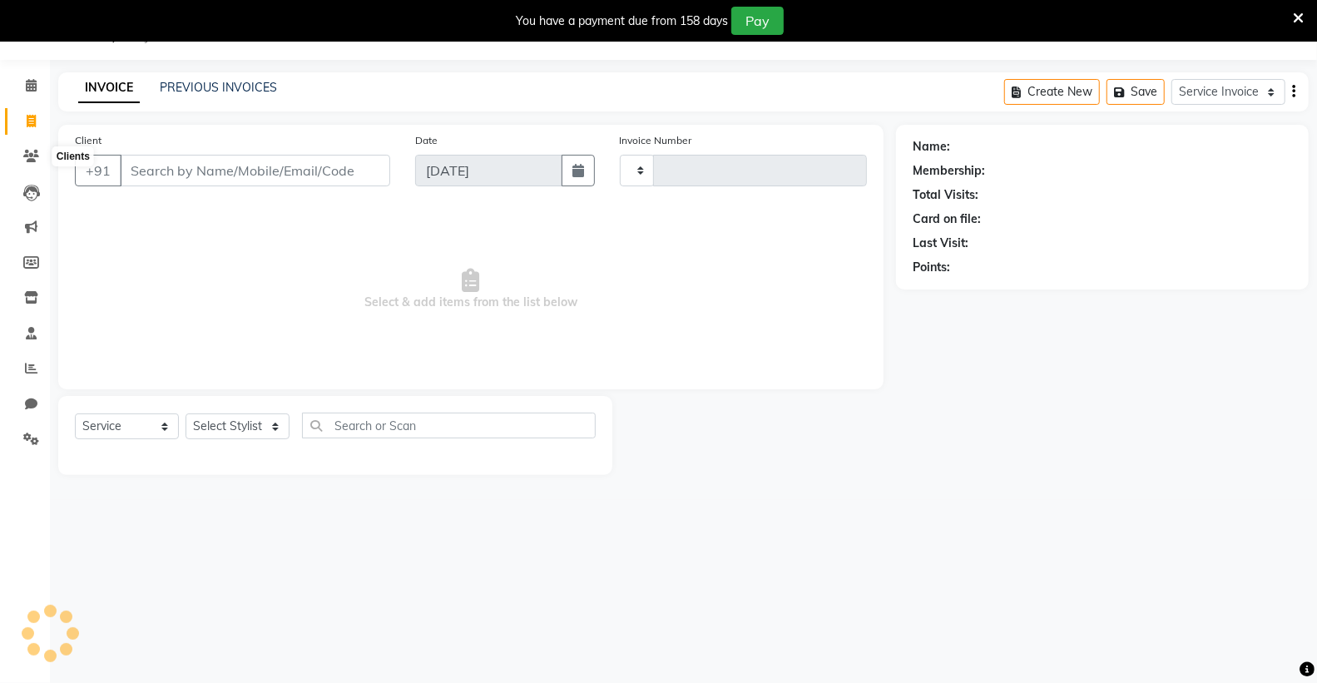
type input "0161"
select select "8017"
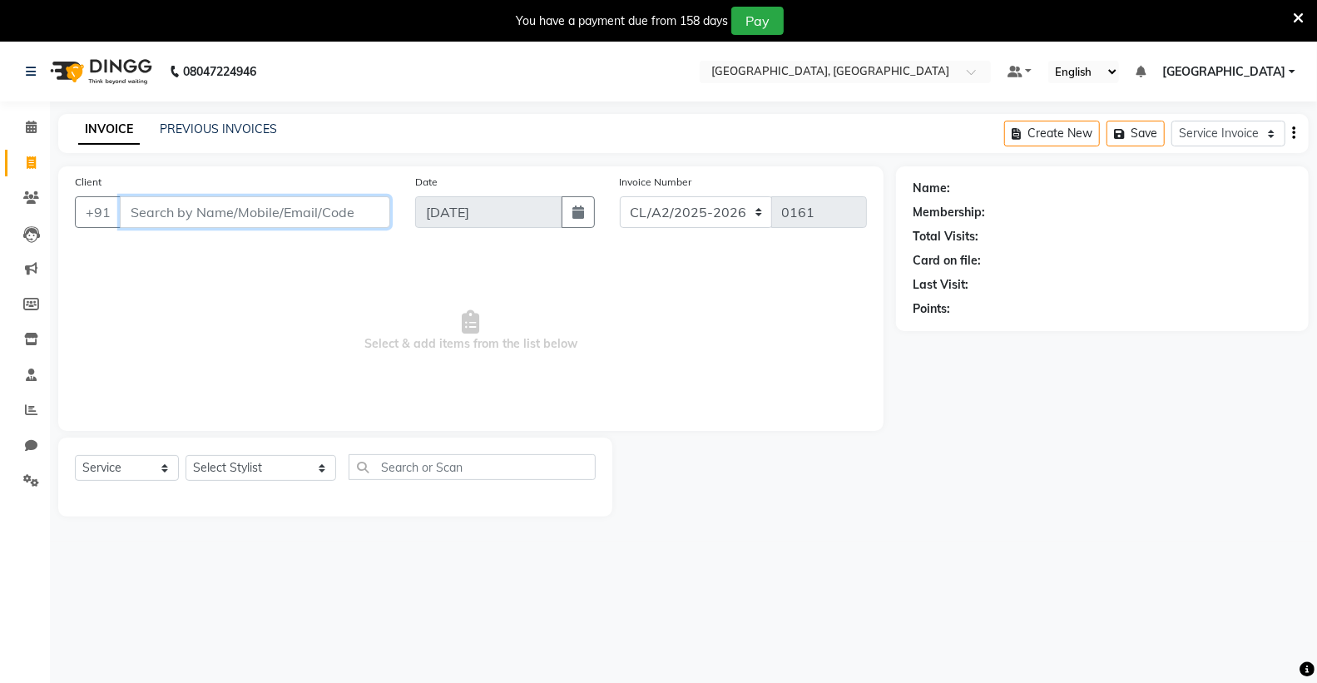
click at [237, 220] on input "Client" at bounding box center [255, 212] width 270 height 32
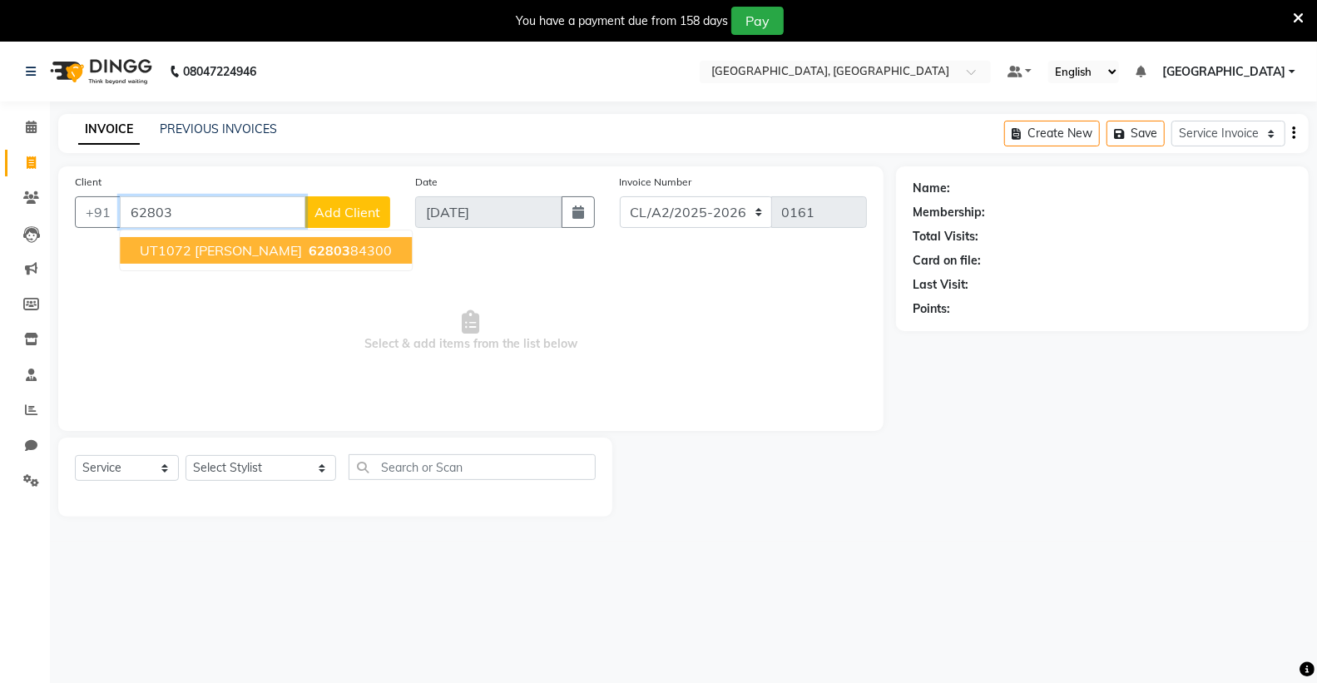
type input "62803"
click at [360, 212] on span "Add Client" at bounding box center [348, 212] width 66 height 17
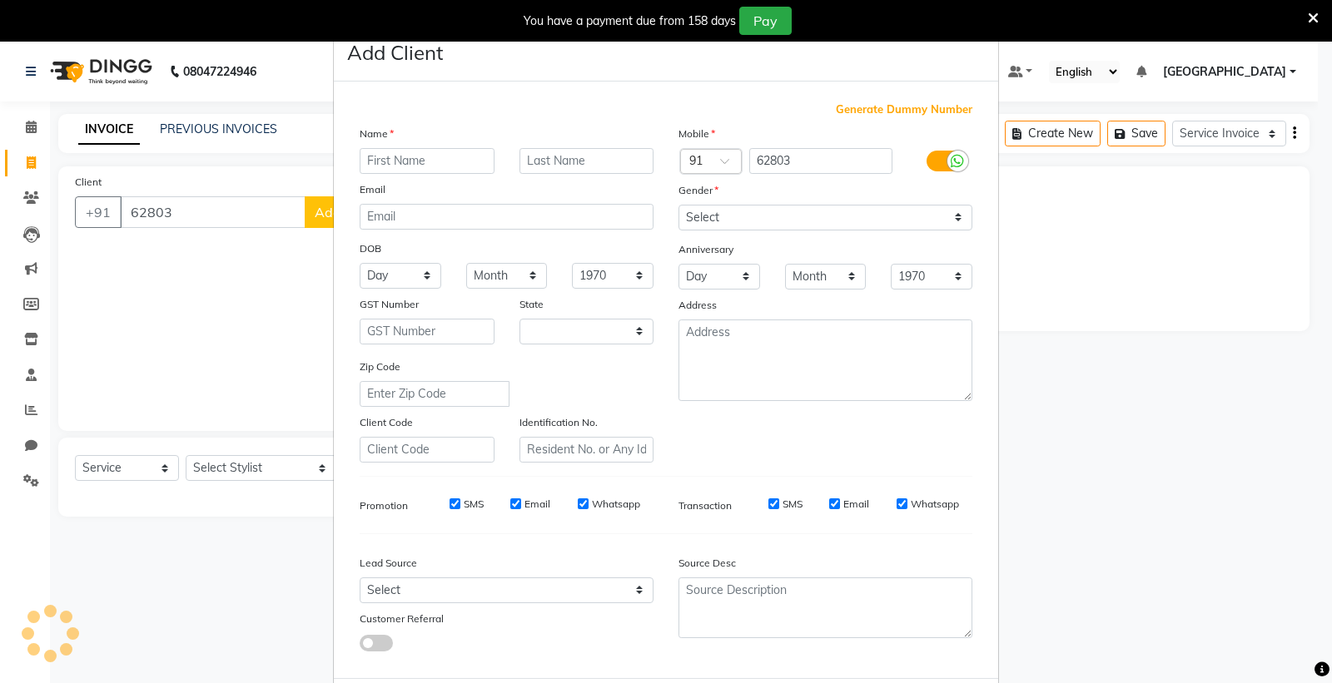
select select "22"
click at [1127, 276] on ngb-modal-window "Add Client Generate Dummy Number Name Email DOB Day 01 02 03 04 05 06 07 08 09 …" at bounding box center [666, 341] width 1332 height 683
drag, startPoint x: 246, startPoint y: 320, endPoint x: 250, endPoint y: 261, distance: 59.2
click at [246, 320] on ngb-modal-window "Add Client Generate Dummy Number Name Email DOB Day 01 02 03 04 05 06 07 08 09 …" at bounding box center [666, 341] width 1332 height 683
click at [210, 204] on ngb-modal-window "Add Client Generate Dummy Number Name Email DOB Day 01 02 03 04 05 06 07 08 09 …" at bounding box center [666, 341] width 1332 height 683
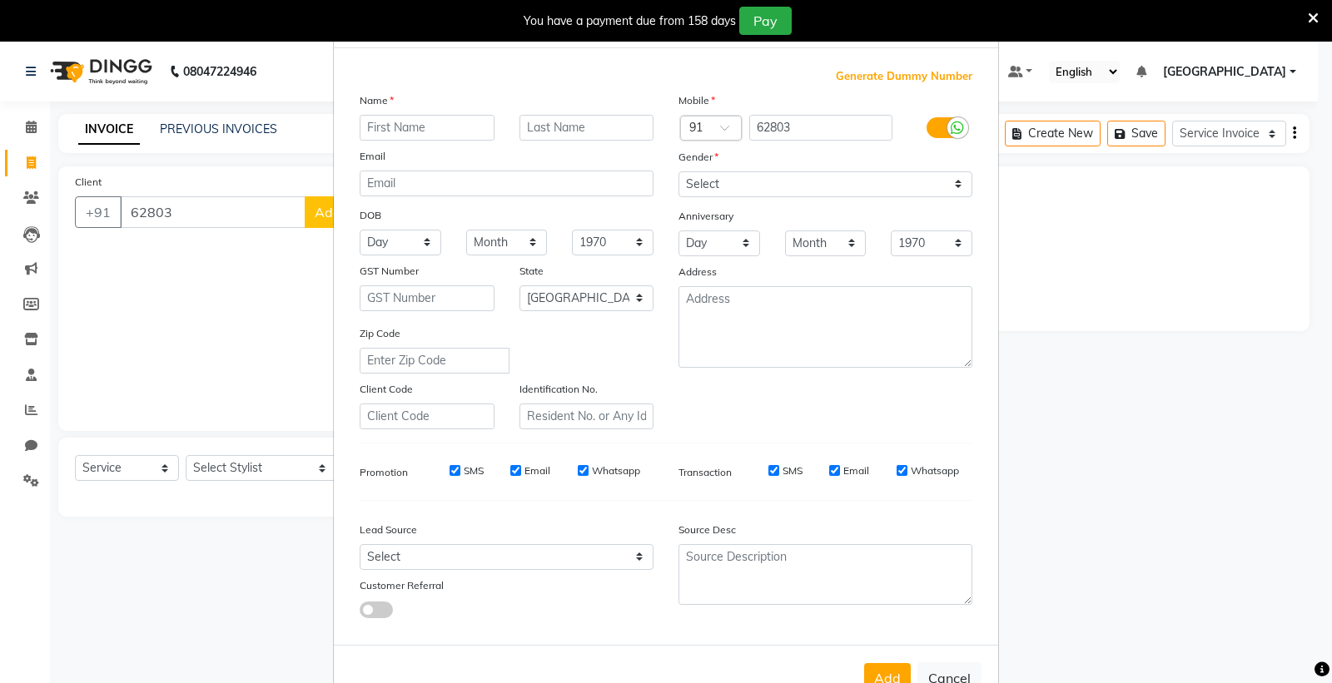
scroll to position [86, 0]
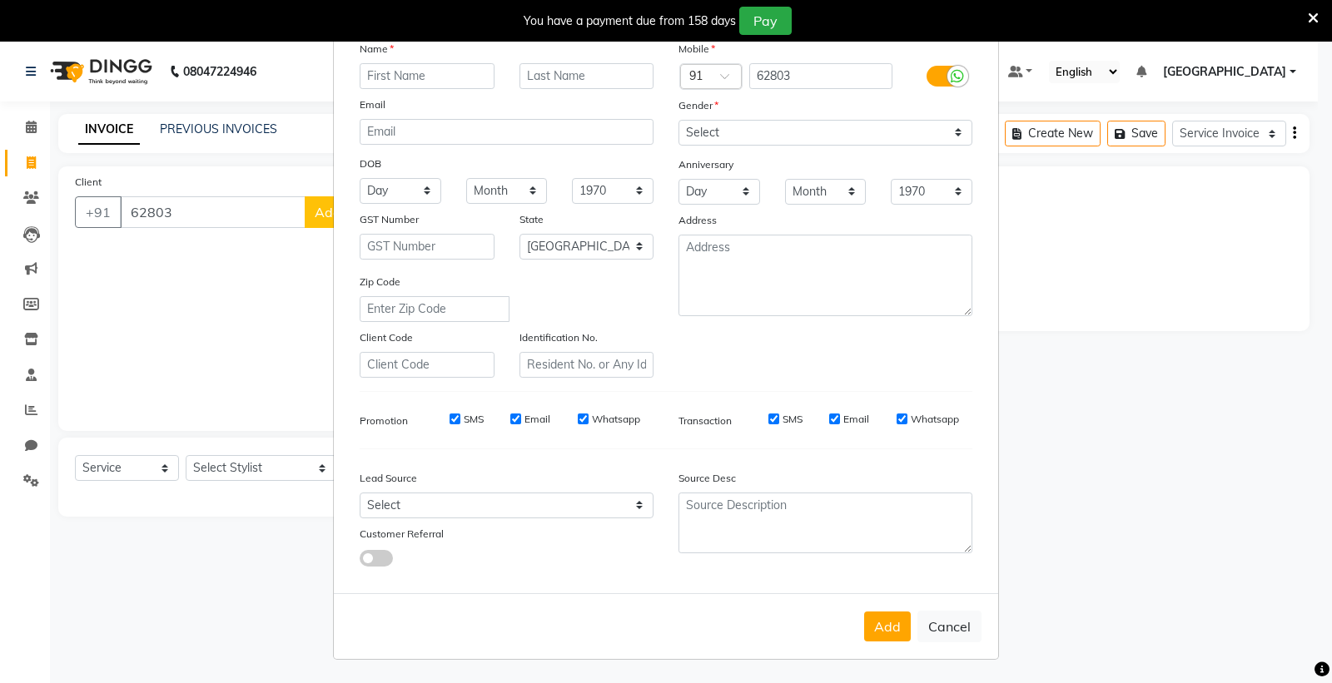
drag, startPoint x: 945, startPoint y: 623, endPoint x: 705, endPoint y: 410, distance: 320.1
click at [943, 621] on button "Cancel" at bounding box center [949, 627] width 64 height 32
select select
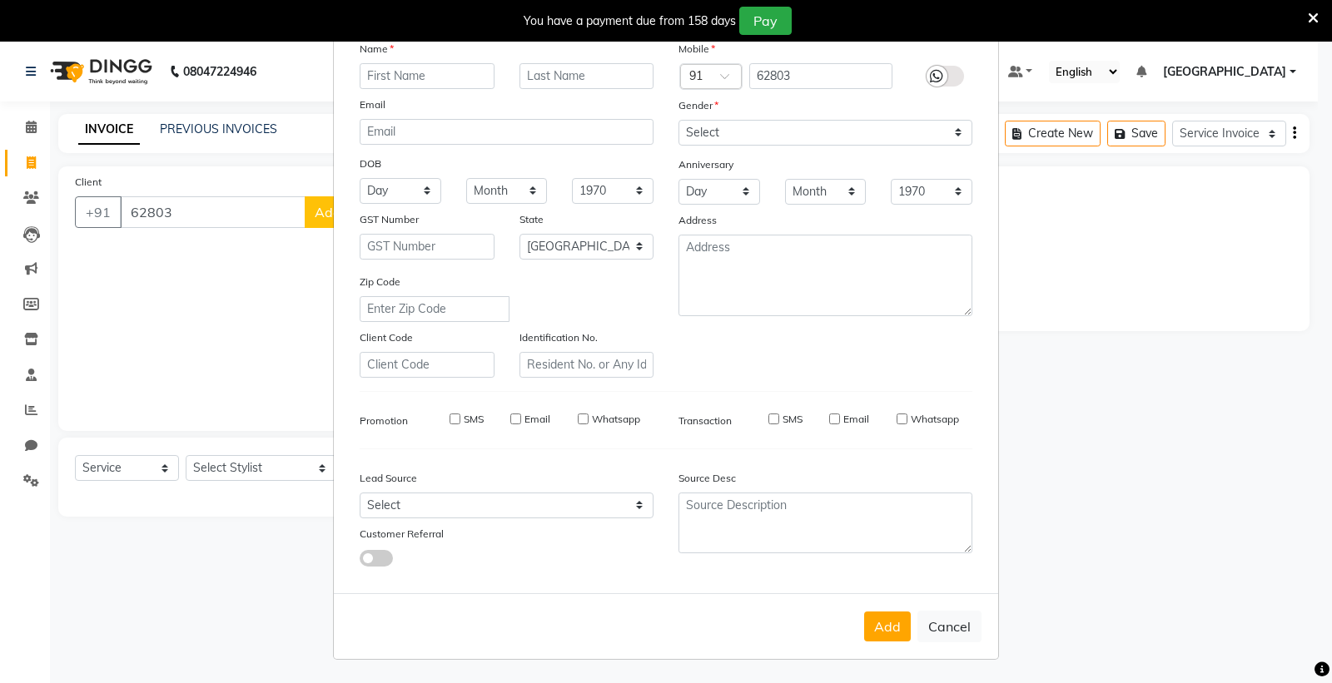
select select "null"
select select
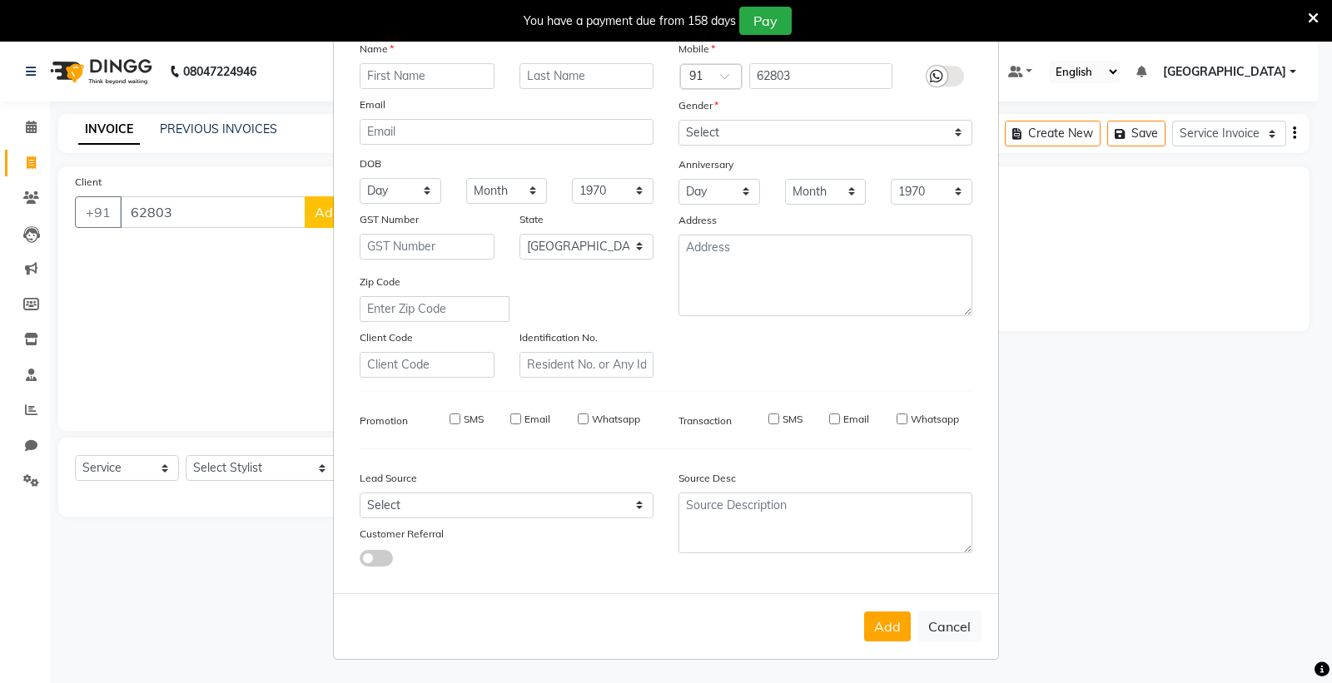
checkbox input "false"
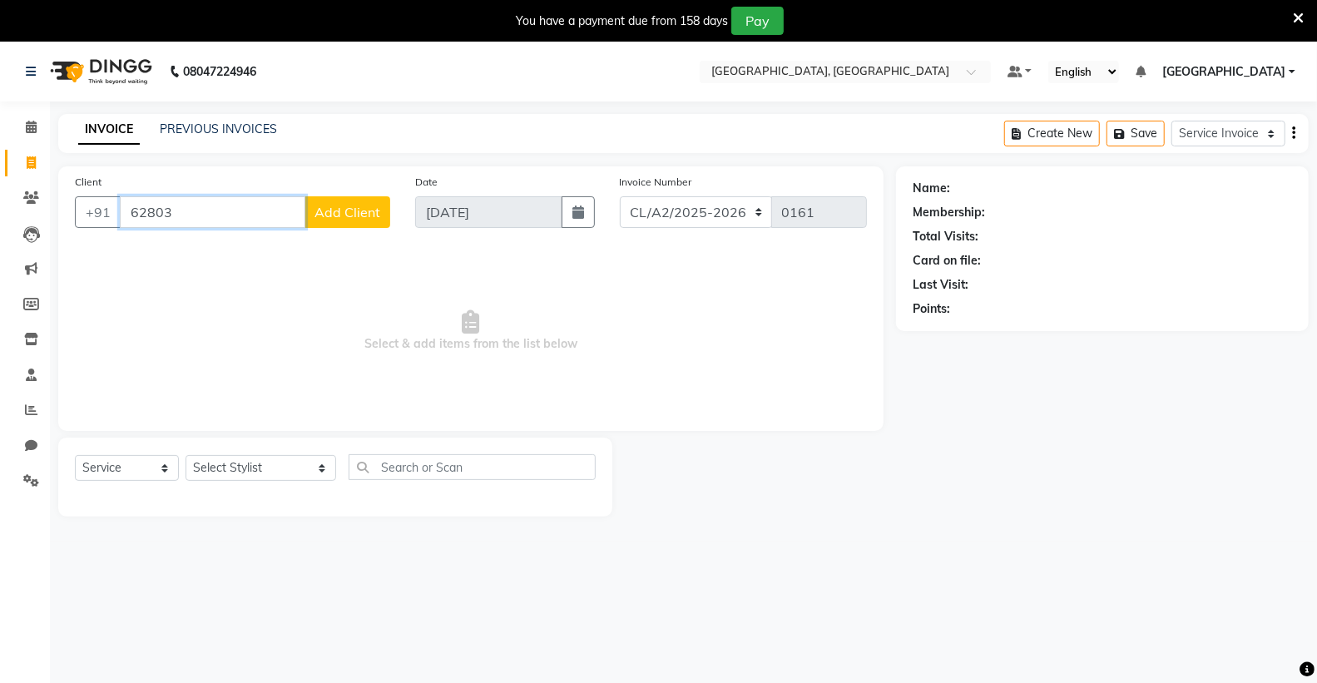
click at [219, 208] on input "62803" at bounding box center [213, 212] width 186 height 32
type input "6280342162"
click at [342, 204] on span "Add Client" at bounding box center [348, 212] width 66 height 17
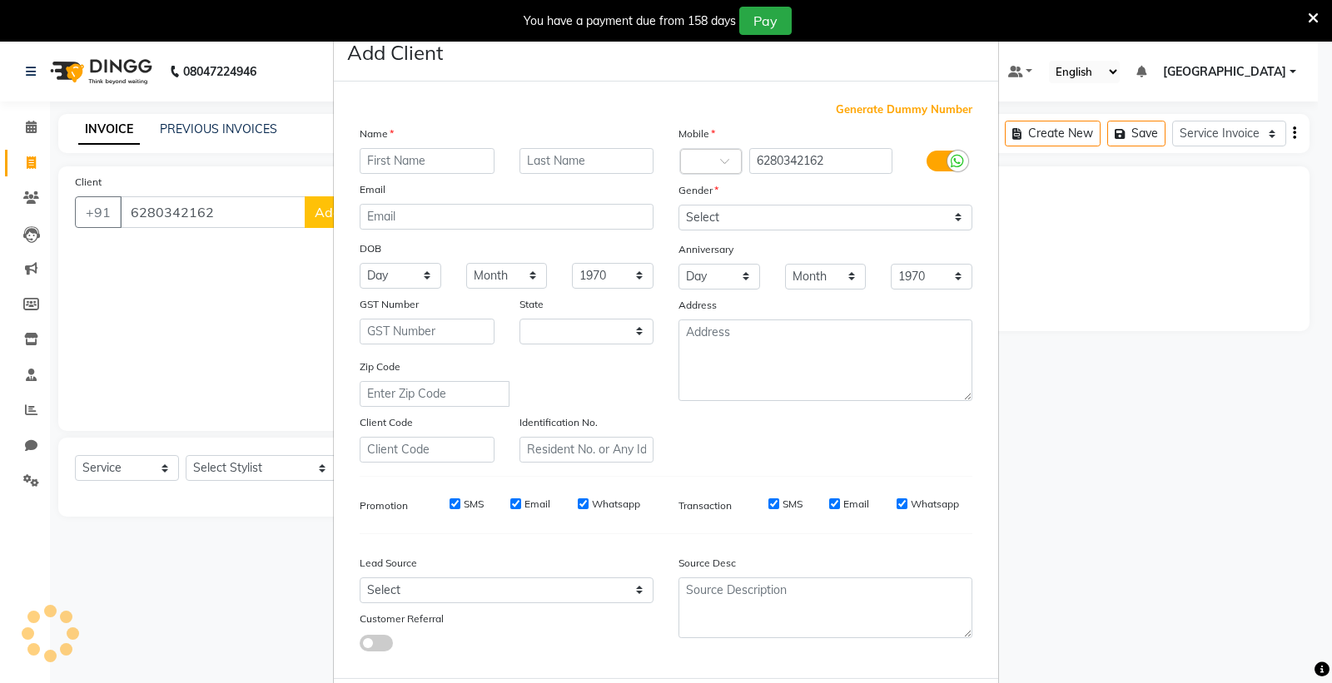
select select "22"
type input "UT1132 SMILEDEEP KAUR"
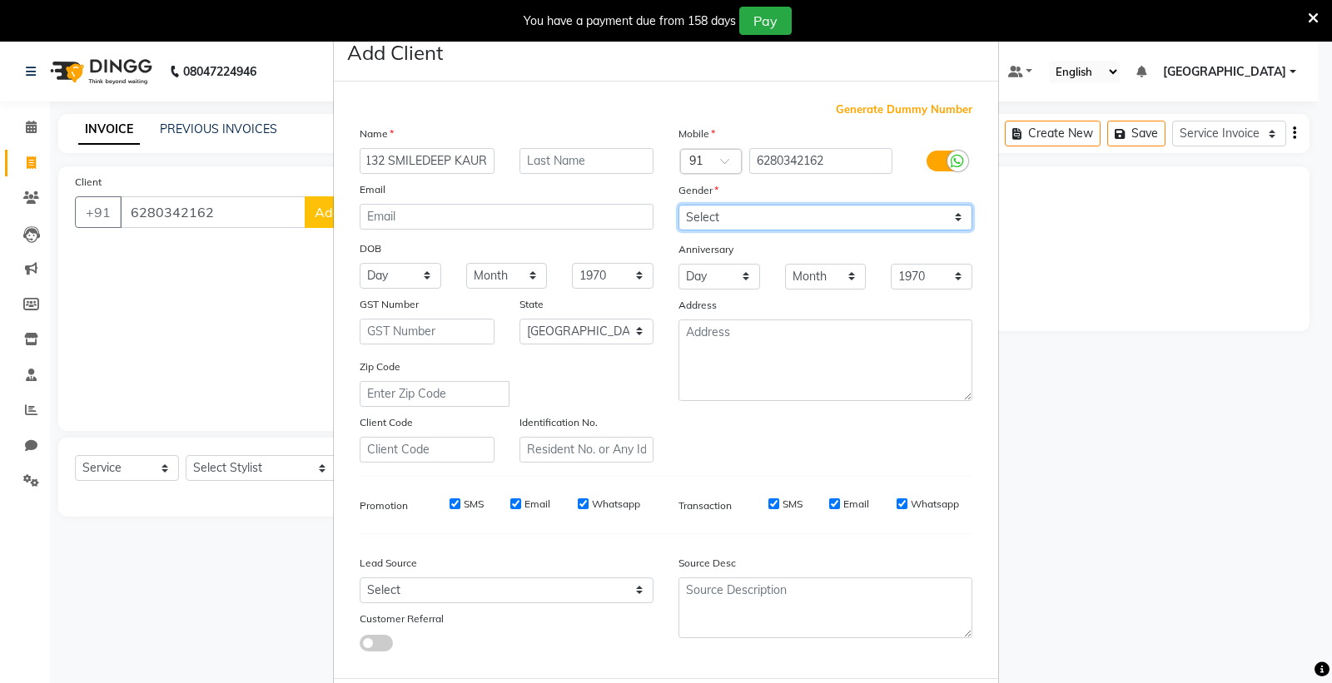
click at [785, 212] on select "Select Male Female Other Prefer Not To Say" at bounding box center [825, 218] width 294 height 26
select select "female"
click at [678, 205] on select "Select Male Female Other Prefer Not To Say" at bounding box center [825, 218] width 294 height 26
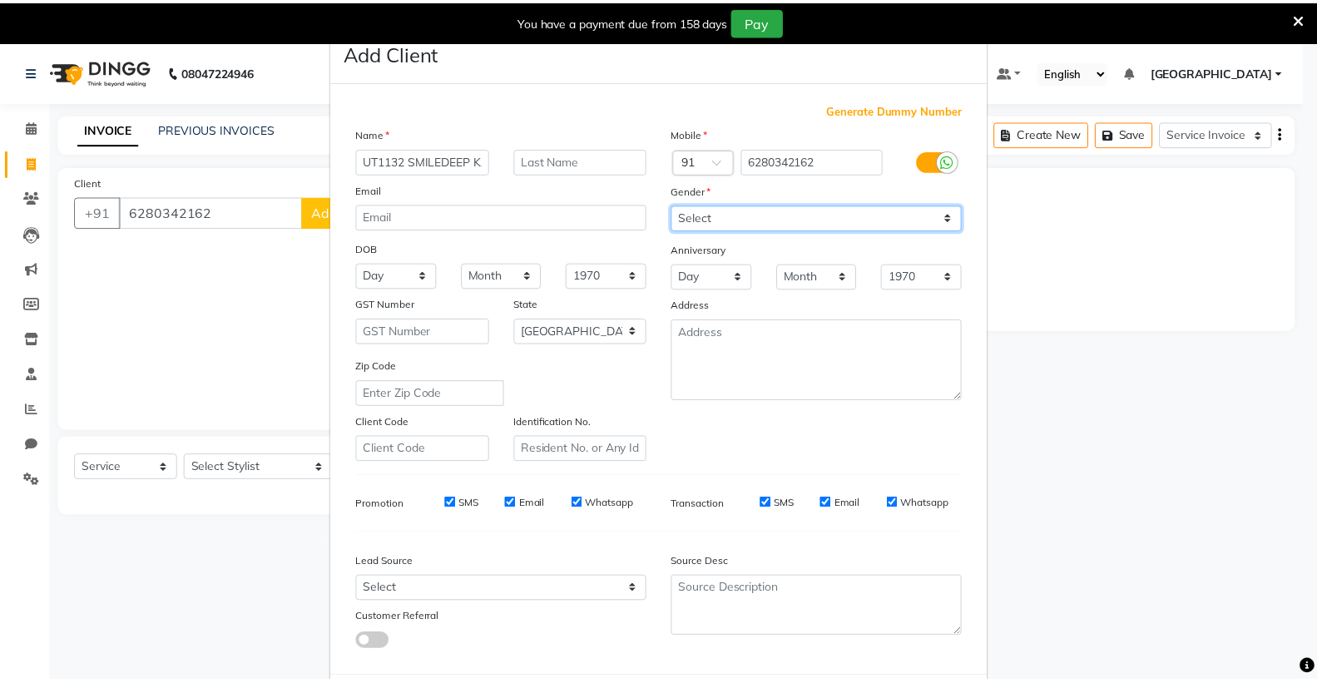
scroll to position [86, 0]
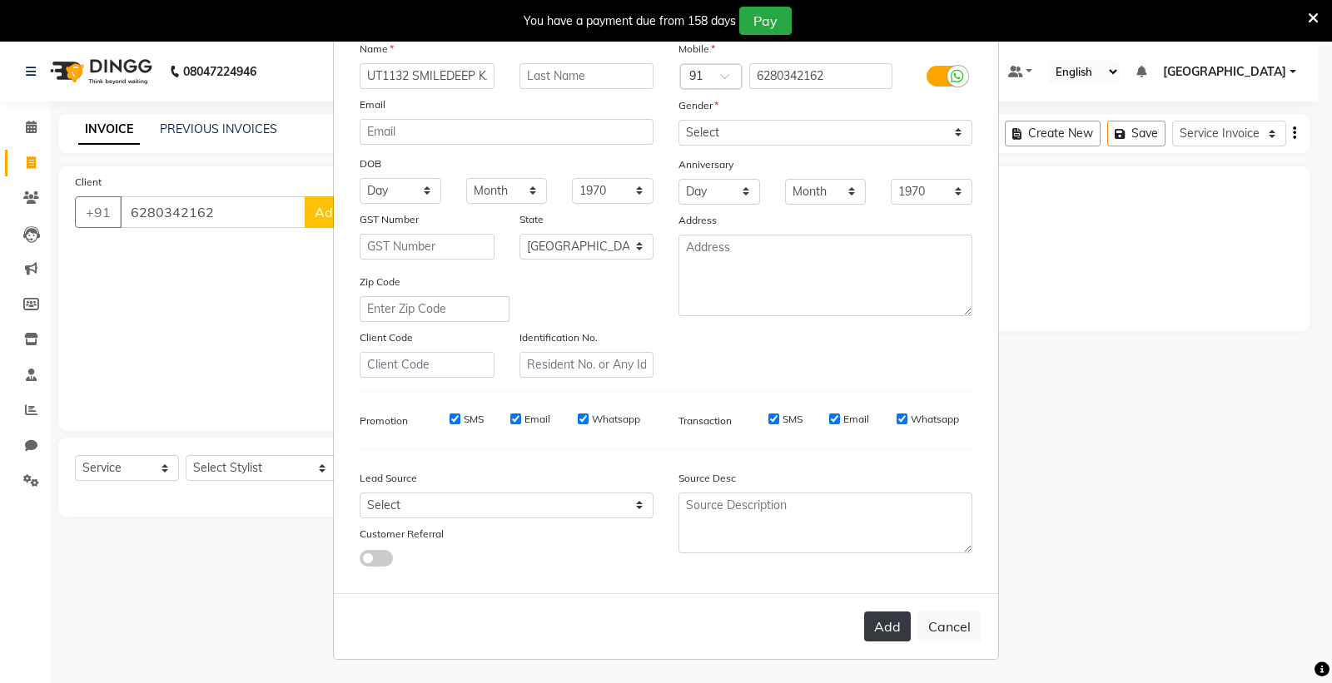
click at [881, 619] on button "Add" at bounding box center [887, 627] width 47 height 30
select select
select select "null"
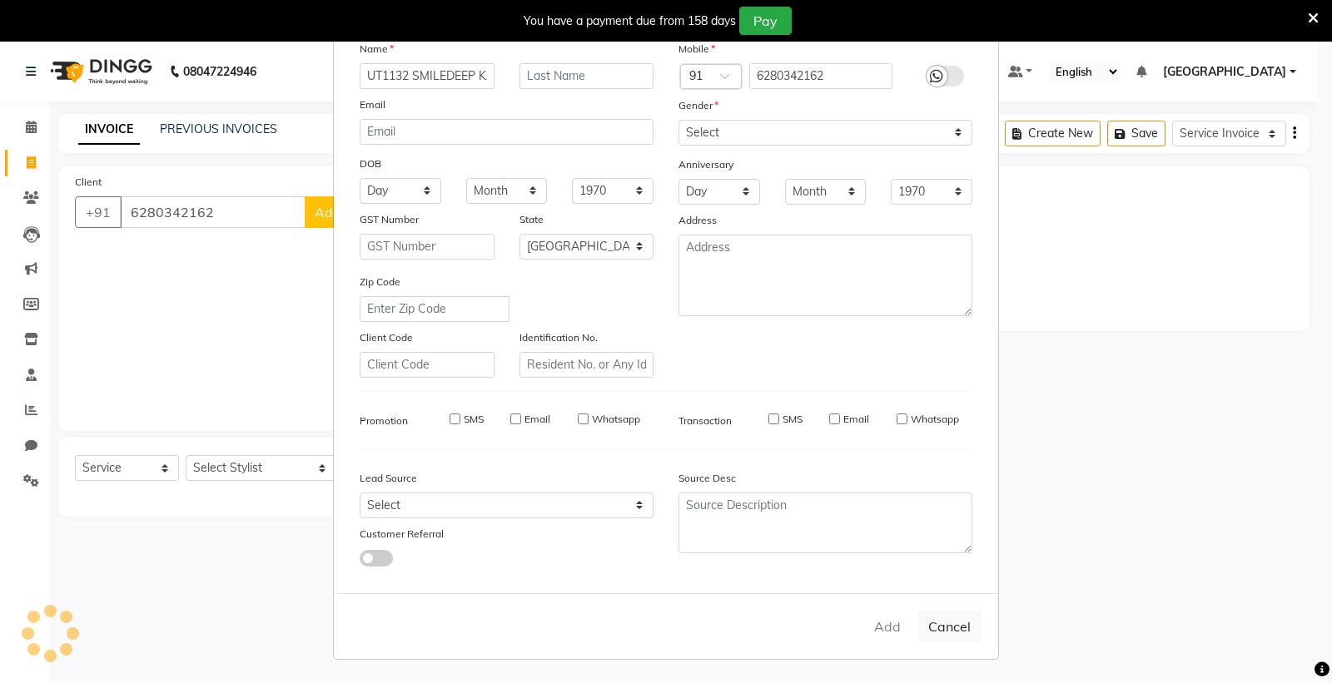
select select
checkbox input "false"
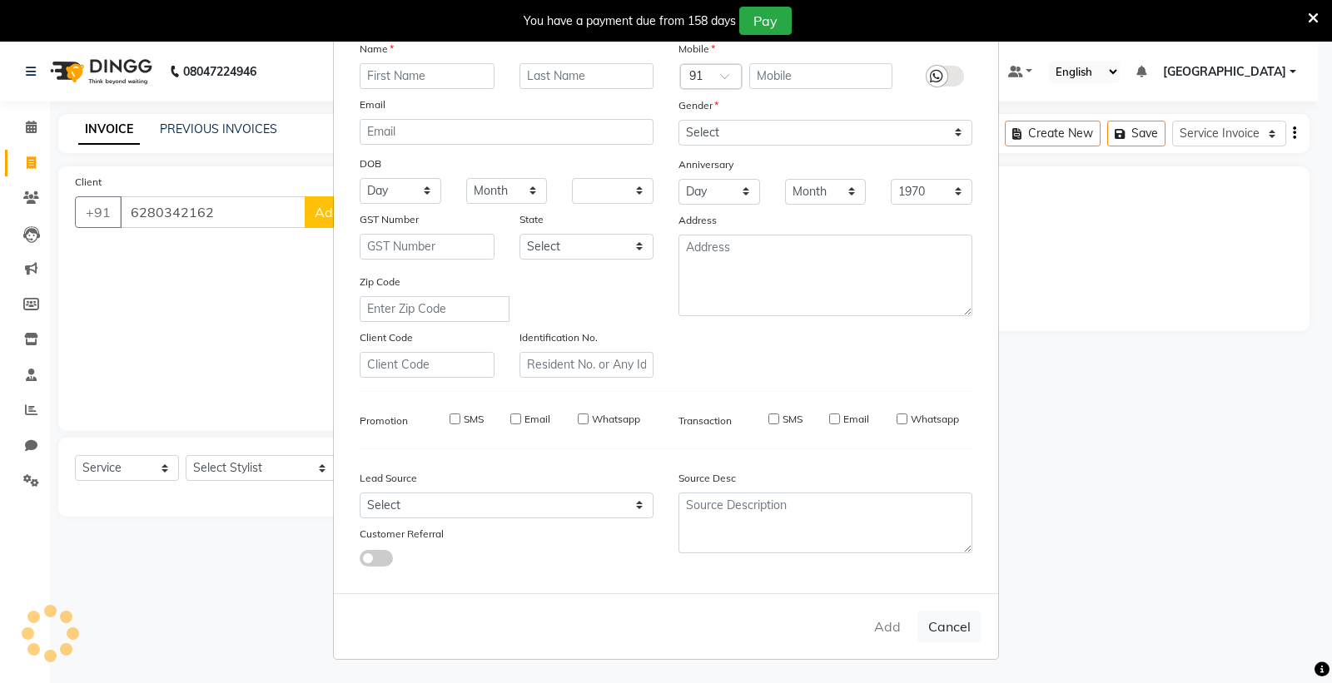
checkbox input "false"
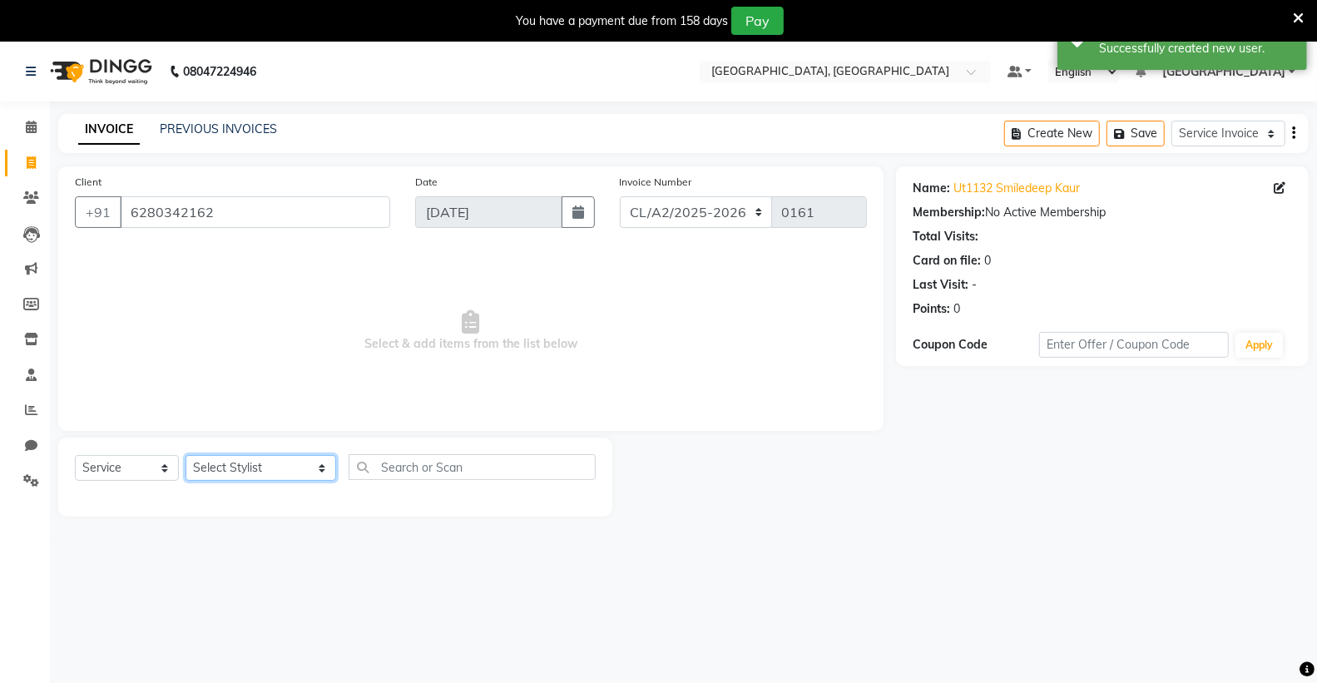
click at [246, 464] on select "Select Stylist Admin ANSH ARORA HARMAN KAUR VIRDI JYOTSNA Kabir Park Institute …" at bounding box center [261, 468] width 151 height 26
select select "72673"
click at [186, 456] on select "Select Stylist Admin ANSH ARORA HARMAN KAUR VIRDI JYOTSNA Kabir Park Institute …" at bounding box center [261, 468] width 151 height 26
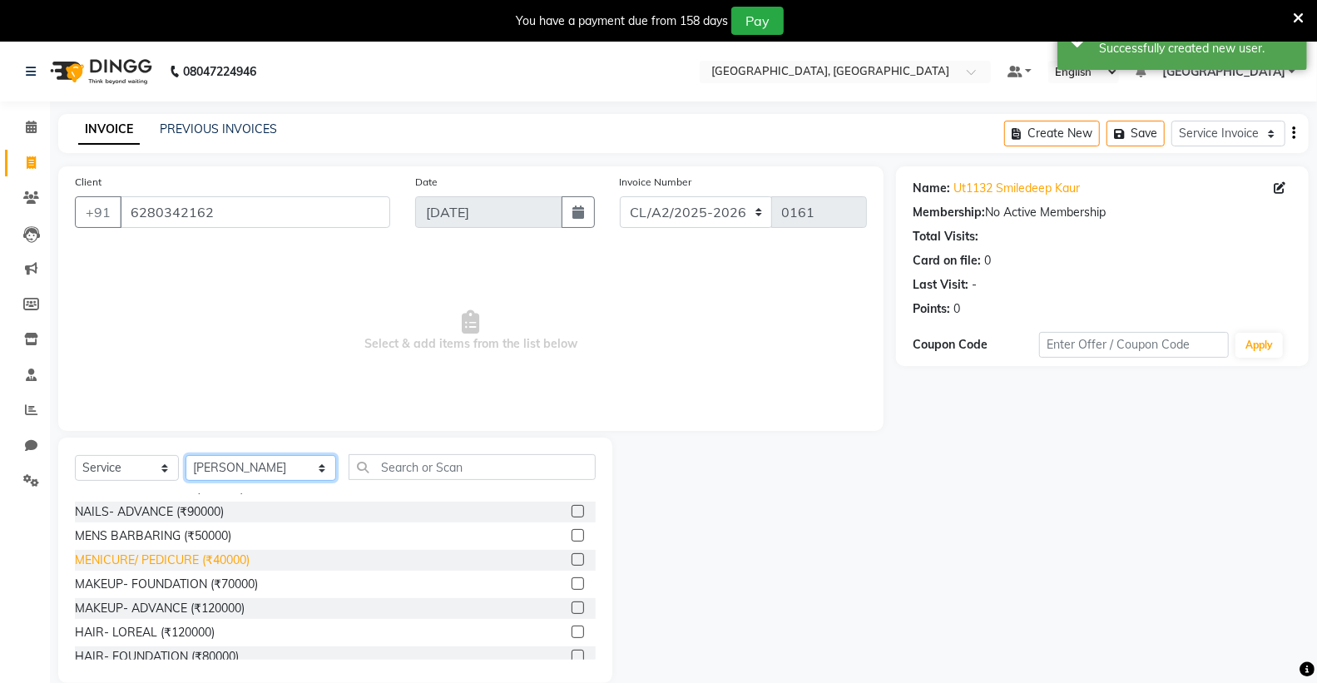
scroll to position [370, 0]
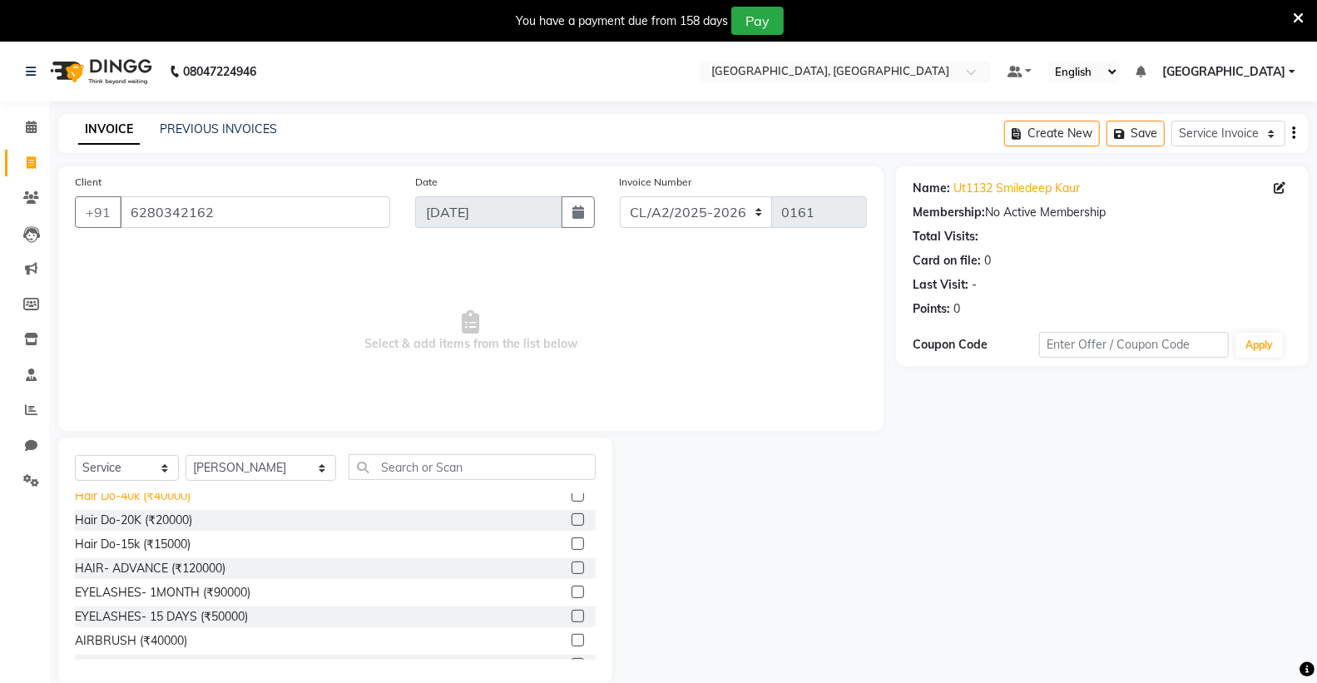
click at [170, 494] on div "Hair Do-40k (₹40000)" at bounding box center [133, 496] width 116 height 17
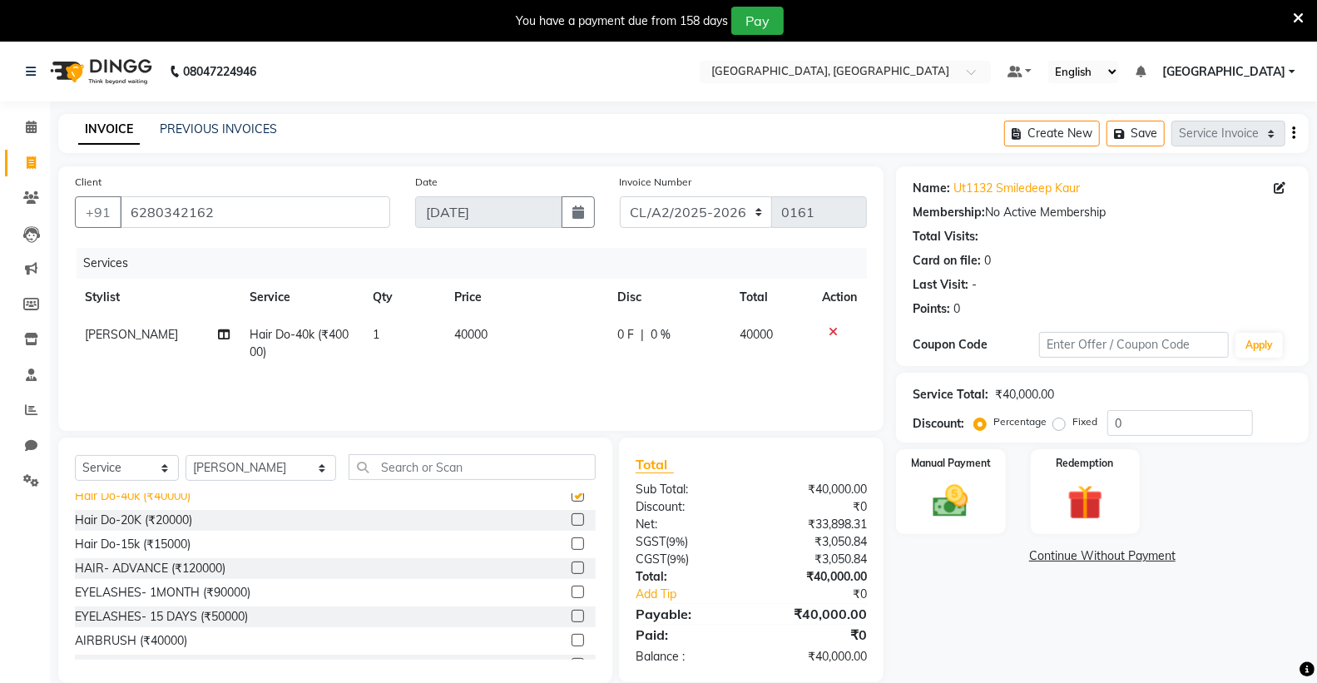
checkbox input "false"
click at [464, 329] on span "40000" at bounding box center [470, 334] width 33 height 15
select select "72673"
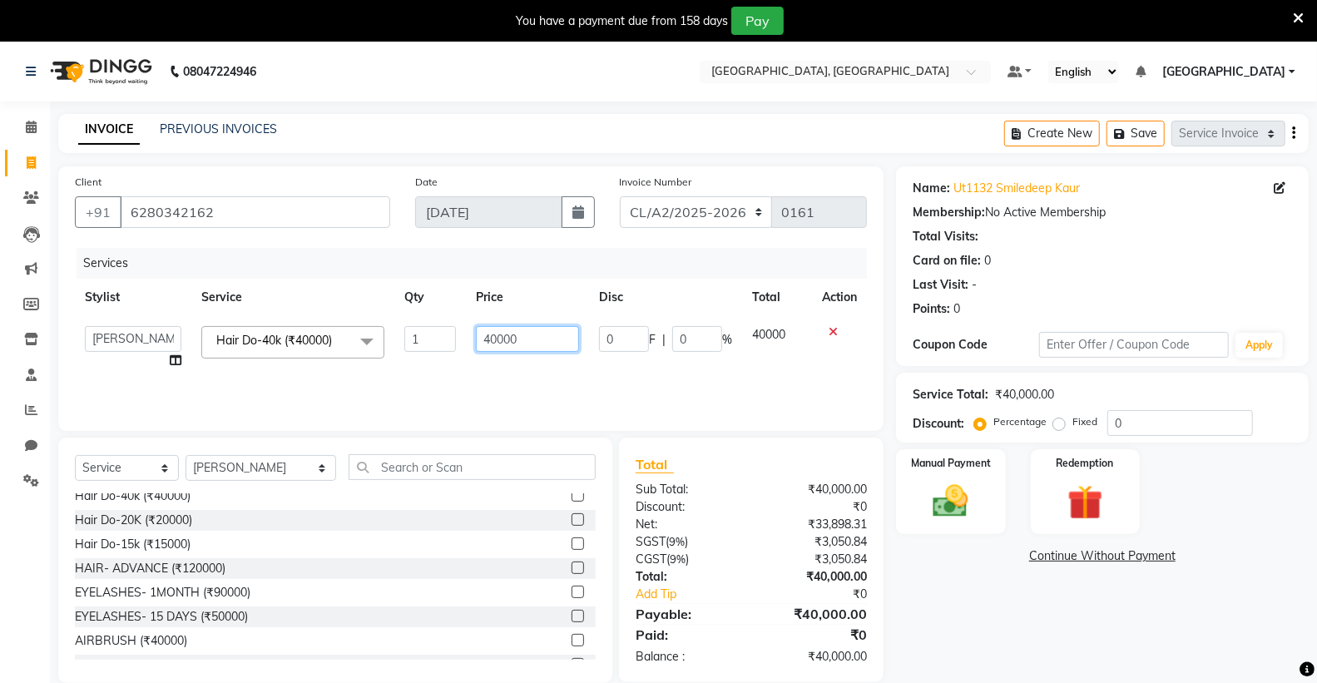
drag, startPoint x: 485, startPoint y: 342, endPoint x: 496, endPoint y: 339, distance: 11.3
click at [488, 342] on input "40000" at bounding box center [527, 339] width 103 height 26
click at [496, 339] on input "40000" at bounding box center [527, 339] width 103 height 26
click at [491, 341] on input "40000" at bounding box center [527, 339] width 103 height 26
type input "20000"
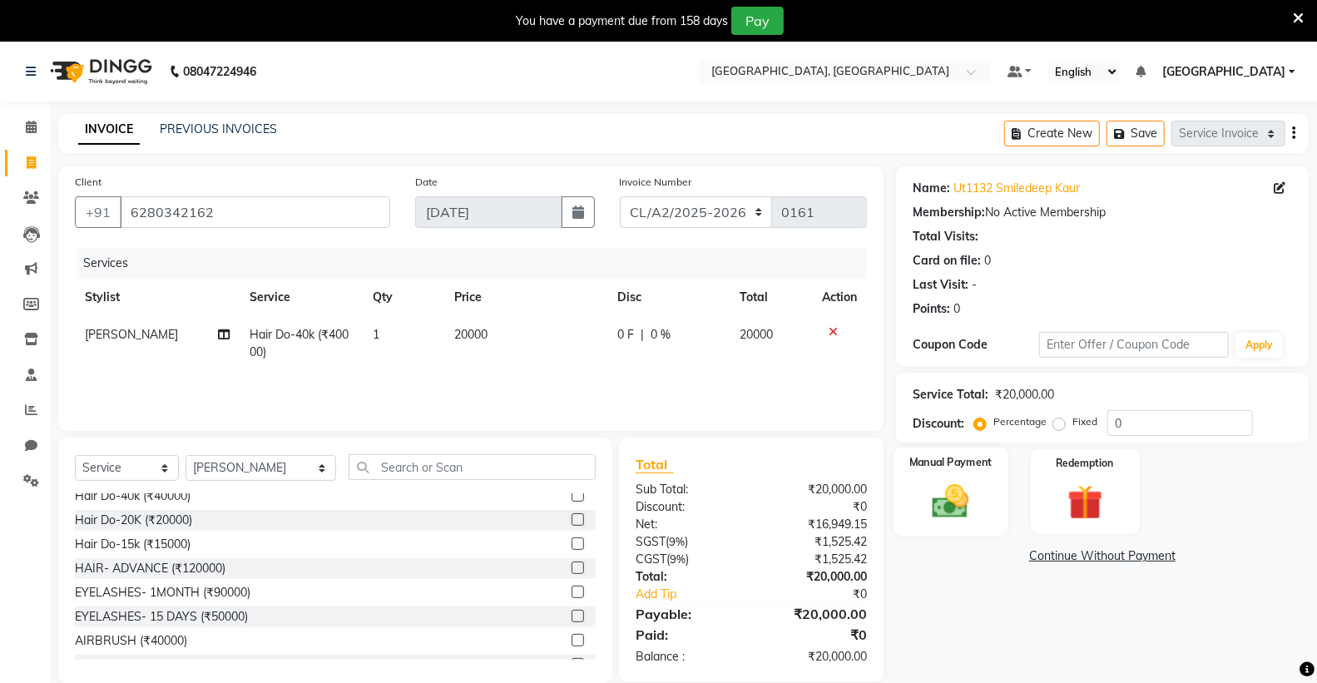
drag, startPoint x: 938, startPoint y: 500, endPoint x: 950, endPoint y: 504, distance: 12.9
click at [938, 501] on img at bounding box center [950, 501] width 59 height 42
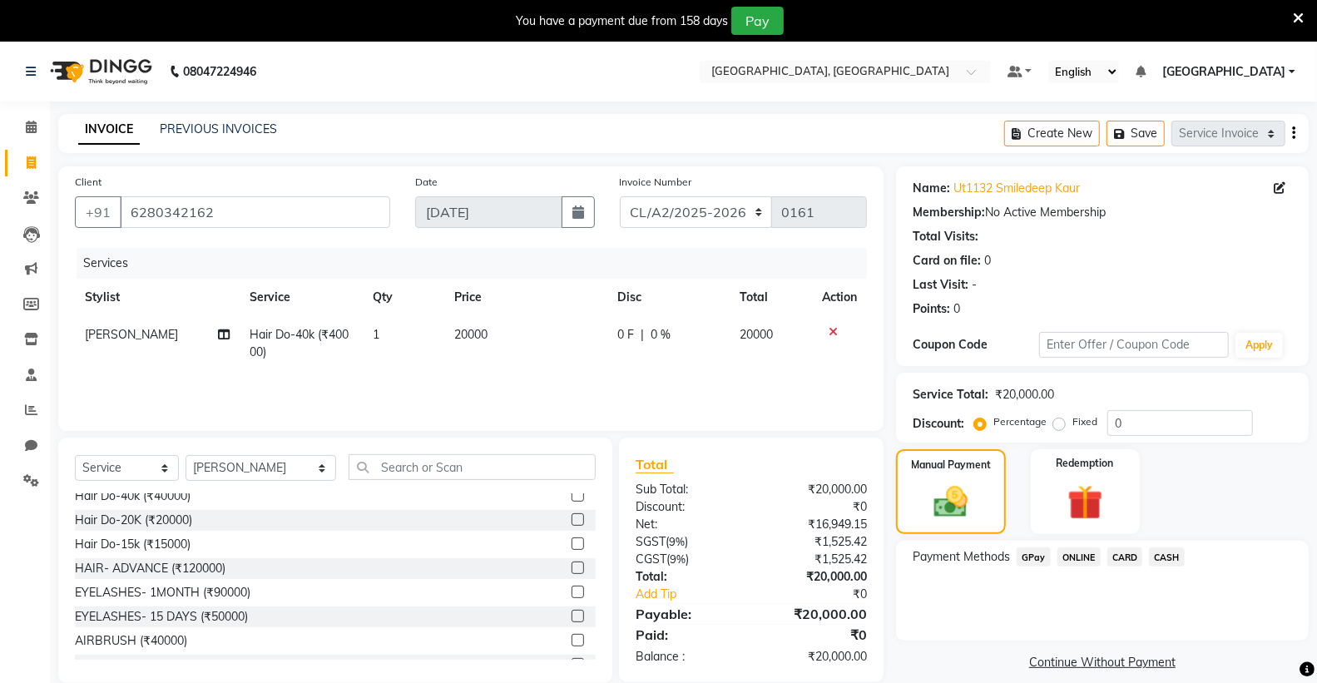
click at [1032, 558] on span "GPay" at bounding box center [1034, 557] width 34 height 19
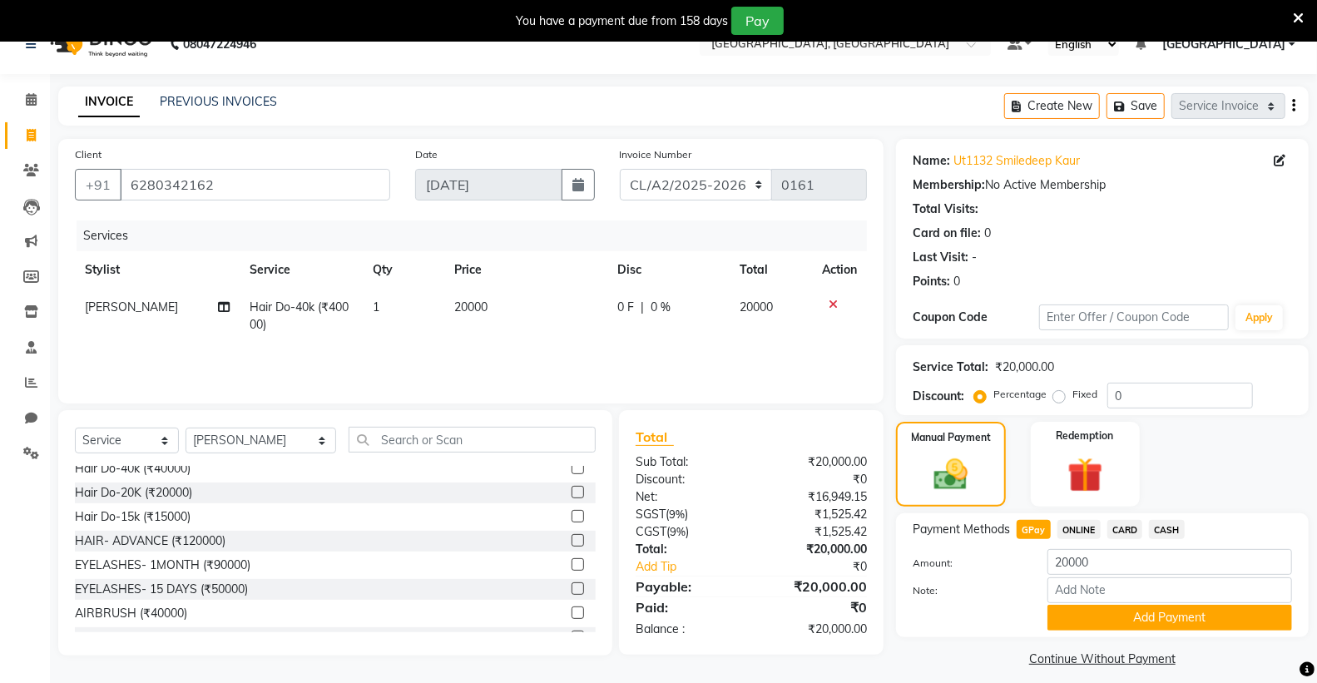
scroll to position [42, 0]
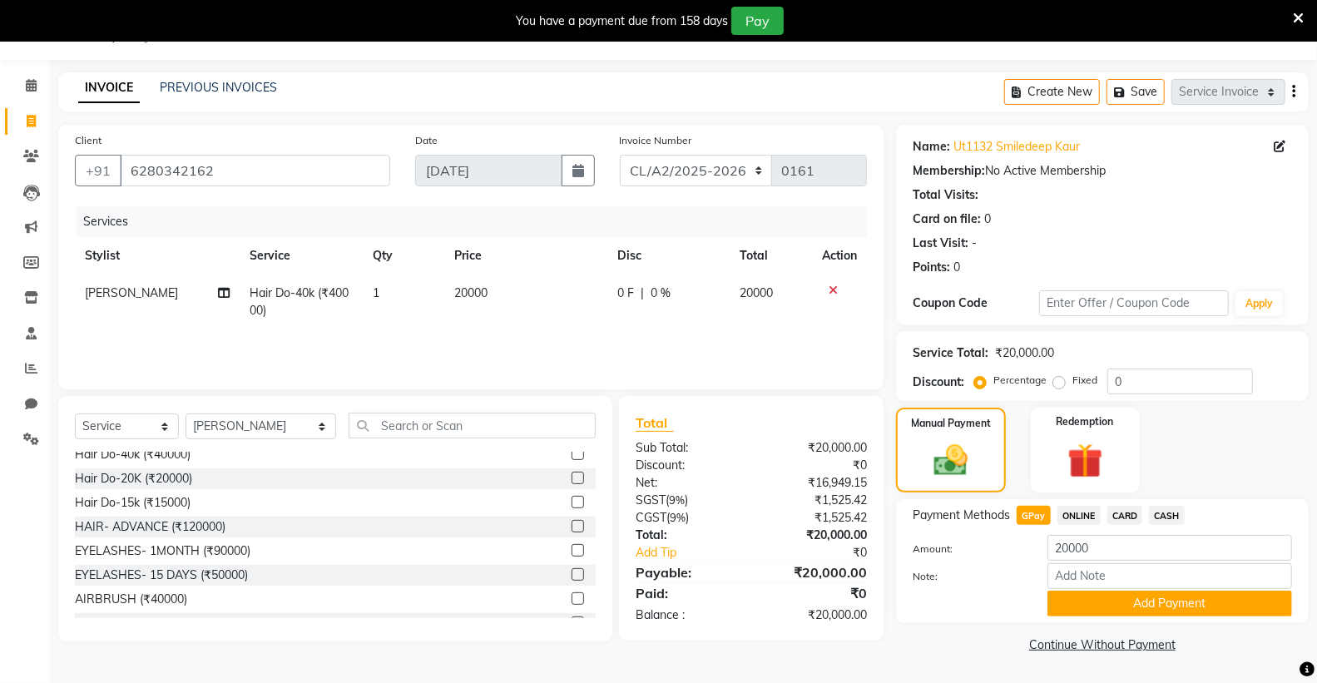
click at [1163, 518] on span "CASH" at bounding box center [1167, 515] width 36 height 19
click at [1132, 606] on button "Add Payment" at bounding box center [1170, 604] width 245 height 26
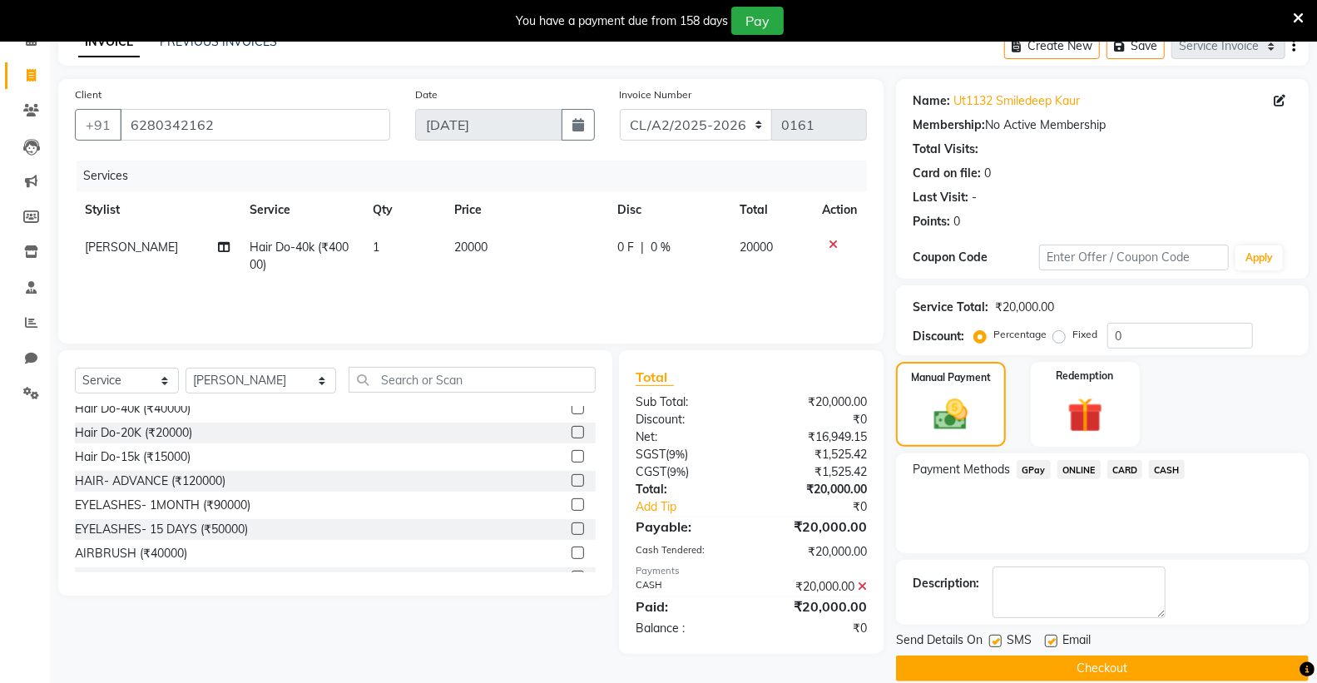
scroll to position [111, 0]
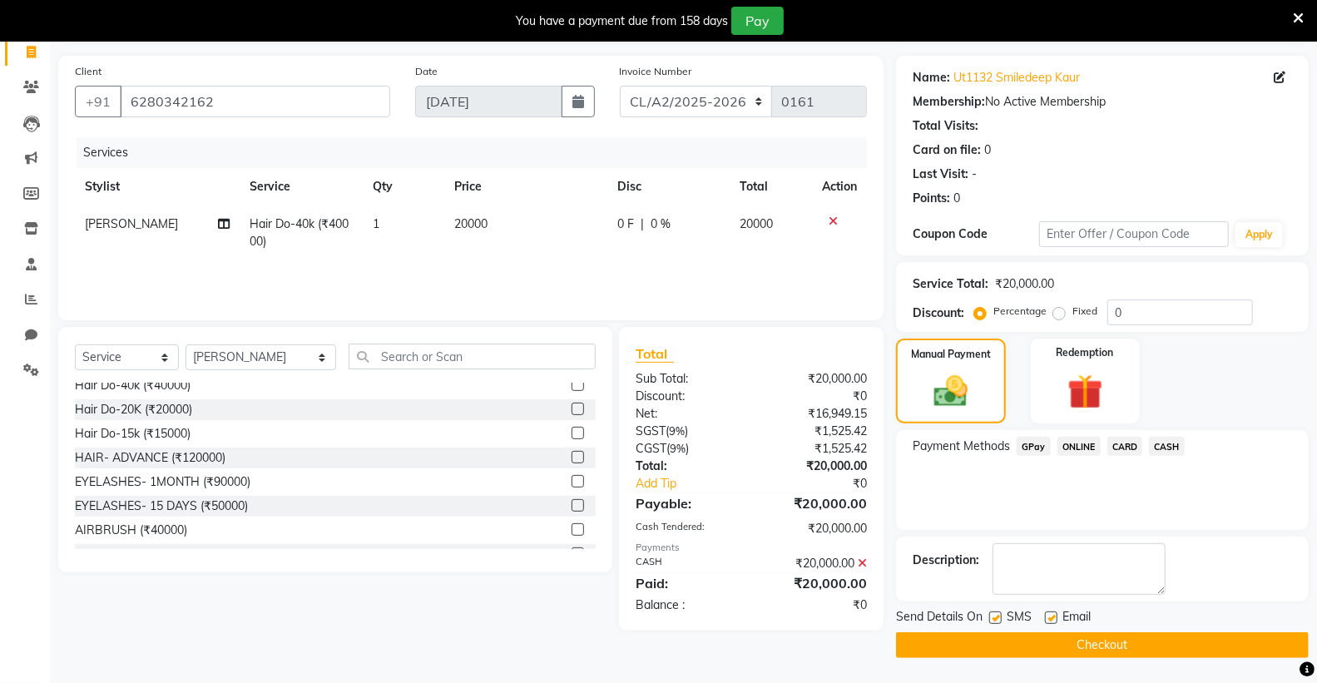
click at [1125, 642] on button "Checkout" at bounding box center [1102, 646] width 413 height 26
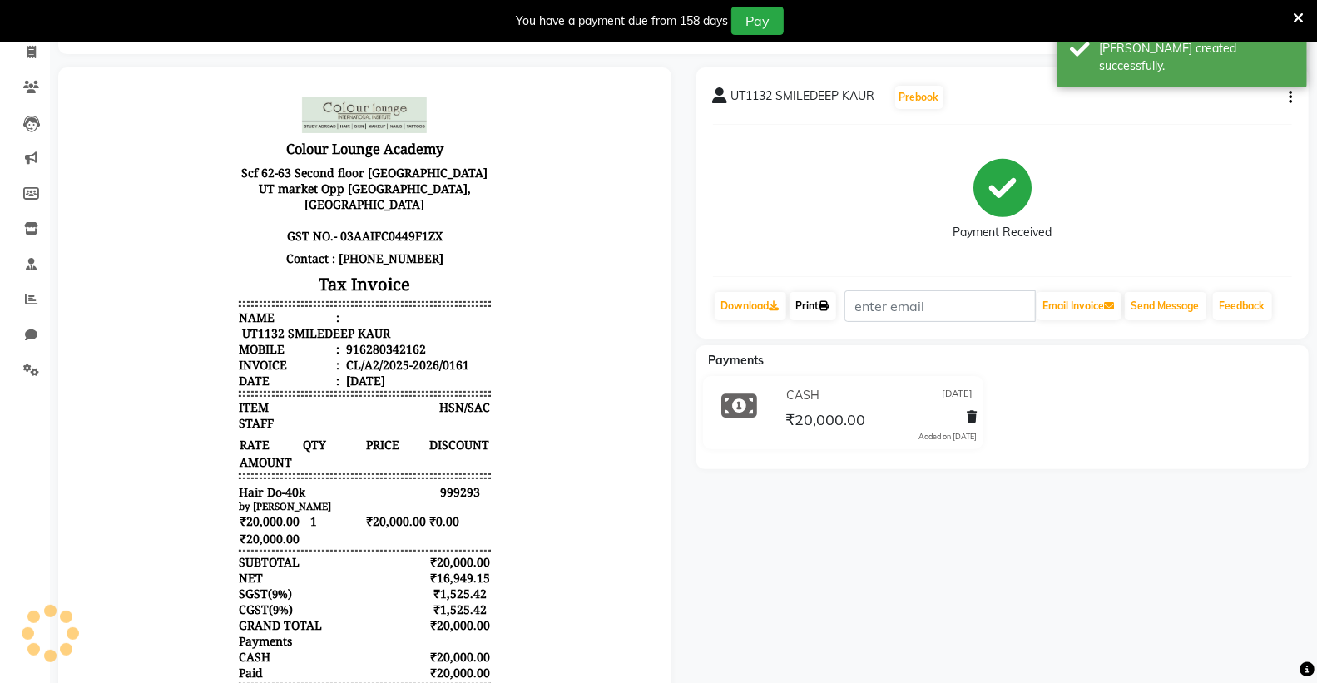
click at [825, 305] on icon at bounding box center [825, 306] width 10 height 10
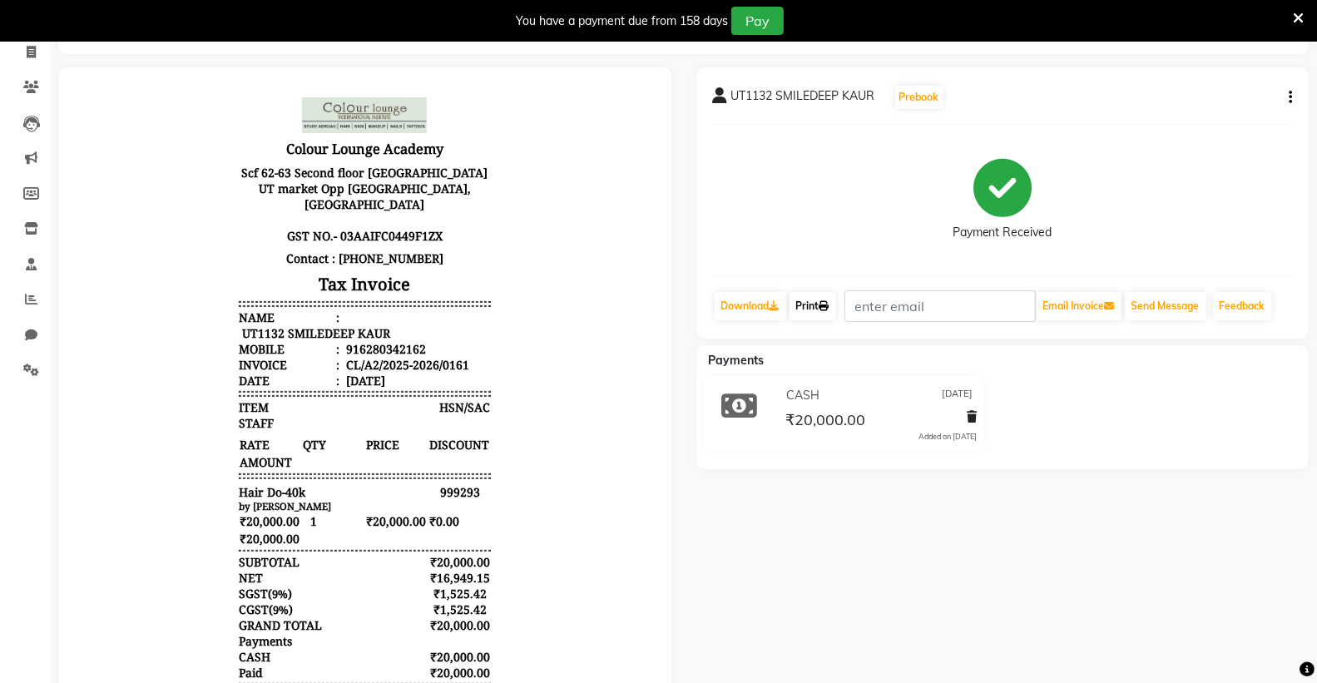
click at [816, 309] on link "Print" at bounding box center [813, 306] width 47 height 28
